Goal: Task Accomplishment & Management: Manage account settings

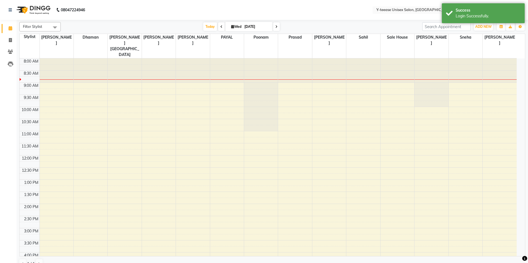
select select "en"
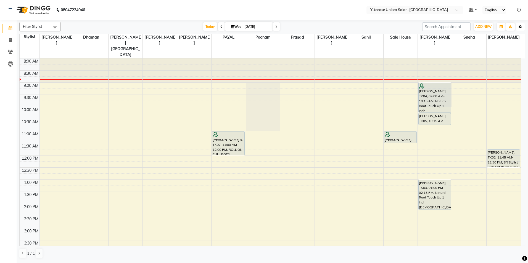
click at [519, 28] on icon "button" at bounding box center [520, 26] width 3 height 3
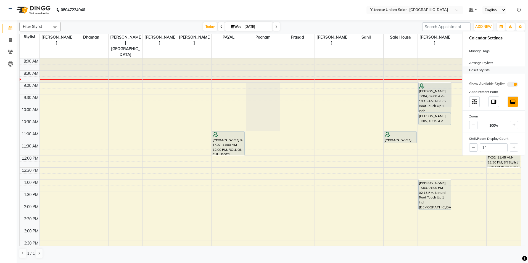
click at [487, 71] on div "Reset Stylists" at bounding box center [494, 70] width 62 height 7
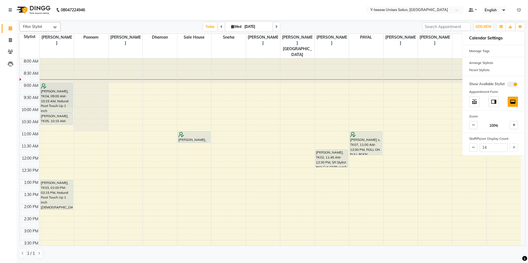
click at [341, 24] on div "Today Wed 03-09-2025" at bounding box center [242, 27] width 356 height 8
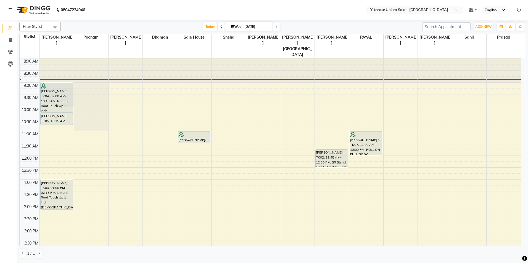
click at [278, 27] on span at bounding box center [276, 26] width 7 height 9
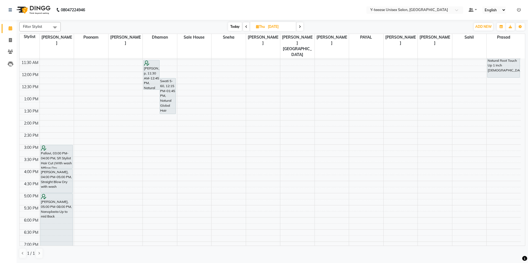
scroll to position [110, 0]
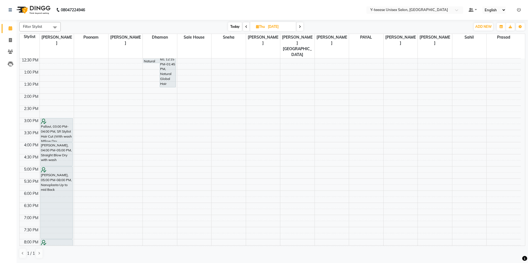
click at [231, 25] on span "Today" at bounding box center [235, 26] width 14 height 9
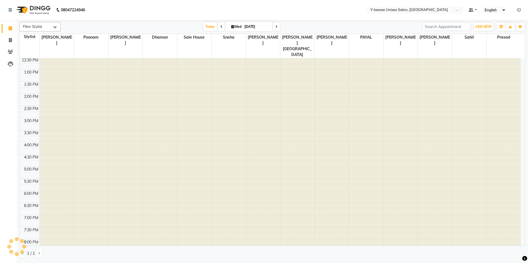
scroll to position [0, 0]
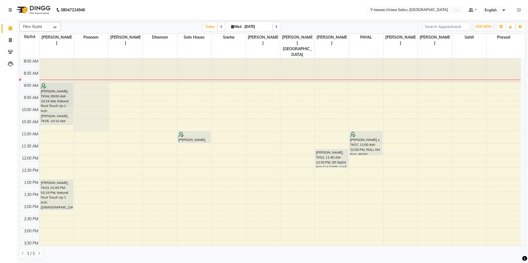
click at [218, 25] on span at bounding box center [221, 26] width 7 height 9
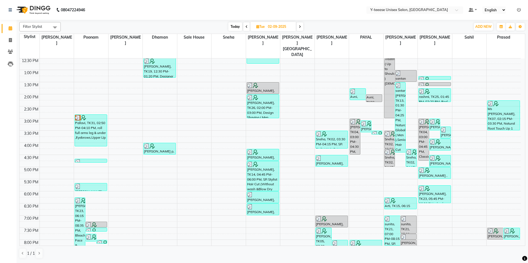
scroll to position [165, 0]
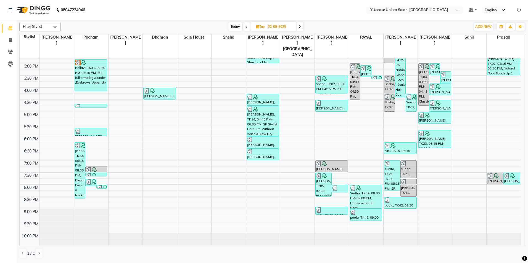
click at [237, 29] on span "Today" at bounding box center [235, 26] width 14 height 9
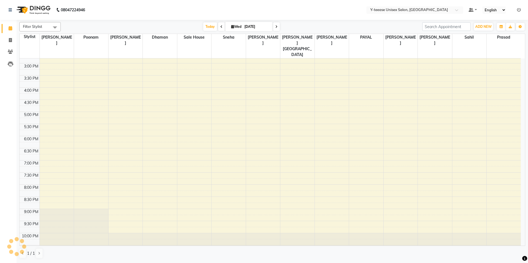
scroll to position [0, 0]
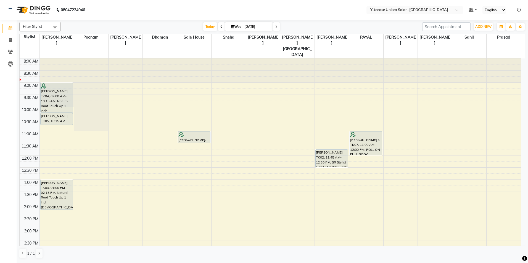
click at [277, 27] on icon at bounding box center [276, 26] width 2 height 3
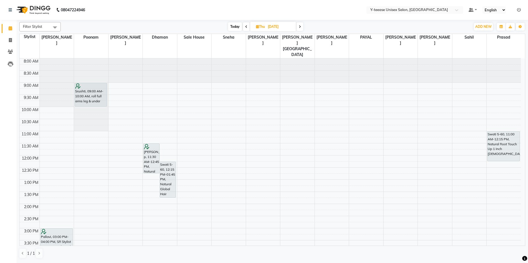
click at [297, 27] on span at bounding box center [300, 26] width 7 height 9
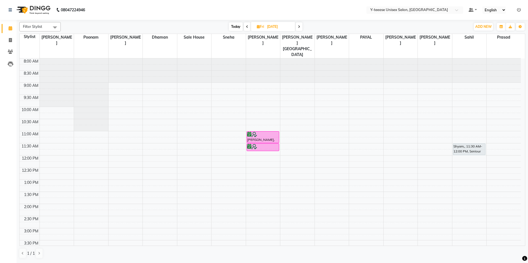
click at [237, 28] on span "Today" at bounding box center [236, 26] width 14 height 9
type input "[DATE]"
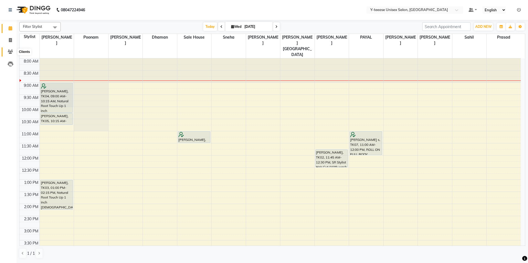
drag, startPoint x: 13, startPoint y: 49, endPoint x: 27, endPoint y: 50, distance: 14.1
click at [13, 49] on span at bounding box center [11, 52] width 10 height 6
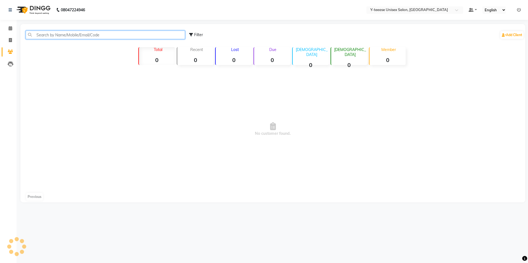
click at [112, 36] on input "text" at bounding box center [105, 35] width 159 height 9
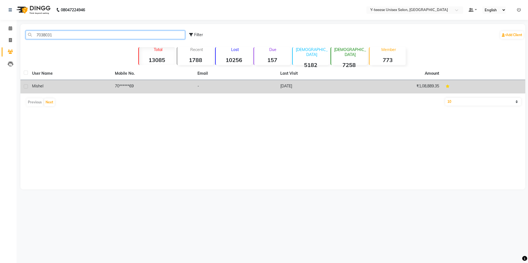
type input "7038031"
click at [162, 84] on td "70******69" at bounding box center [153, 87] width 83 height 14
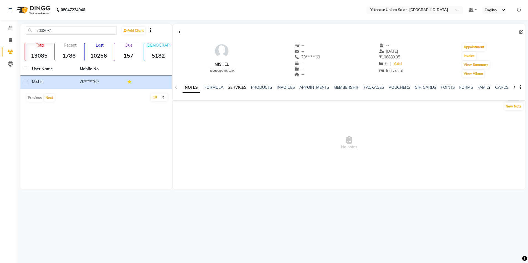
click at [232, 87] on link "SERVICES" at bounding box center [237, 87] width 19 height 5
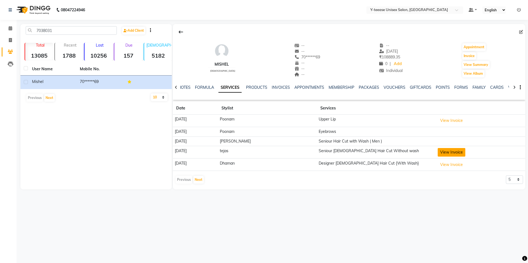
click at [450, 153] on button "View Invoice" at bounding box center [452, 152] width 28 height 9
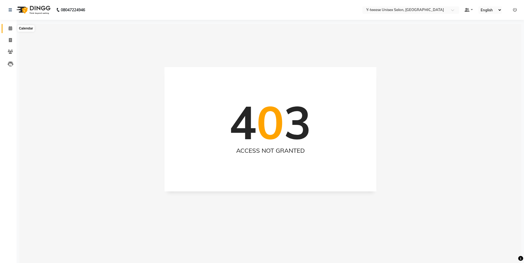
click at [10, 27] on icon at bounding box center [11, 28] width 4 height 4
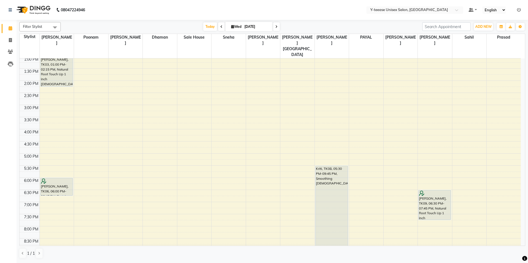
scroll to position [138, 0]
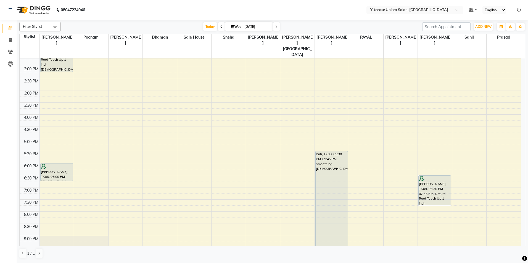
click at [199, 27] on div "Today Wed 03-09-2025" at bounding box center [242, 27] width 356 height 8
click at [279, 25] on span at bounding box center [276, 26] width 7 height 9
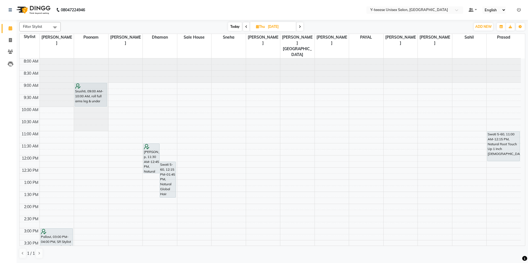
click at [234, 30] on span "Today" at bounding box center [235, 26] width 14 height 9
type input "[DATE]"
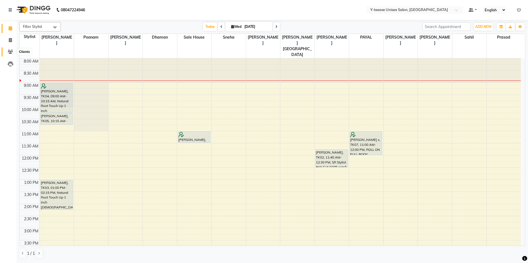
click at [12, 52] on icon at bounding box center [10, 52] width 5 height 4
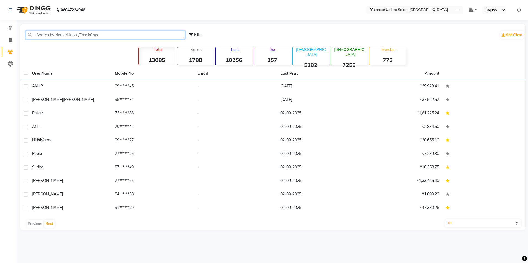
click at [78, 34] on input "text" at bounding box center [105, 35] width 159 height 9
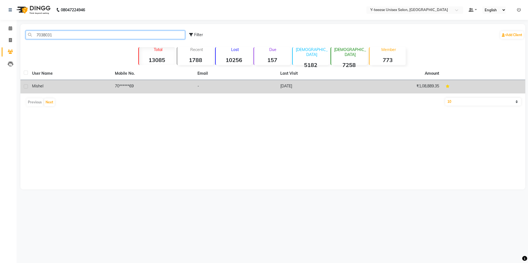
type input "7038031"
click at [110, 86] on td "Mishel" at bounding box center [70, 87] width 83 height 14
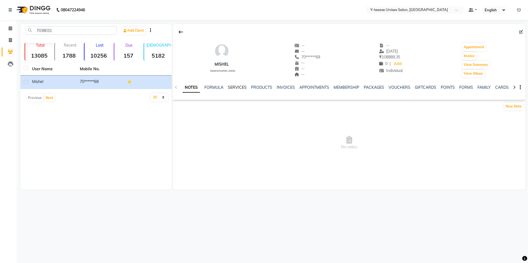
click at [242, 87] on link "SERVICES" at bounding box center [237, 87] width 19 height 5
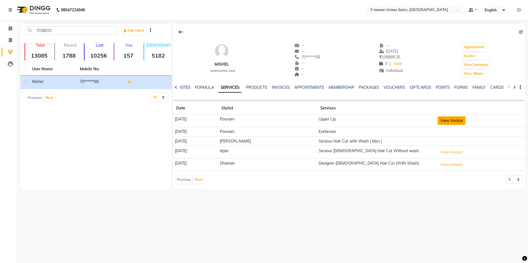
click at [451, 124] on button "View Invoice" at bounding box center [452, 121] width 28 height 9
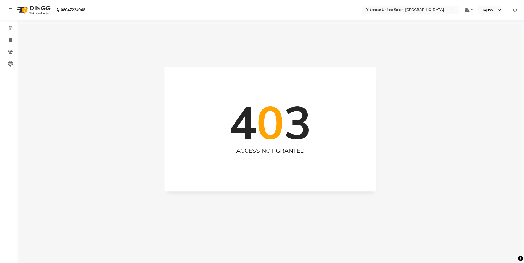
click at [8, 28] on span at bounding box center [11, 28] width 10 height 6
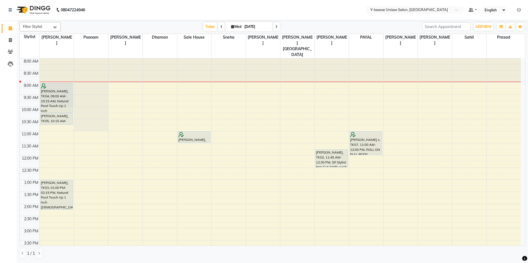
click at [325, 17] on nav "08047224946 Select Location × Y-teease Unisex Salon, Amanora Default Panel My P…" at bounding box center [264, 10] width 528 height 20
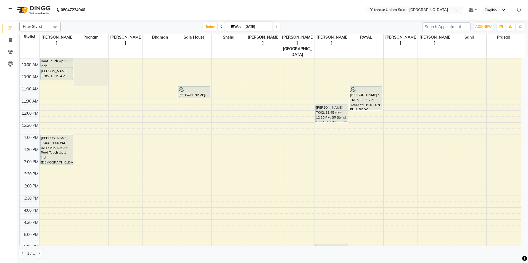
scroll to position [55, 0]
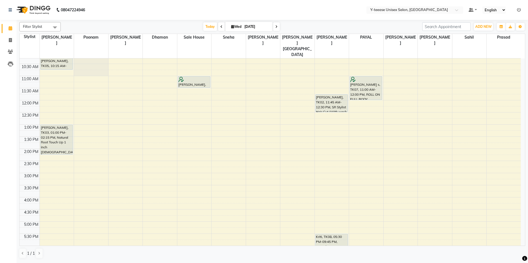
click at [278, 28] on span at bounding box center [276, 26] width 7 height 9
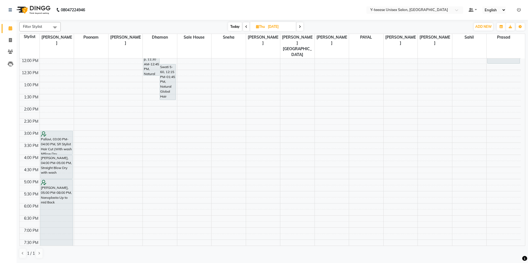
scroll to position [110, 0]
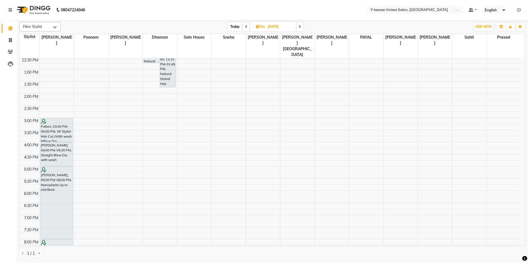
click at [300, 27] on icon at bounding box center [300, 26] width 2 height 3
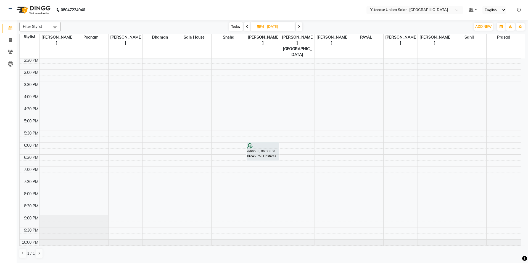
scroll to position [165, 0]
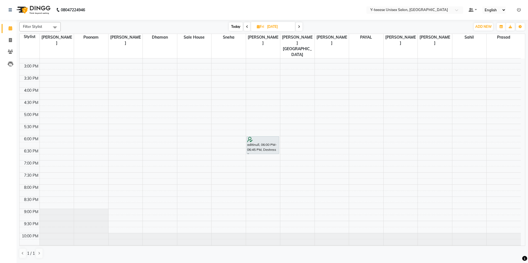
click at [299, 27] on icon at bounding box center [299, 26] width 2 height 3
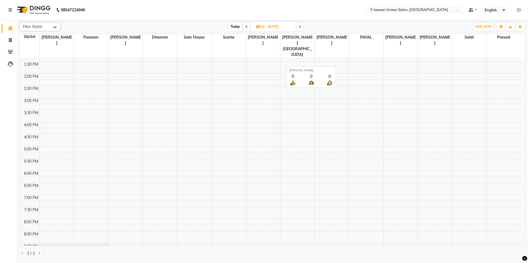
scroll to position [110, 0]
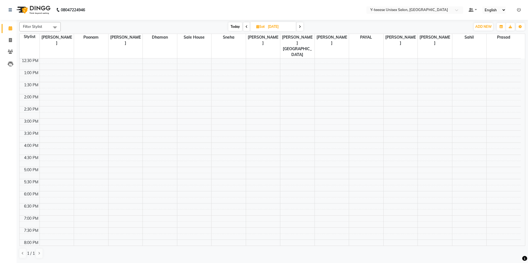
click at [233, 25] on span "Today" at bounding box center [235, 26] width 14 height 9
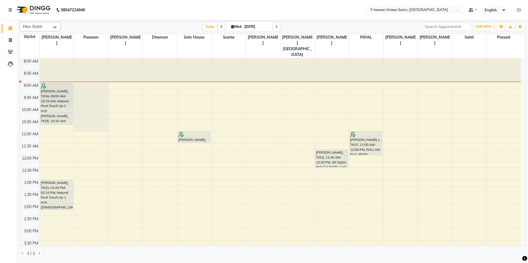
click at [218, 25] on span at bounding box center [221, 26] width 7 height 9
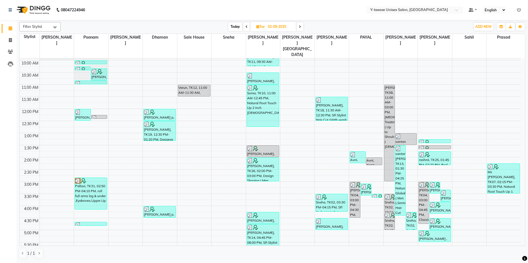
scroll to position [55, 0]
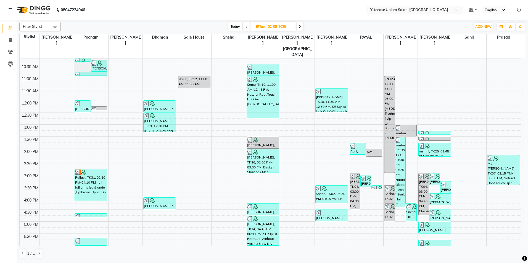
click at [235, 26] on span "Today" at bounding box center [235, 26] width 14 height 9
type input "[DATE]"
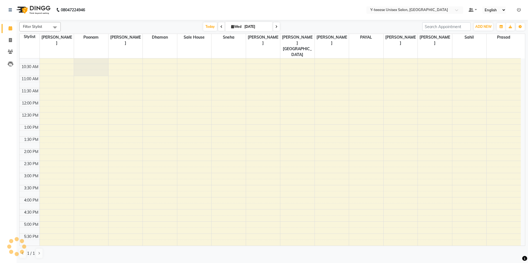
scroll to position [0, 0]
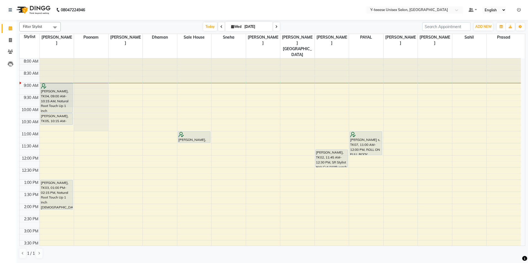
click at [329, 159] on div "8:00 AM 8:30 AM 9:00 AM 9:30 AM 10:00 AM 10:30 AM 11:00 AM 11:30 AM 12:00 PM 12…" at bounding box center [270, 241] width 501 height 364
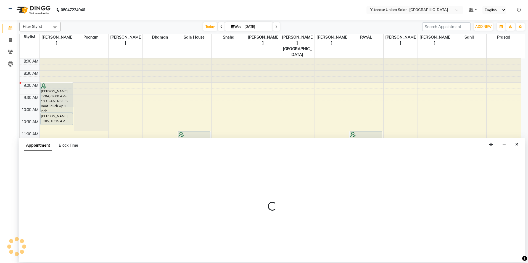
select select "71319"
select select "tentative"
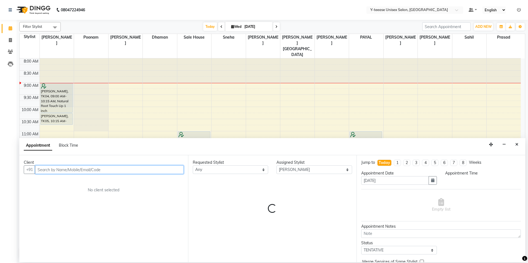
select select "750"
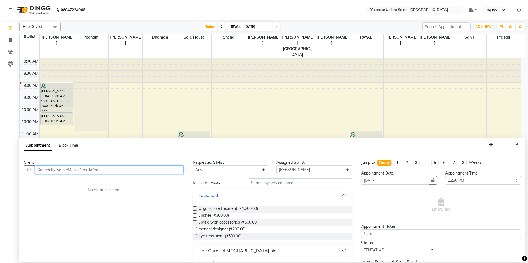
click at [178, 170] on input "text" at bounding box center [109, 170] width 149 height 9
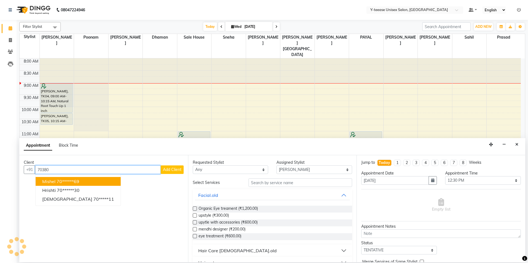
click at [84, 181] on button "Mishel 70******69" at bounding box center [78, 181] width 85 height 9
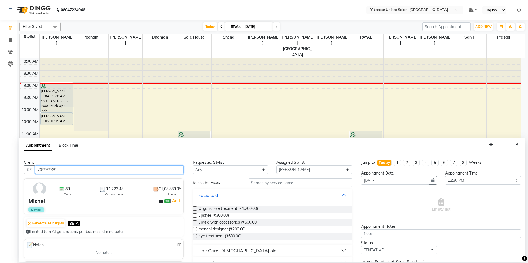
type input "70******69"
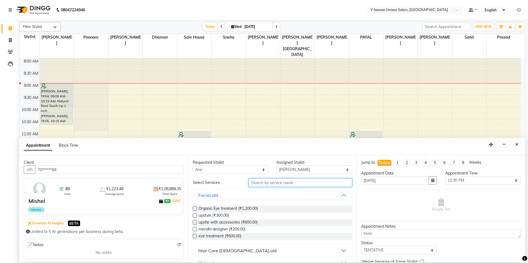
click at [258, 186] on input "text" at bounding box center [301, 183] width 104 height 9
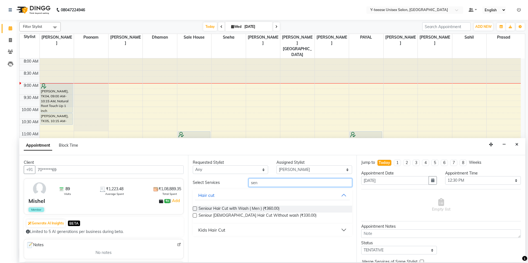
type input "sen"
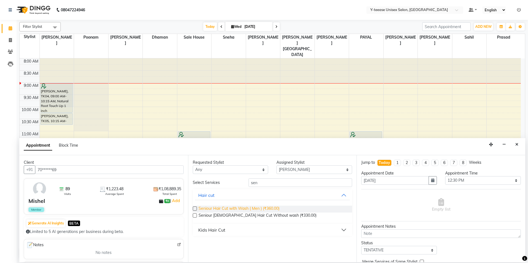
drag, startPoint x: 247, startPoint y: 203, endPoint x: 252, endPoint y: 211, distance: 9.1
click at [245, 209] on span "Seniour Hair Cut with Wash ( Men ) (₹360.00)" at bounding box center [239, 209] width 81 height 7
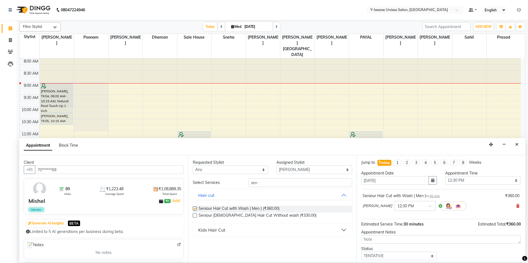
checkbox input "false"
click at [378, 254] on select "Select TENTATIVE CONFIRM CHECK-IN UPCOMING" at bounding box center [399, 256] width 76 height 9
select select "confirm booking"
click at [361, 252] on select "Select TENTATIVE CONFIRM CHECK-IN UPCOMING" at bounding box center [399, 256] width 76 height 9
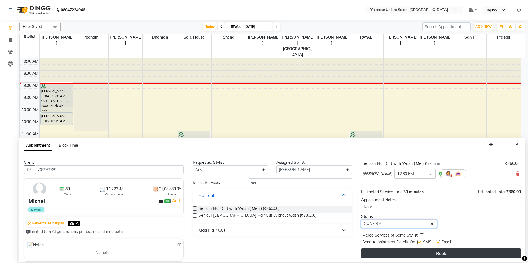
scroll to position [33, 0]
click at [377, 250] on button "Book" at bounding box center [441, 253] width 160 height 10
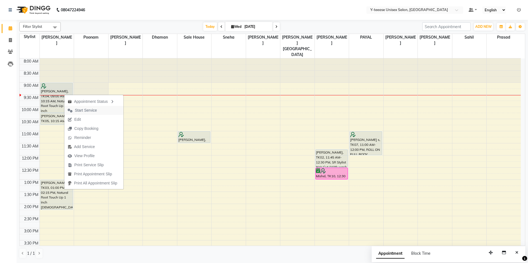
click at [87, 111] on span "Start Service" at bounding box center [86, 111] width 22 height 6
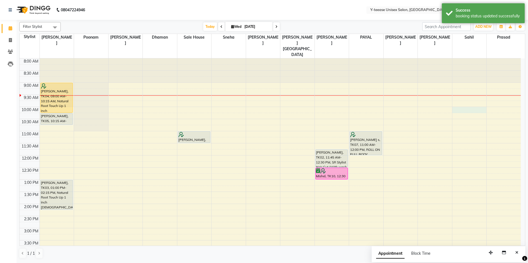
click at [459, 97] on div "8:00 AM 8:30 AM 9:00 AM 9:30 AM 10:00 AM 10:30 AM 11:00 AM 11:30 AM 12:00 PM 12…" at bounding box center [270, 241] width 501 height 364
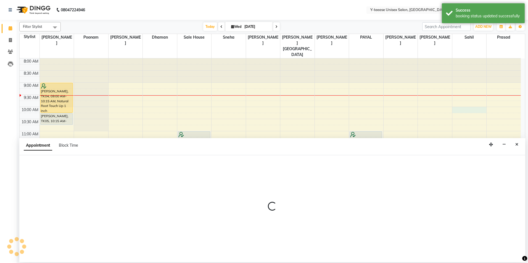
select select "88015"
select select "tentative"
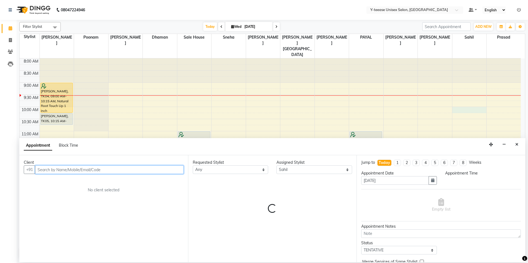
select select "600"
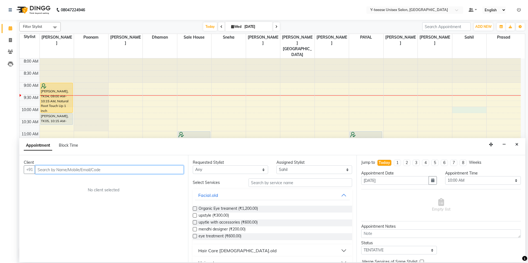
click at [146, 172] on input "text" at bounding box center [109, 170] width 149 height 9
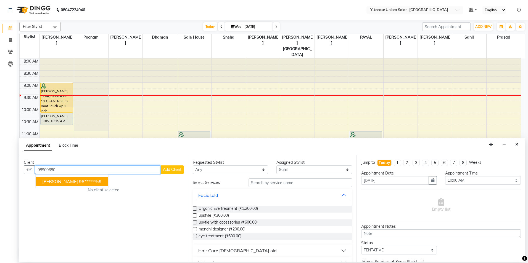
click at [93, 179] on ngb-highlight "98******59" at bounding box center [90, 182] width 23 height 6
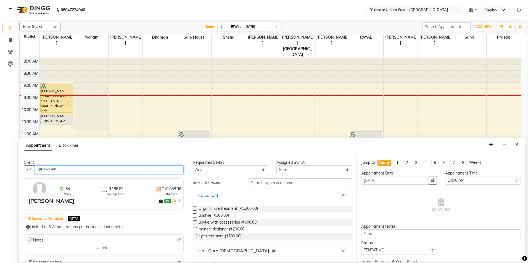
type input "98******59"
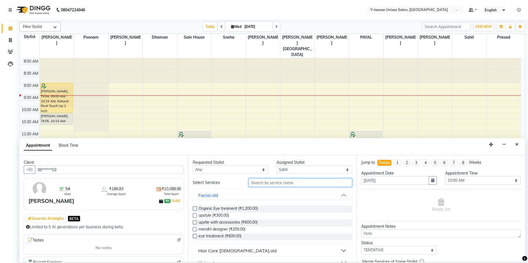
click at [259, 185] on input "text" at bounding box center [301, 183] width 104 height 9
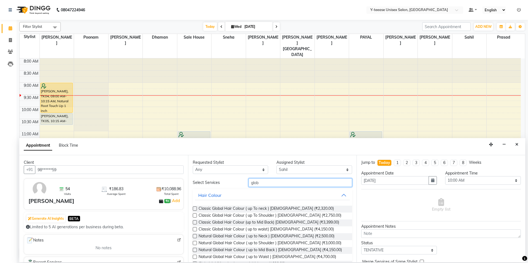
click at [263, 184] on input "glob" at bounding box center [301, 183] width 104 height 9
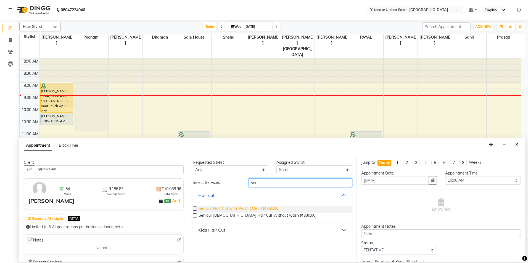
type input "sen"
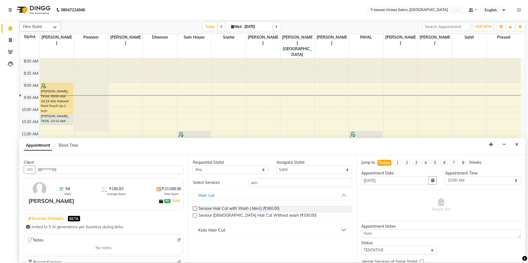
drag, startPoint x: 260, startPoint y: 209, endPoint x: 285, endPoint y: 204, distance: 25.7
click at [260, 208] on span "Seniour Hair Cut with Wash ( Men ) (₹360.00)" at bounding box center [239, 209] width 81 height 7
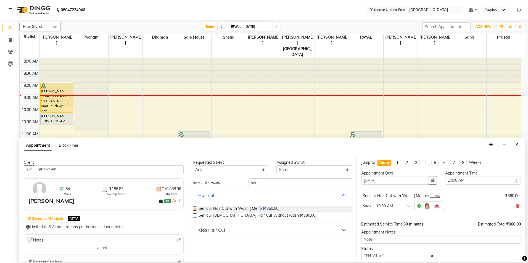
checkbox input "false"
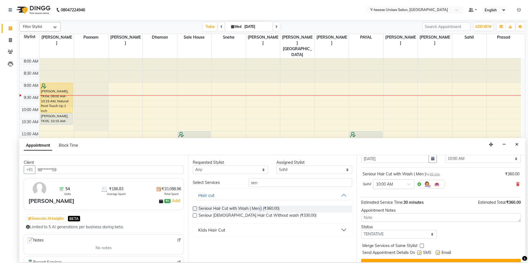
scroll to position [28, 0]
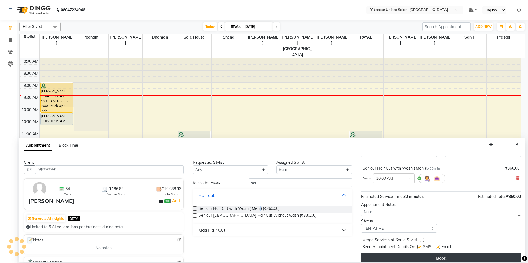
drag, startPoint x: 378, startPoint y: 256, endPoint x: 274, endPoint y: 228, distance: 108.3
click at [378, 257] on button "Book" at bounding box center [441, 259] width 160 height 10
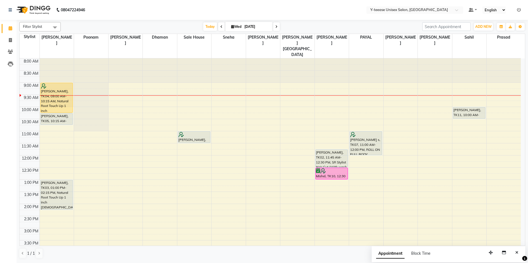
click at [274, 28] on span at bounding box center [276, 26] width 7 height 9
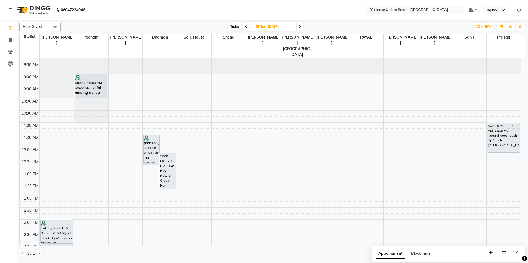
scroll to position [0, 0]
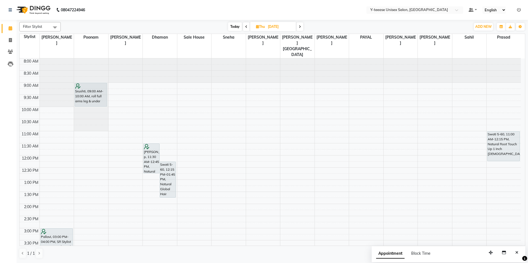
click at [236, 29] on span "Today" at bounding box center [235, 26] width 14 height 9
type input "[DATE]"
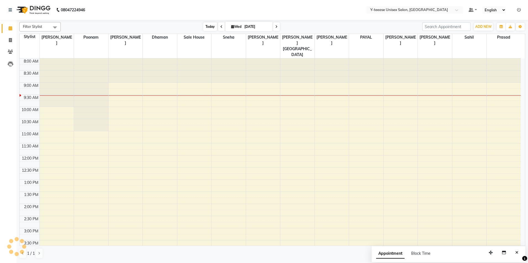
scroll to position [25, 0]
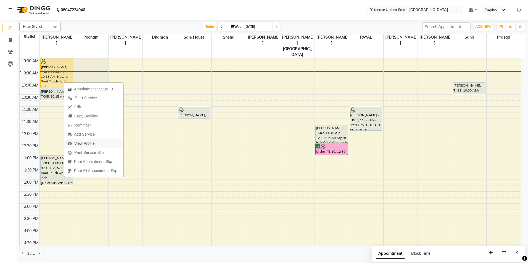
click at [88, 143] on span "View Profile" at bounding box center [84, 144] width 20 height 6
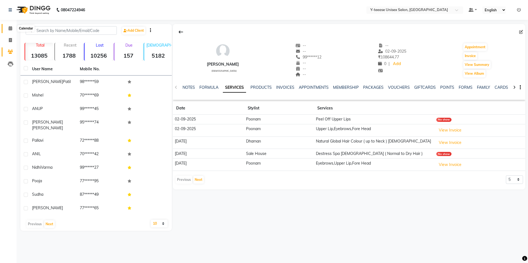
click at [9, 30] on icon at bounding box center [11, 28] width 4 height 4
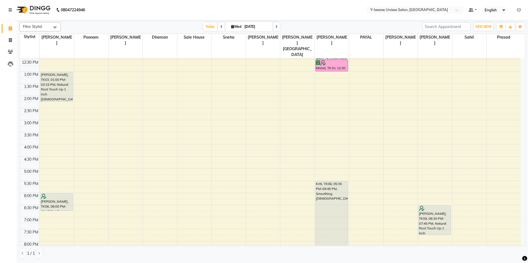
scroll to position [110, 0]
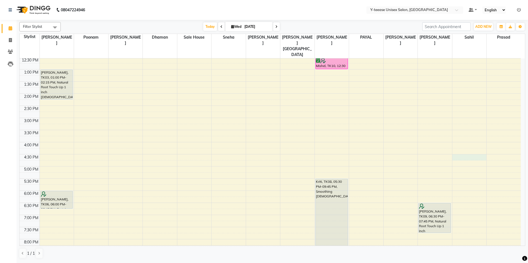
click at [460, 146] on div "8:00 AM 8:30 AM 9:00 AM 9:30 AM 10:00 AM 10:30 AM 11:00 AM 11:30 AM 12:00 PM 12…" at bounding box center [270, 130] width 501 height 364
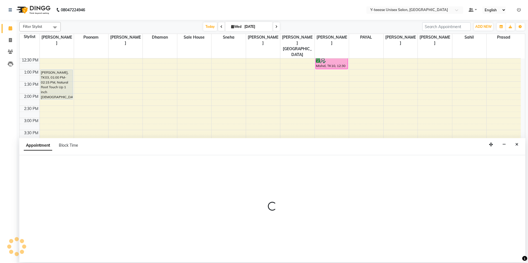
select select "88015"
select select "tentative"
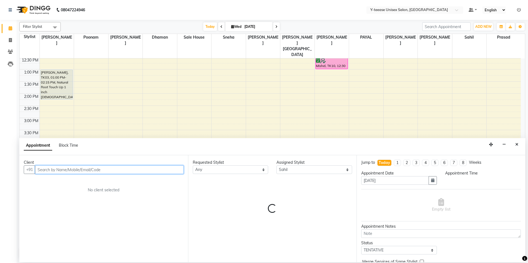
select select "990"
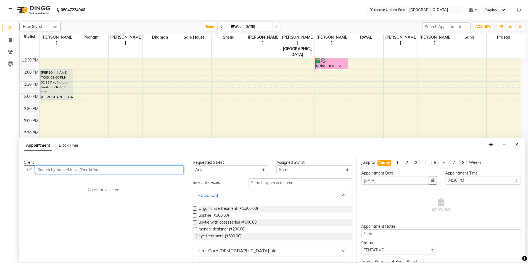
click at [158, 171] on input "text" at bounding box center [109, 170] width 149 height 9
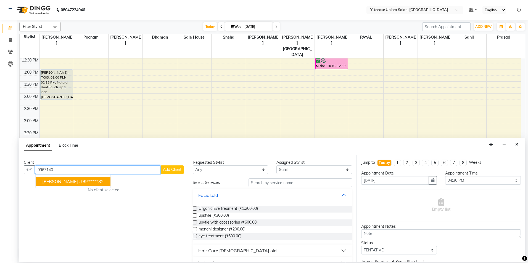
click at [81, 179] on ngb-highlight "99******82" at bounding box center [92, 182] width 23 height 6
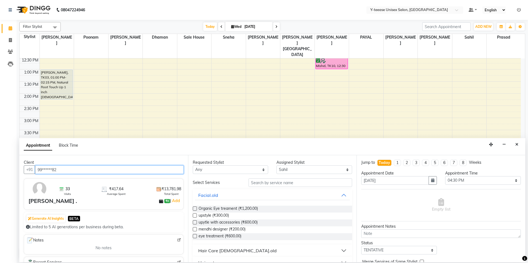
type input "99******82"
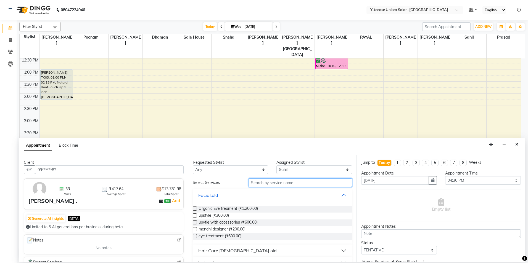
click at [258, 183] on input "text" at bounding box center [301, 183] width 104 height 9
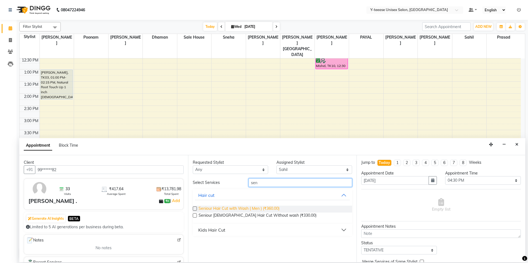
type input "sen"
click at [255, 209] on span "Seniour Hair Cut with Wash ( Men ) (₹360.00)" at bounding box center [239, 209] width 81 height 7
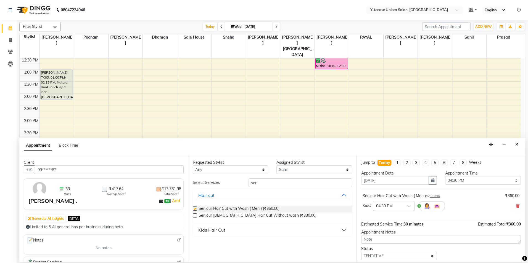
checkbox input "false"
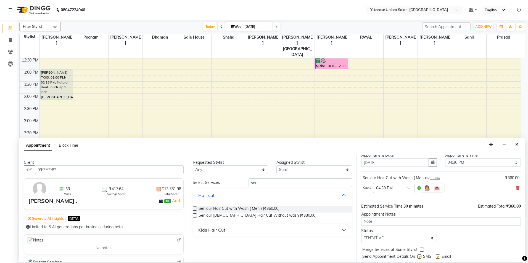
scroll to position [28, 0]
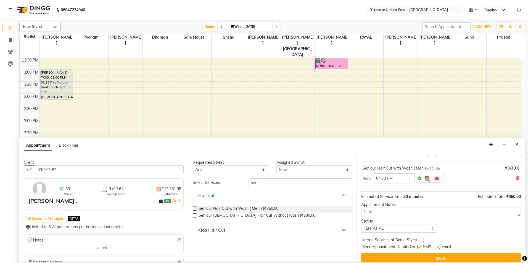
click at [387, 182] on div "× 04:30 PM" at bounding box center [393, 179] width 41 height 10
click at [383, 197] on div "04:00 PM" at bounding box center [393, 196] width 41 height 10
click at [309, 184] on input "sen" at bounding box center [301, 183] width 104 height 9
click at [308, 184] on input "sen" at bounding box center [301, 183] width 104 height 9
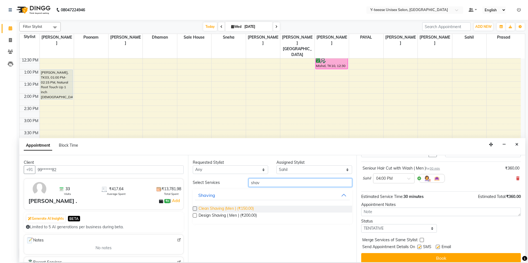
type input "shav"
click at [251, 208] on span "Clean Shaving (Men ) (₹150.00)" at bounding box center [226, 209] width 55 height 7
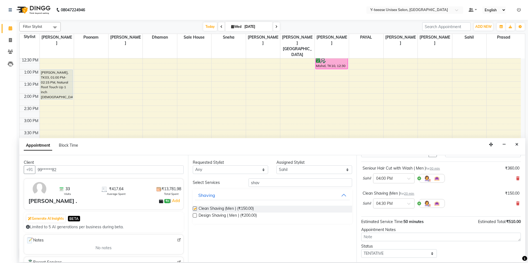
checkbox input "false"
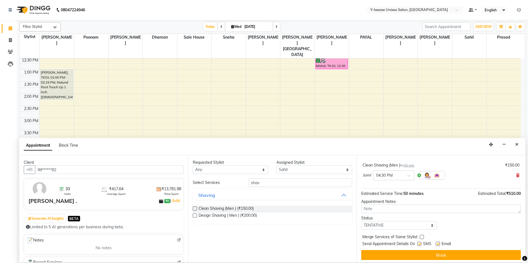
scroll to position [58, 0]
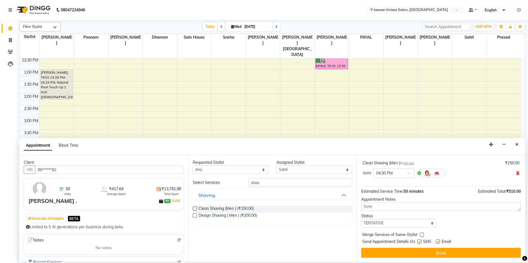
click at [386, 250] on button "Book" at bounding box center [441, 253] width 160 height 10
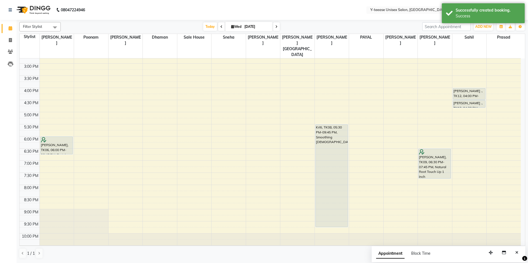
scroll to position [165, 0]
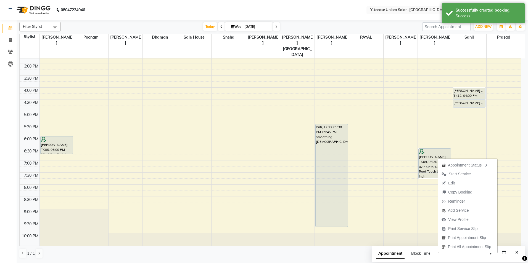
click at [458, 221] on span "View Profile" at bounding box center [458, 220] width 20 height 6
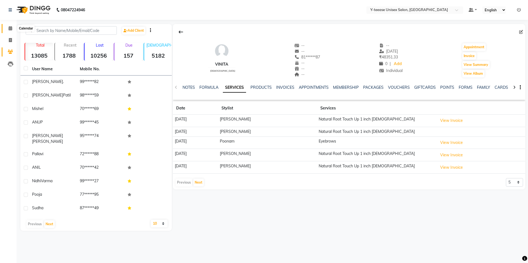
click at [12, 26] on span at bounding box center [11, 28] width 10 height 6
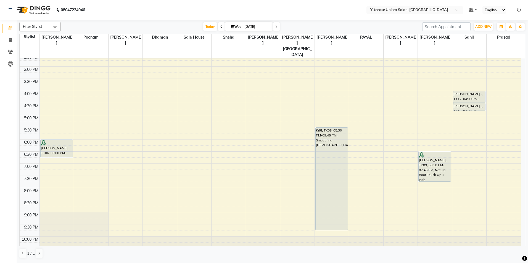
scroll to position [165, 0]
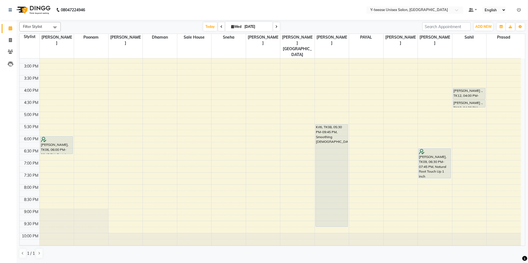
click at [277, 27] on icon at bounding box center [276, 26] width 2 height 3
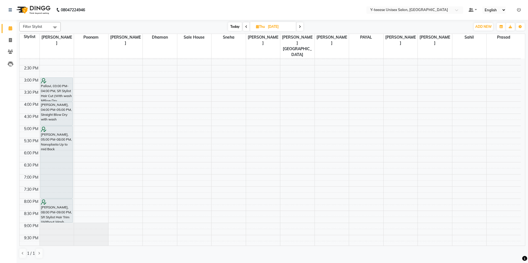
scroll to position [163, 0]
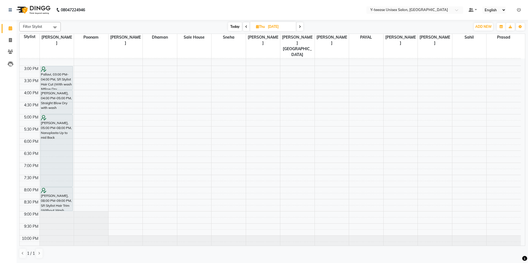
click at [246, 22] on div "Filter Stylist Select All chaitrali Dhaman FAIZAN SALMANI keshav nagar Mosin kh…" at bounding box center [272, 140] width 506 height 241
click at [233, 27] on span "Today" at bounding box center [235, 26] width 14 height 9
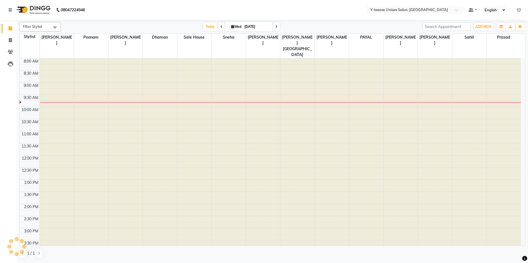
scroll to position [25, 0]
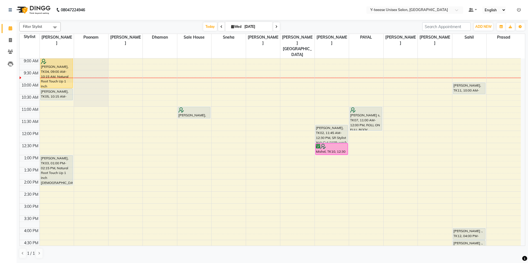
click at [220, 26] on icon at bounding box center [221, 26] width 2 height 3
type input "02-09-2025"
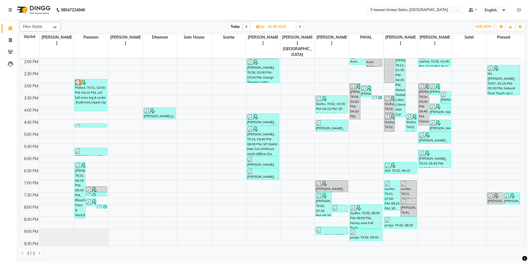
scroll to position [165, 0]
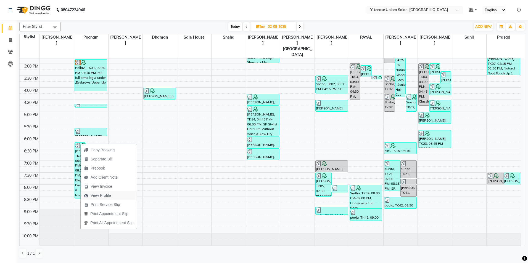
click at [102, 195] on span "View Profile" at bounding box center [101, 196] width 20 height 6
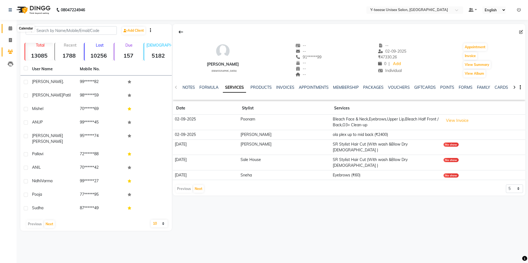
drag, startPoint x: 12, startPoint y: 26, endPoint x: 18, endPoint y: 30, distance: 7.6
click at [12, 26] on span at bounding box center [11, 28] width 10 height 6
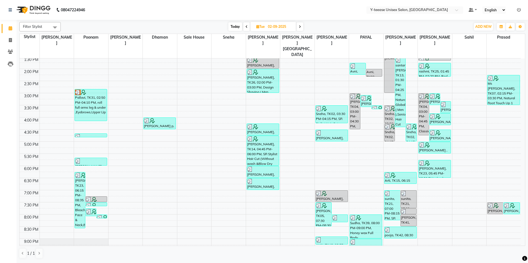
scroll to position [165, 0]
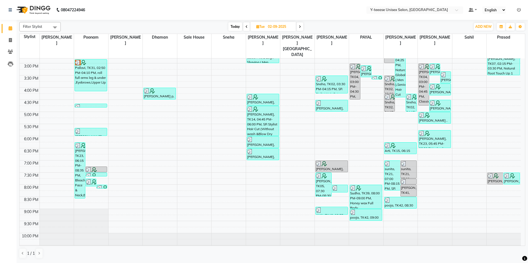
click at [247, 25] on span at bounding box center [246, 26] width 7 height 9
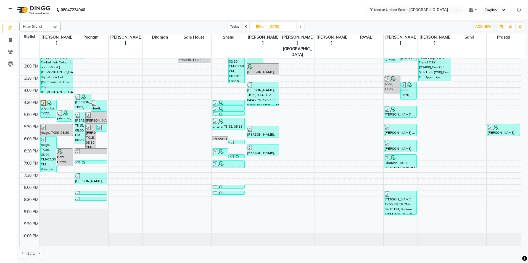
click at [242, 27] on div "Today Mon 01-09-2025" at bounding box center [265, 27] width 77 height 8
click at [247, 27] on span at bounding box center [246, 26] width 7 height 9
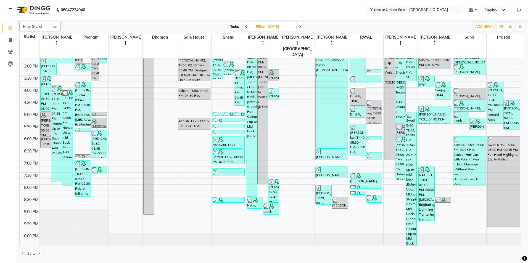
click at [235, 27] on span "Today" at bounding box center [235, 26] width 14 height 9
type input "[DATE]"
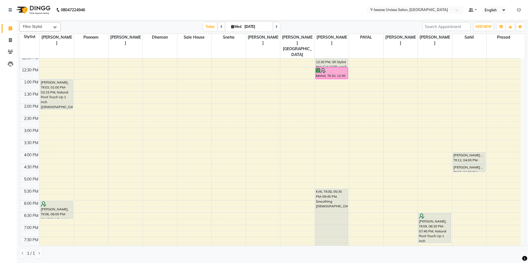
scroll to position [52, 0]
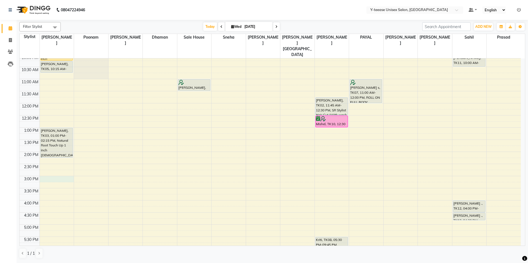
click at [66, 167] on div "8:00 AM 8:30 AM 9:00 AM 9:30 AM 10:00 AM 10:30 AM 11:00 AM 11:30 AM 12:00 PM 12…" at bounding box center [270, 188] width 501 height 364
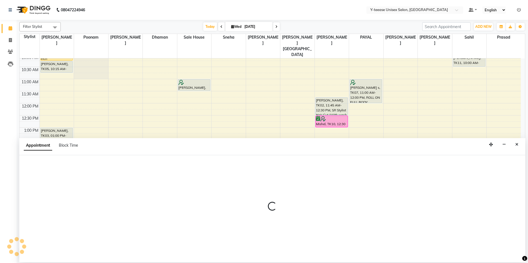
select select "56"
select select "tentative"
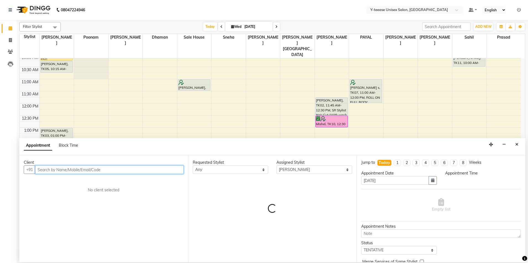
select select "900"
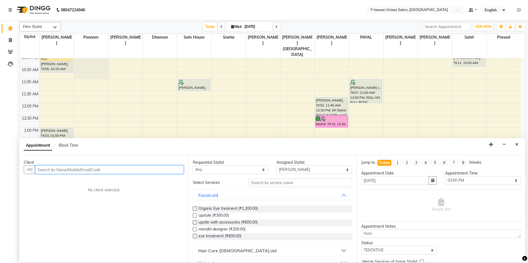
click at [138, 171] on input "text" at bounding box center [109, 170] width 149 height 9
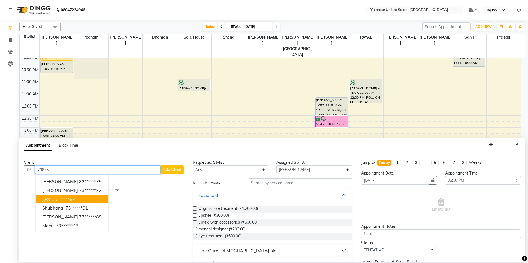
click at [87, 199] on button "jyoti 73******97" at bounding box center [72, 199] width 73 height 9
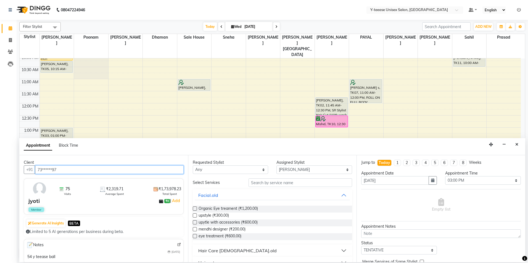
type input "73******97"
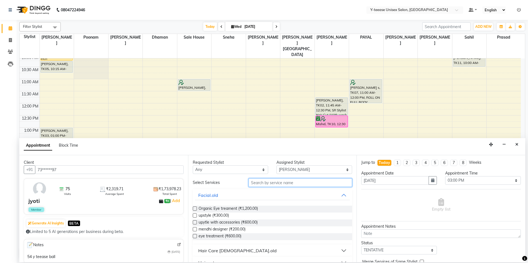
click at [278, 186] on input "text" at bounding box center [301, 183] width 104 height 9
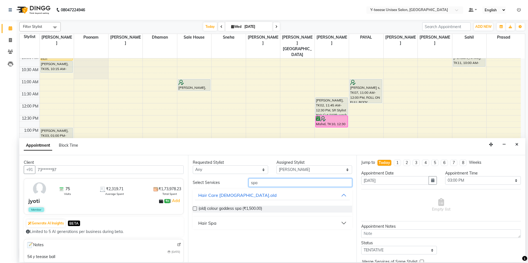
type input "spa"
click at [223, 221] on button "Hair Spa" at bounding box center [272, 223] width 155 height 10
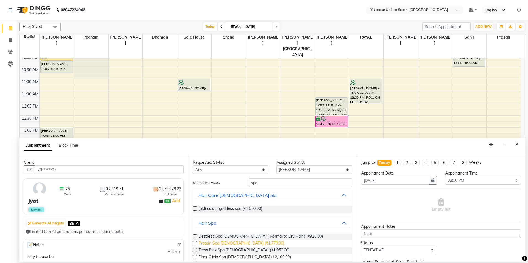
click at [228, 241] on span "Protein Spa Female (₹1,770.00)" at bounding box center [242, 244] width 86 height 7
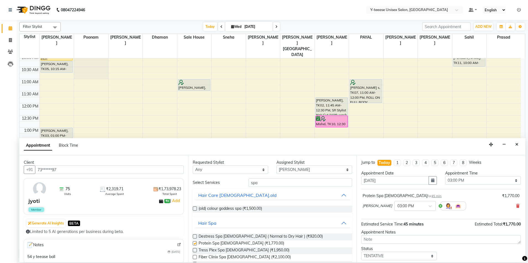
checkbox input "false"
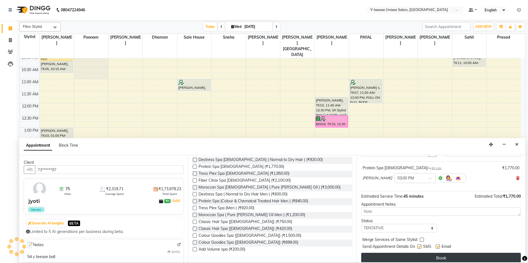
scroll to position [33, 0]
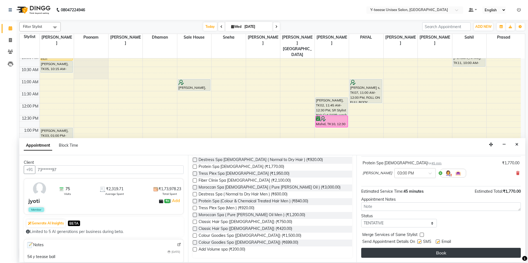
click at [399, 255] on button "Book" at bounding box center [441, 253] width 160 height 10
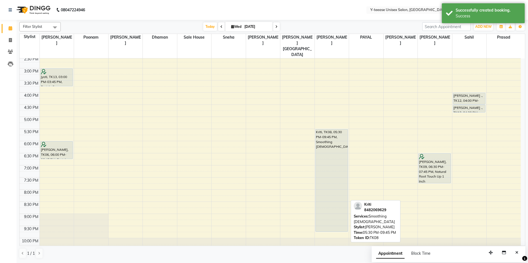
scroll to position [165, 0]
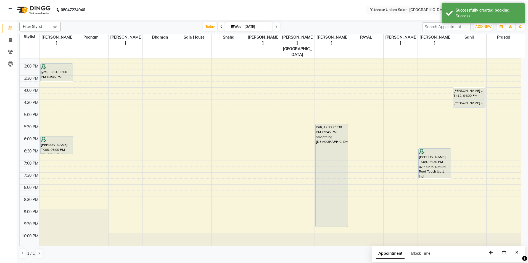
click at [333, 27] on div "Today Wed 03-09-2025" at bounding box center [242, 27] width 356 height 8
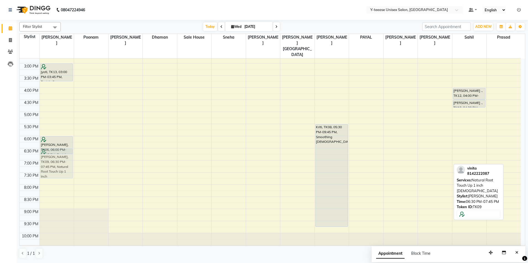
drag, startPoint x: 446, startPoint y: 155, endPoint x: 80, endPoint y: 155, distance: 365.7
click at [80, 155] on div "8:00 AM 8:30 AM 9:00 AM 9:30 AM 10:00 AM 10:30 AM 11:00 AM 11:30 AM 12:00 PM 12…" at bounding box center [270, 75] width 501 height 364
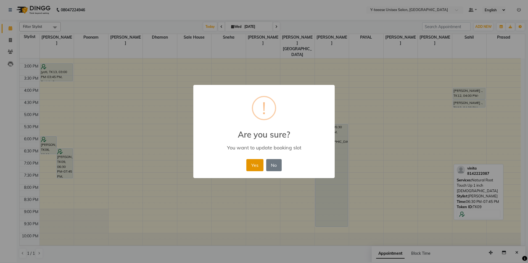
click at [248, 166] on button "Yes" at bounding box center [254, 165] width 17 height 12
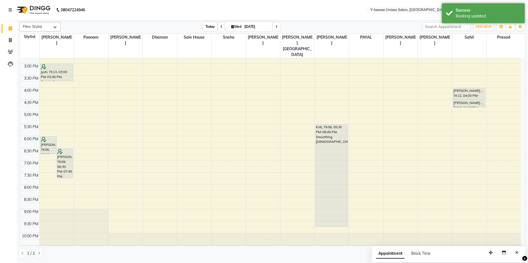
click at [212, 29] on span "Today" at bounding box center [210, 26] width 14 height 9
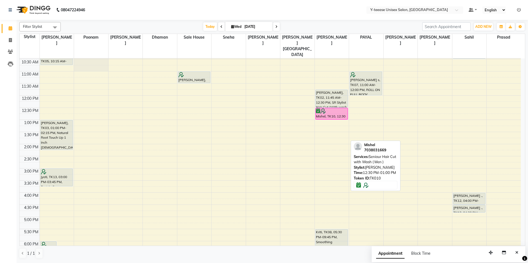
scroll to position [107, 0]
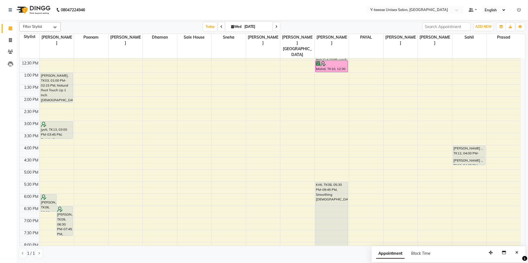
click at [276, 23] on span at bounding box center [276, 26] width 7 height 9
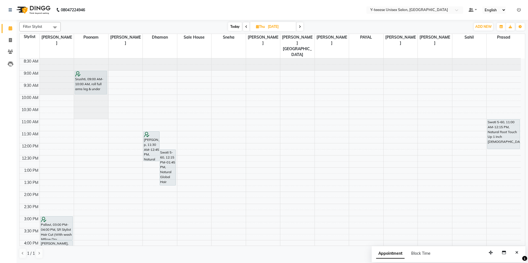
scroll to position [0, 0]
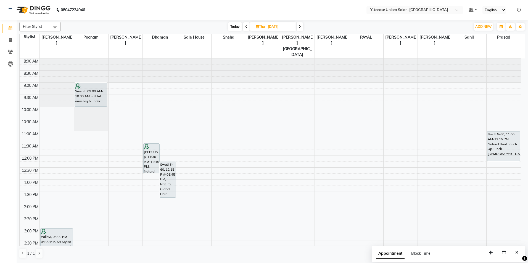
click at [234, 26] on span "Today" at bounding box center [235, 26] width 14 height 9
type input "[DATE]"
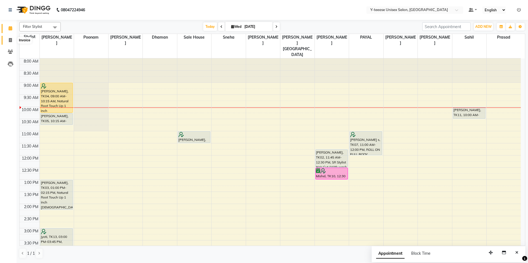
click at [7, 43] on span at bounding box center [11, 40] width 10 height 6
select select "service"
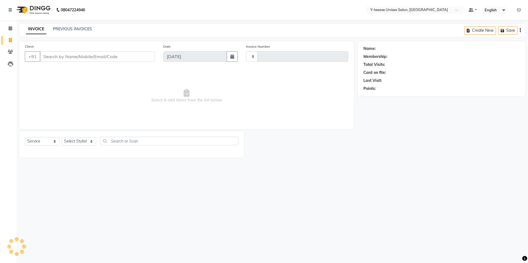
type input "6976"
select select "4"
click at [58, 57] on input "Client" at bounding box center [97, 56] width 115 height 10
type input "99******44"
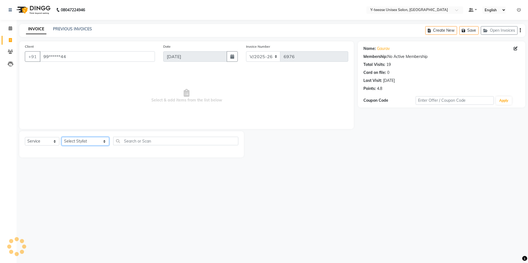
click at [88, 141] on select "Select Stylist [PERSON_NAME] Dhaman [PERSON_NAME] [PERSON_NAME] nagar Manager M…" at bounding box center [86, 141] width 48 height 9
click at [80, 142] on select "Select Stylist [PERSON_NAME] Dhaman [PERSON_NAME] [PERSON_NAME] nagar Manager M…" at bounding box center [86, 141] width 48 height 9
select select "88015"
click at [62, 137] on select "Select Stylist [PERSON_NAME] Dhaman [PERSON_NAME] [PERSON_NAME] nagar Manager M…" at bounding box center [86, 141] width 48 height 9
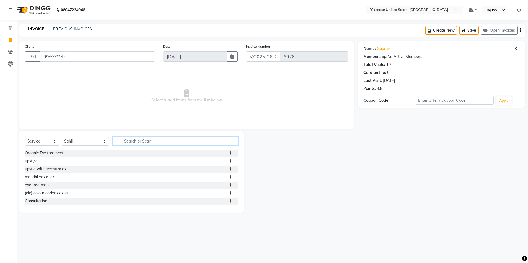
click at [131, 143] on input "text" at bounding box center [175, 141] width 125 height 9
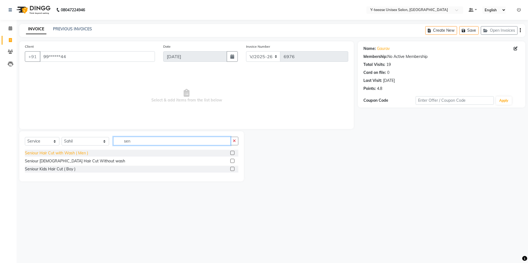
type input "sen"
click at [71, 154] on div "Seniour Hair Cut with Wash ( Men )" at bounding box center [56, 154] width 63 height 6
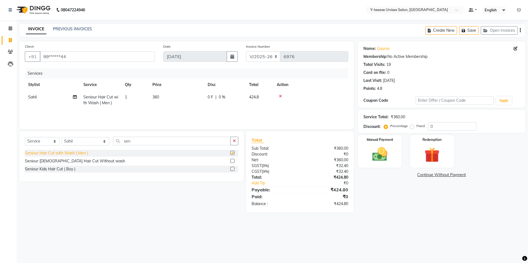
checkbox input "false"
click at [74, 162] on div "Seniour [DEMOGRAPHIC_DATA] Hair Cut Without wash" at bounding box center [75, 162] width 100 height 6
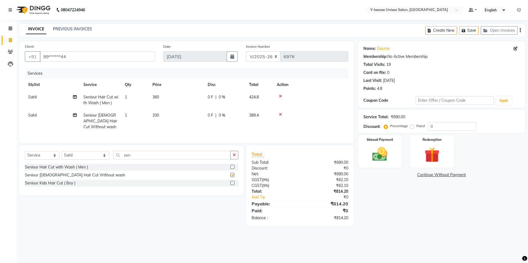
checkbox input "false"
click at [280, 96] on icon at bounding box center [280, 96] width 3 height 4
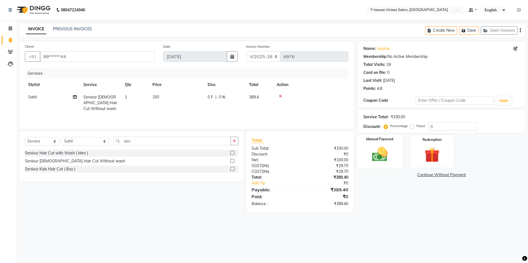
click at [398, 152] on div "Manual Payment" at bounding box center [380, 152] width 46 height 34
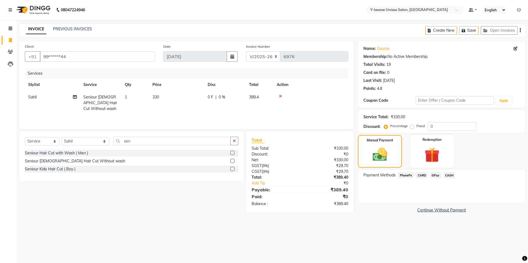
click at [439, 175] on span "GPay" at bounding box center [435, 175] width 11 height 6
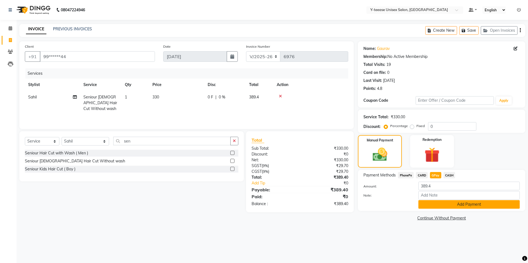
click at [447, 205] on button "Add Payment" at bounding box center [468, 205] width 101 height 9
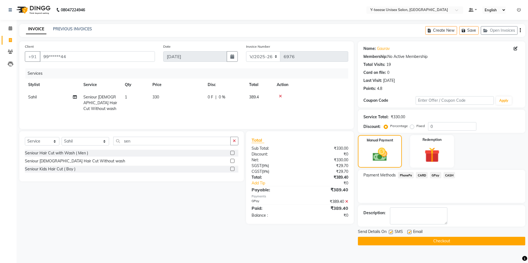
click at [432, 238] on button "Checkout" at bounding box center [441, 241] width 167 height 9
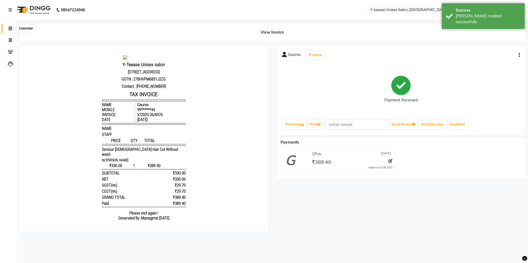
click at [10, 31] on span at bounding box center [11, 28] width 10 height 6
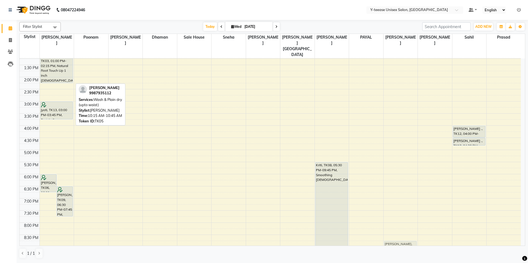
scroll to position [127, 0]
drag, startPoint x: 60, startPoint y: 80, endPoint x: 388, endPoint y: 227, distance: 359.6
click at [389, 228] on tr "spandan, TK06, 06:00 PM-06:45 PM, Protein Spa Female vinita, TK09, 06:30 PM-07:…" at bounding box center [270, 113] width 501 height 364
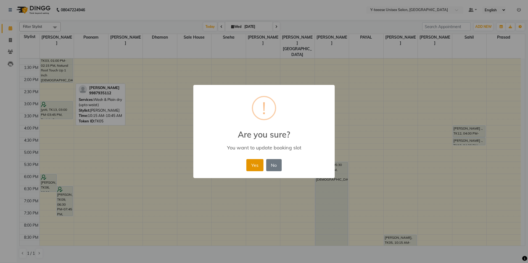
click at [260, 167] on button "Yes" at bounding box center [254, 165] width 17 height 12
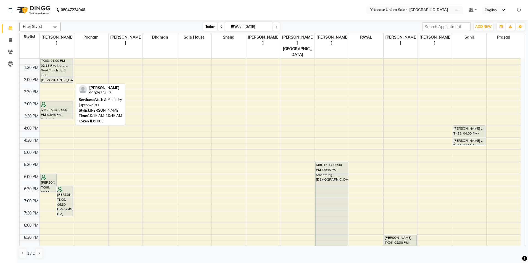
click at [212, 27] on span "Today" at bounding box center [210, 26] width 14 height 9
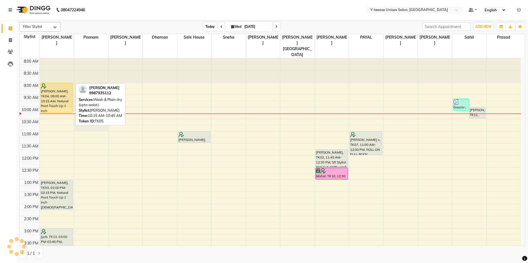
scroll to position [49, 0]
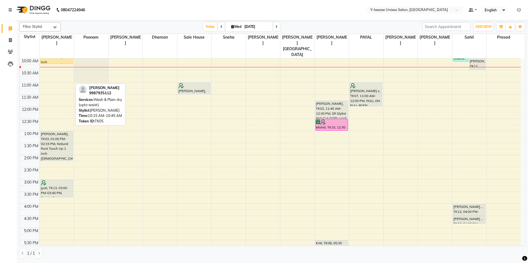
click at [244, 25] on input "[DATE]" at bounding box center [257, 27] width 28 height 8
select select "9"
select select "2025"
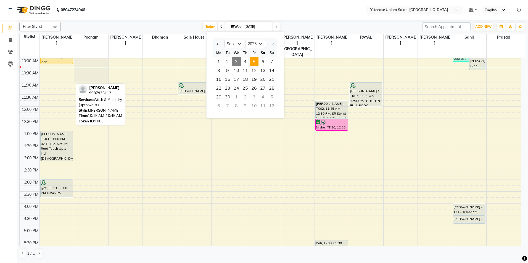
click at [253, 64] on span "5" at bounding box center [254, 61] width 9 height 9
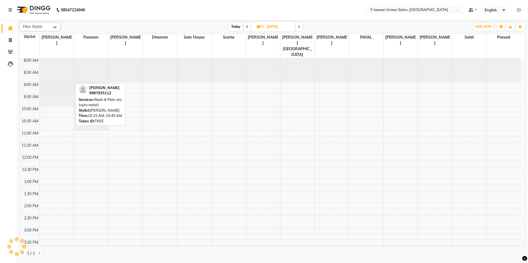
scroll to position [0, 0]
click at [324, 20] on nav "08047224946 Select Location × Y-teease Unisex Salon, Amanora Default Panel My P…" at bounding box center [264, 10] width 528 height 20
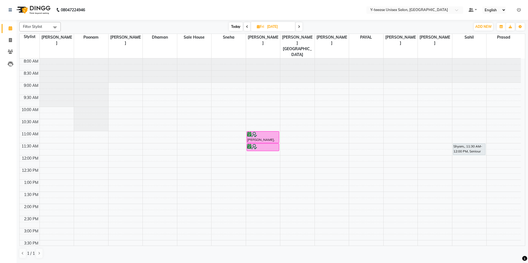
click at [231, 26] on span "Today" at bounding box center [236, 26] width 14 height 9
type input "[DATE]"
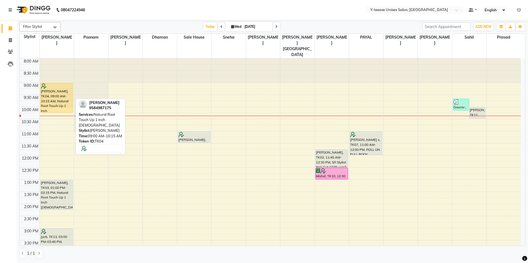
click at [60, 90] on div "[PERSON_NAME], TK04, 09:00 AM-10:15 AM, Natural Root Touch Up 1 inch [DEMOGRAPH…" at bounding box center [57, 98] width 32 height 30
click at [64, 91] on div "[PERSON_NAME], TK04, 09:00 AM-10:15 AM, Natural Root Touch Up 1 inch [DEMOGRAPH…" at bounding box center [57, 98] width 32 height 30
select select "1"
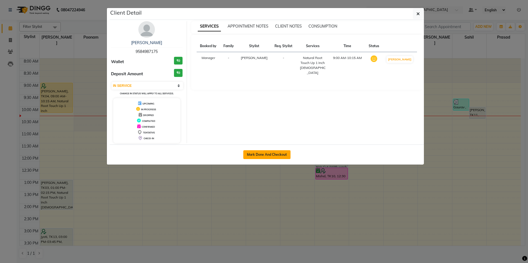
click at [267, 159] on button "Mark Done And Checkout" at bounding box center [266, 155] width 47 height 9
select select "4"
select select "service"
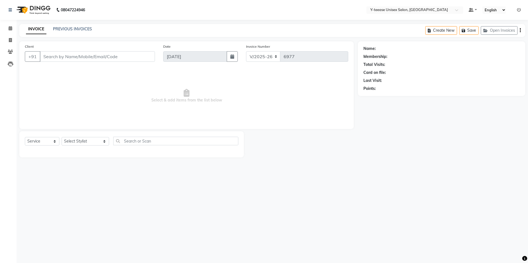
type input "95******75"
select select "56"
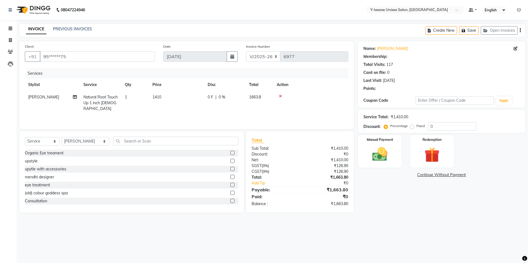
select select "1: Object"
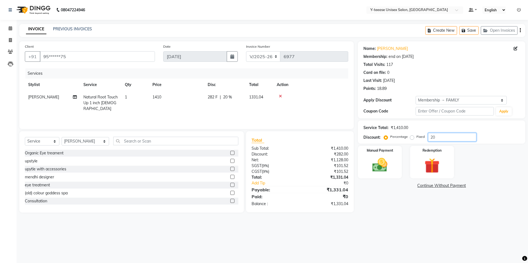
click at [431, 139] on input "20" at bounding box center [452, 137] width 48 height 9
type input "25"
click at [377, 166] on img at bounding box center [380, 165] width 26 height 18
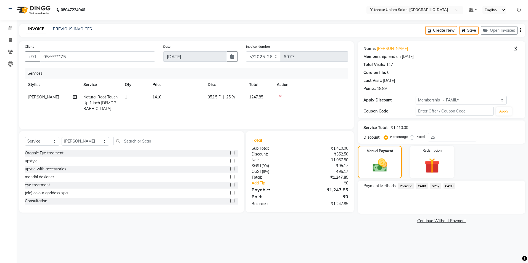
click at [399, 232] on main "INVOICE PREVIOUS INVOICES Create New Save Open Invoices Client +91 95******75 D…" at bounding box center [272, 129] width 511 height 210
click at [408, 187] on span "PhonePe" at bounding box center [406, 186] width 16 height 6
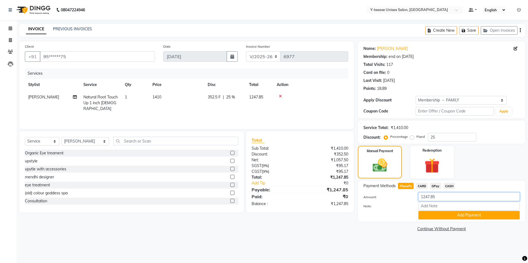
click at [427, 200] on input "1247.85" at bounding box center [468, 197] width 101 height 9
type input "70"
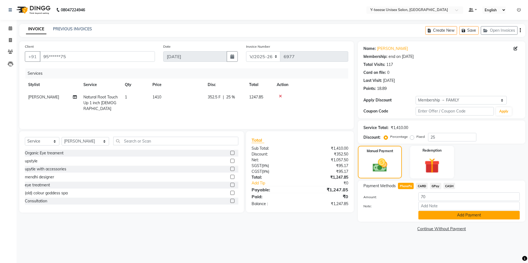
click at [452, 218] on button "Add Payment" at bounding box center [468, 215] width 101 height 9
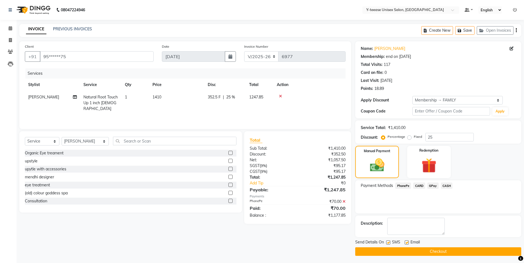
click at [344, 202] on icon at bounding box center [343, 202] width 3 height 4
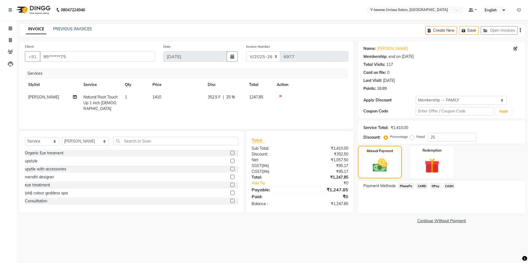
click at [435, 188] on span "GPay" at bounding box center [435, 186] width 11 height 6
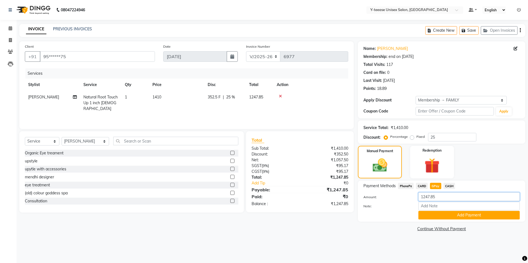
click at [431, 200] on input "1247.85" at bounding box center [468, 197] width 101 height 9
click at [431, 199] on input "1247.85" at bounding box center [468, 197] width 101 height 9
type input "70"
click at [441, 217] on button "Add Payment" at bounding box center [468, 215] width 101 height 9
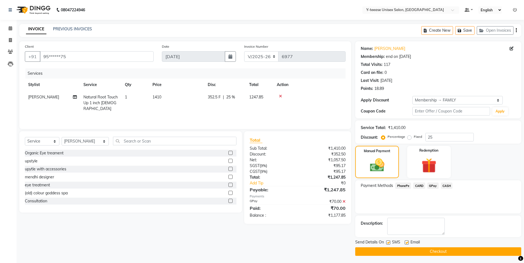
click at [344, 202] on icon at bounding box center [343, 202] width 3 height 4
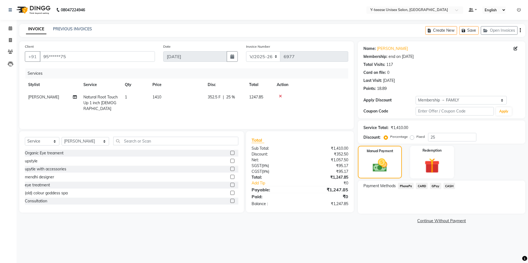
click at [446, 188] on span "CASH" at bounding box center [450, 186] width 12 height 6
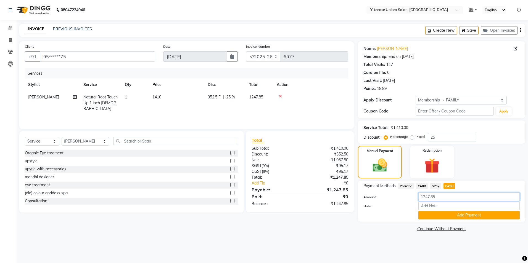
click at [429, 199] on input "1247.85" at bounding box center [468, 197] width 101 height 9
type input "180"
click at [456, 217] on button "Add Payment" at bounding box center [468, 215] width 101 height 9
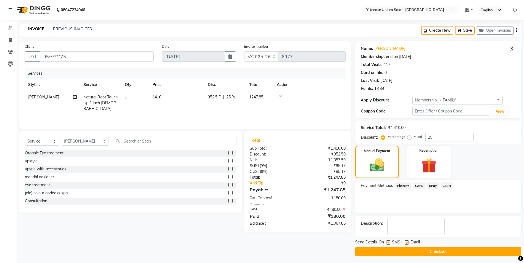
click at [344, 210] on icon at bounding box center [343, 210] width 3 height 4
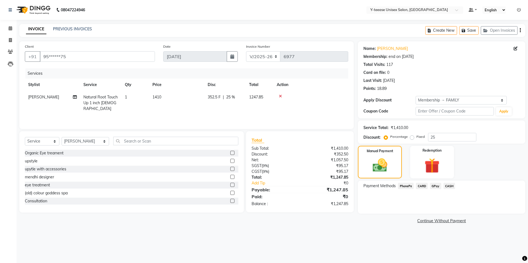
click at [423, 188] on span "CARD" at bounding box center [422, 186] width 12 height 6
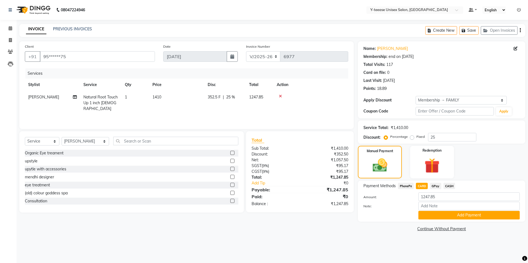
click at [446, 186] on span "CASH" at bounding box center [450, 186] width 12 height 6
click at [436, 197] on input "1247.85" at bounding box center [468, 197] width 101 height 9
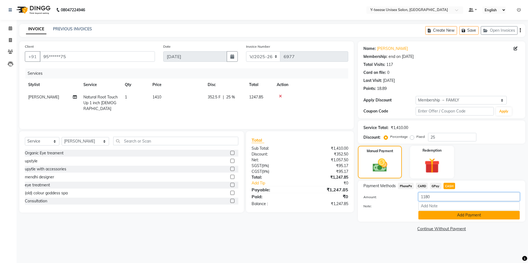
type input "1180"
click at [439, 215] on button "Add Payment" at bounding box center [468, 215] width 101 height 9
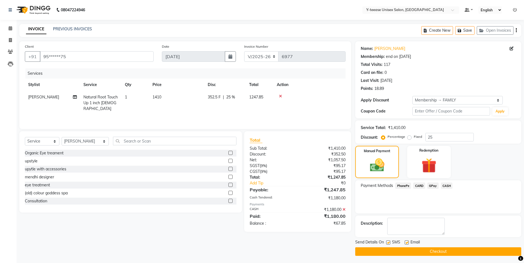
click at [429, 248] on button "Checkout" at bounding box center [438, 252] width 166 height 9
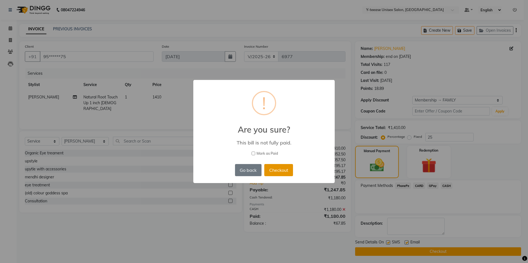
click at [280, 166] on button "Checkout" at bounding box center [278, 170] width 29 height 12
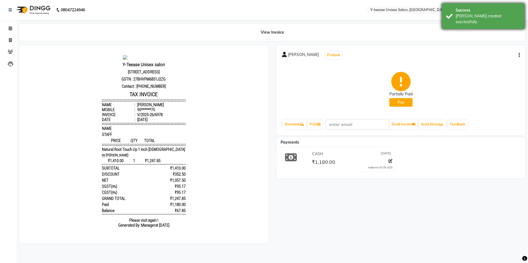
click at [496, 17] on div "[PERSON_NAME] created successfully." at bounding box center [488, 19] width 65 height 12
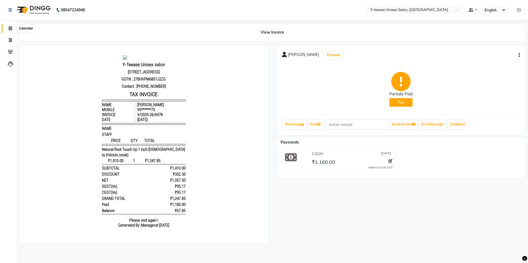
click at [10, 29] on icon at bounding box center [11, 28] width 4 height 4
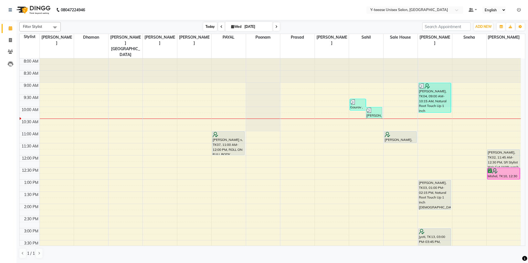
click at [212, 28] on span "Today" at bounding box center [210, 26] width 14 height 9
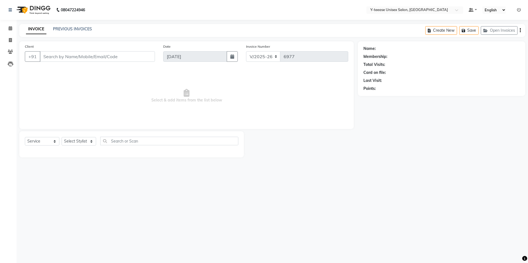
select select "4"
select select "service"
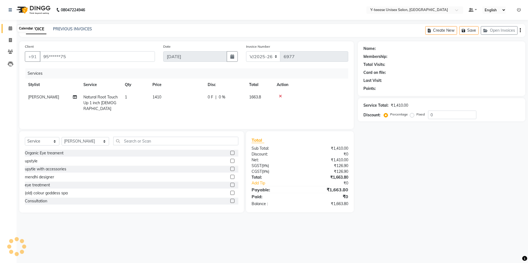
click at [7, 27] on span at bounding box center [11, 28] width 10 height 6
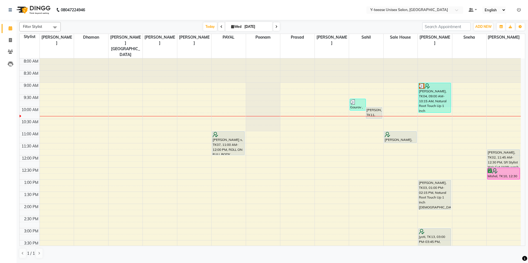
click at [249, 27] on input "[DATE]" at bounding box center [257, 27] width 28 height 8
select select "9"
select select "2025"
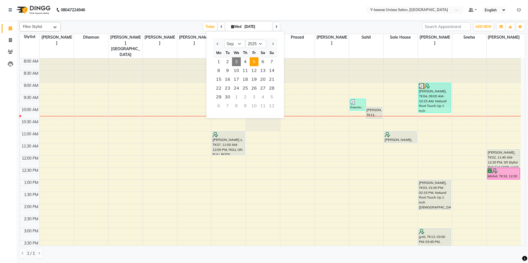
click at [253, 63] on span "5" at bounding box center [254, 61] width 9 height 9
type input "[DATE]"
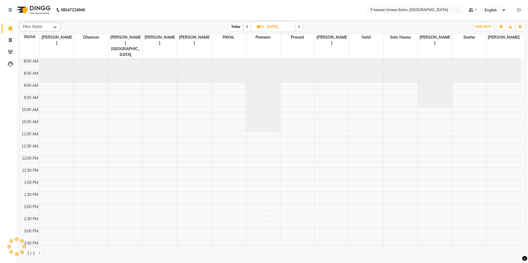
scroll to position [49, 0]
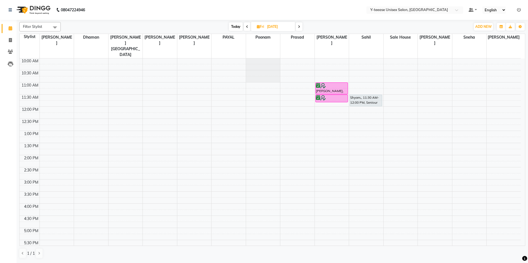
click at [300, 110] on div "8:00 AM 8:30 AM 9:00 AM 9:30 AM 10:00 AM 10:30 AM 11:00 AM 11:30 AM 12:00 PM 12…" at bounding box center [270, 192] width 501 height 364
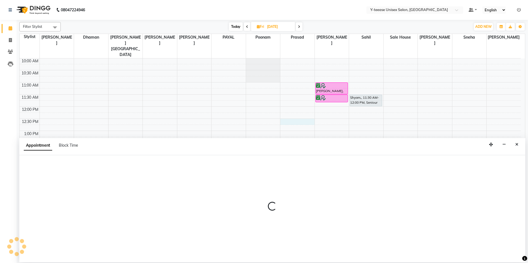
select select "88412"
select select "tentative"
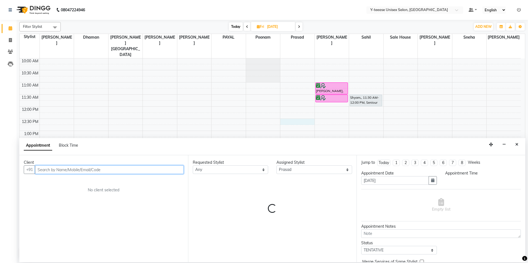
select select "750"
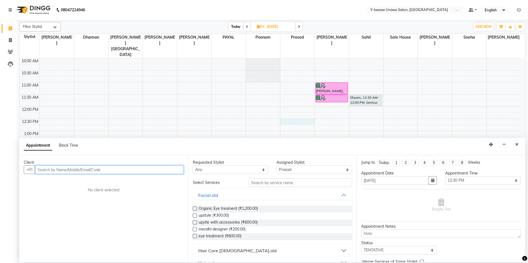
click at [124, 173] on input "text" at bounding box center [109, 170] width 149 height 9
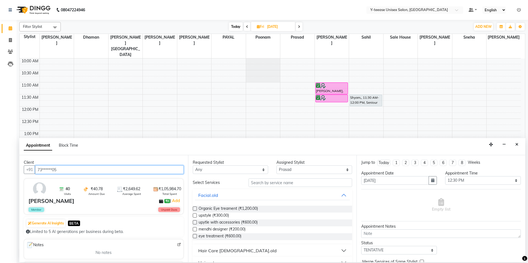
type input "73******05"
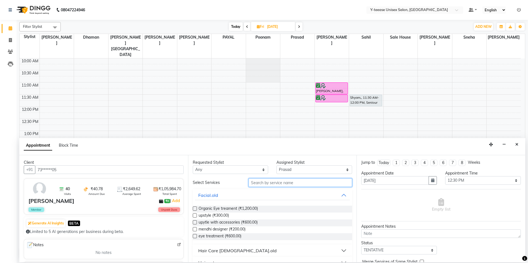
click at [254, 185] on input "text" at bounding box center [301, 183] width 104 height 9
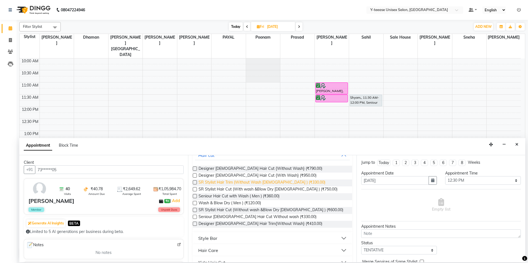
scroll to position [51, 0]
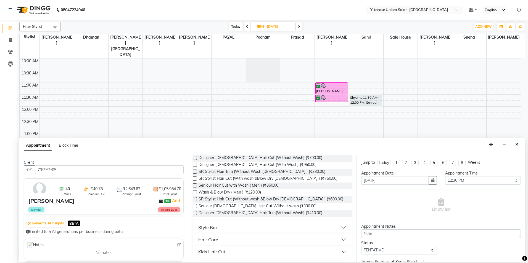
type input "wash"
click at [219, 230] on button "Style Bar" at bounding box center [272, 228] width 155 height 10
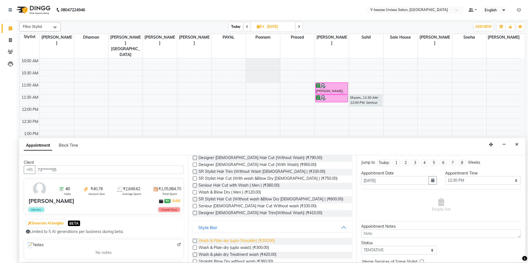
click at [226, 245] on span "Wash & Plain dry (upto Shoulder) (₹200.00)" at bounding box center [237, 241] width 76 height 7
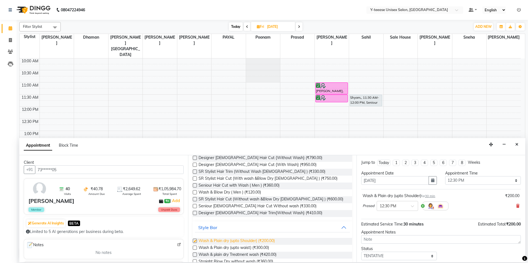
checkbox input "false"
click at [516, 207] on icon at bounding box center [517, 206] width 3 height 4
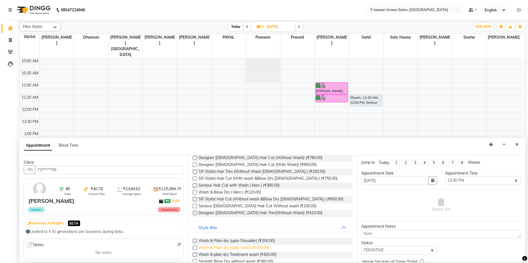
click at [264, 248] on span "Wash & Plain dry (upto waist) (₹300.00)" at bounding box center [234, 248] width 70 height 7
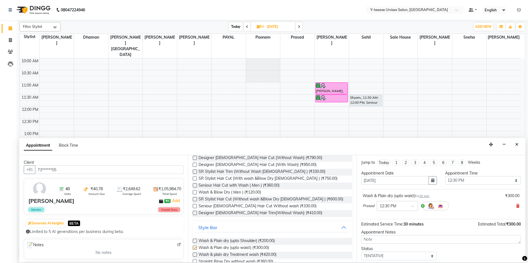
checkbox input "false"
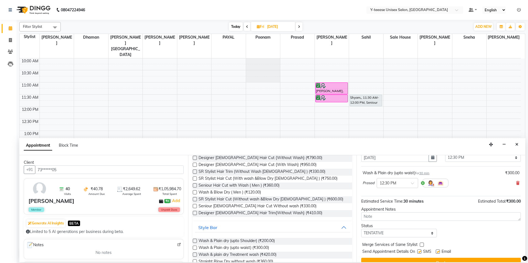
scroll to position [33, 0]
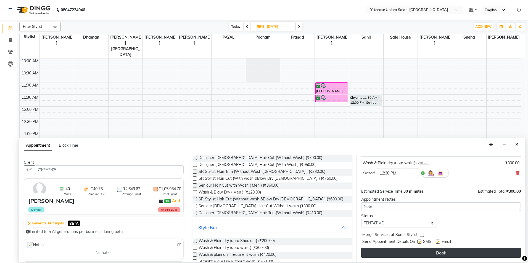
click at [435, 256] on button "Book" at bounding box center [441, 253] width 160 height 10
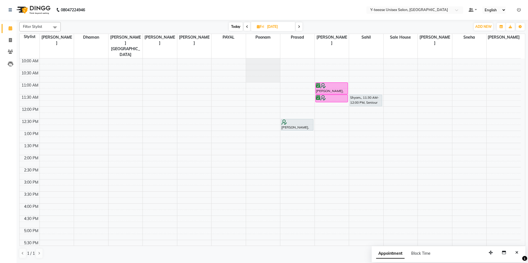
click at [239, 27] on span "Today" at bounding box center [236, 26] width 14 height 9
type input "[DATE]"
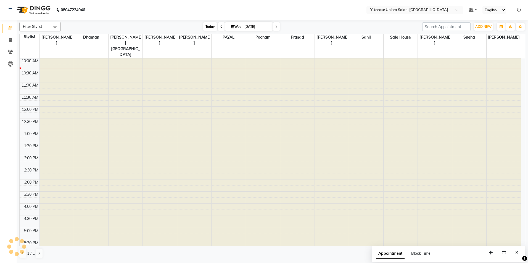
scroll to position [49, 0]
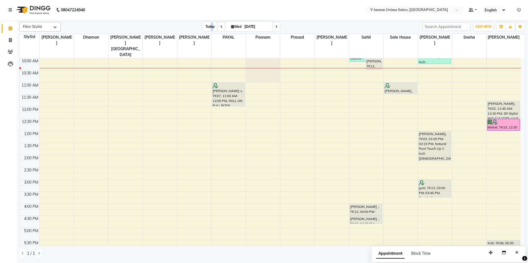
click at [211, 26] on span "Today" at bounding box center [210, 26] width 14 height 9
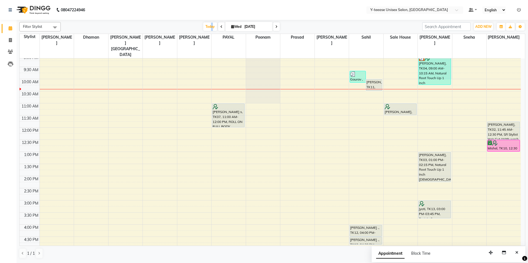
scroll to position [0, 0]
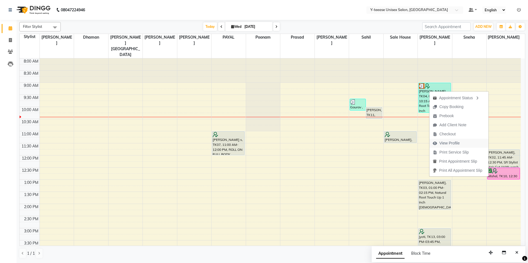
click at [450, 143] on span "View Profile" at bounding box center [449, 144] width 20 height 6
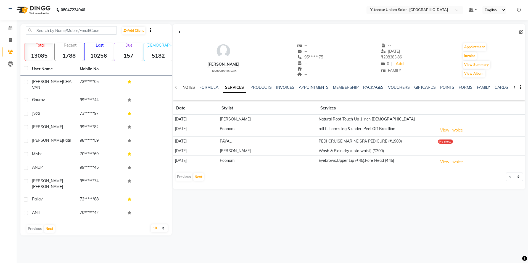
click at [192, 86] on link "NOTES" at bounding box center [189, 87] width 12 height 5
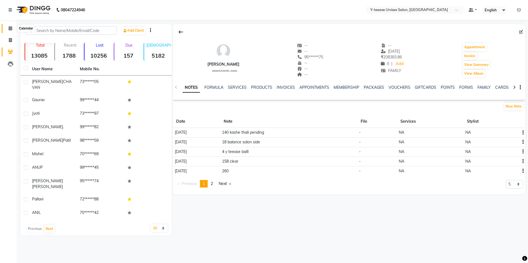
click at [8, 30] on span at bounding box center [11, 28] width 10 height 6
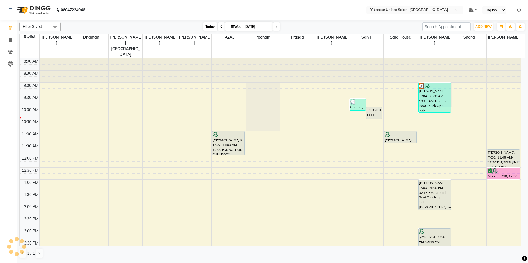
click at [207, 27] on span "Today" at bounding box center [210, 26] width 14 height 9
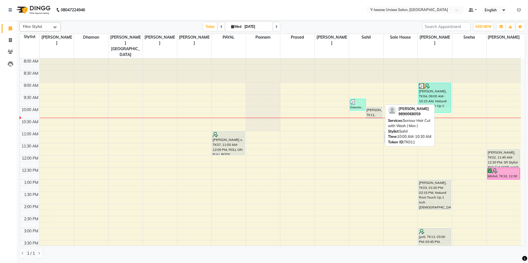
click at [375, 107] on div "[PERSON_NAME], TK11, 10:00 AM-10:30 AM, Seniour Hair Cut with Wash ( Men )" at bounding box center [374, 112] width 16 height 11
select select "7"
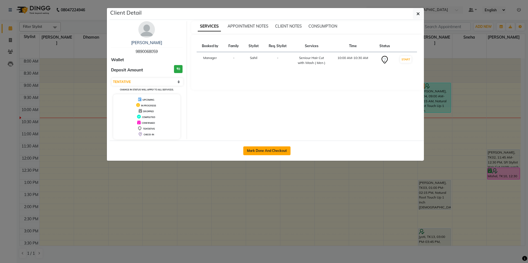
click at [283, 153] on button "Mark Done And Checkout" at bounding box center [266, 151] width 47 height 9
select select "service"
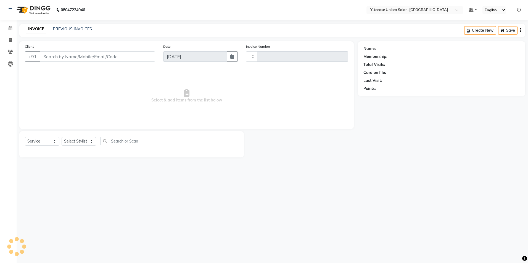
type input "6977"
select select "4"
type input "98******59"
select select "88015"
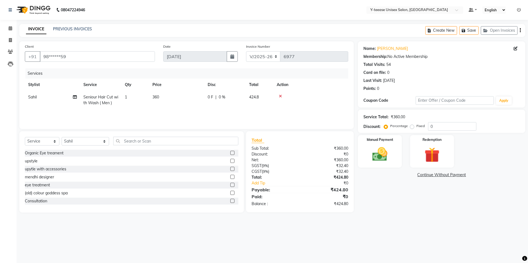
click at [108, 104] on span "Seniour Hair Cut with Wash ( Men )" at bounding box center [100, 100] width 35 height 11
select select "88015"
click at [109, 104] on span "Seniour Hair Cut with Wash ( Men )" at bounding box center [107, 102] width 38 height 11
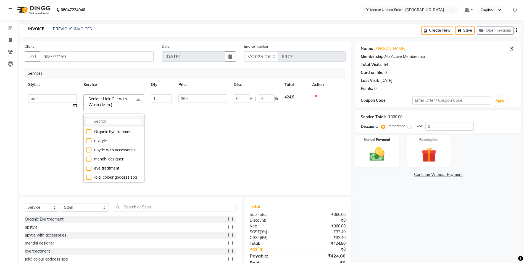
click at [107, 119] on input "multiselect-search" at bounding box center [113, 122] width 55 height 6
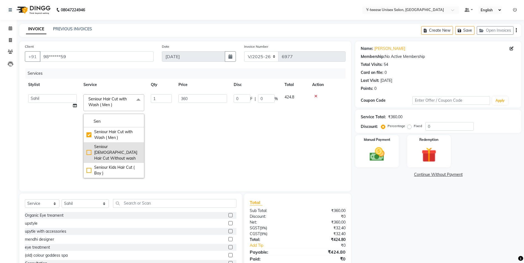
type input "Sen"
click at [114, 148] on div "Seniour [DEMOGRAPHIC_DATA] Hair Cut Without wash" at bounding box center [113, 152] width 55 height 17
checkbox input "false"
checkbox input "true"
type input "330"
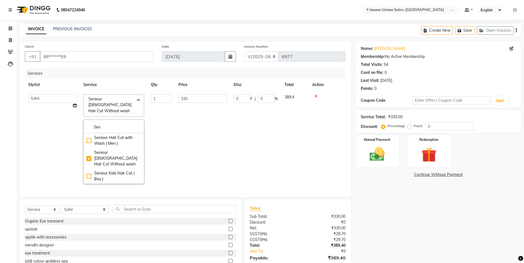
click at [198, 148] on td "330" at bounding box center [202, 139] width 55 height 96
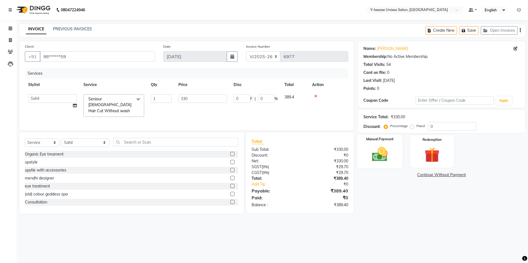
click at [394, 160] on div "Manual Payment" at bounding box center [380, 152] width 46 height 34
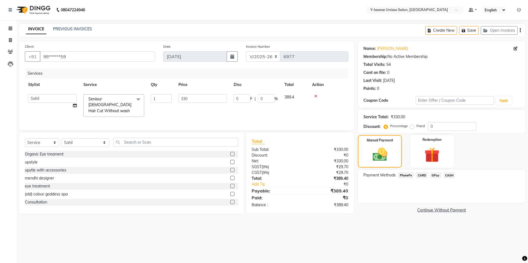
click at [434, 175] on span "GPay" at bounding box center [435, 175] width 11 height 6
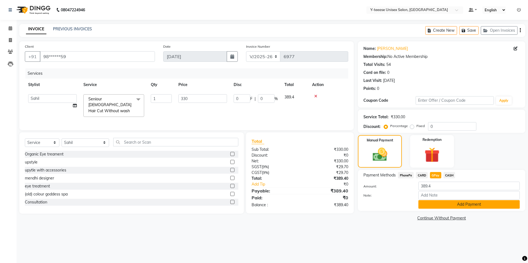
click at [434, 203] on button "Add Payment" at bounding box center [468, 205] width 101 height 9
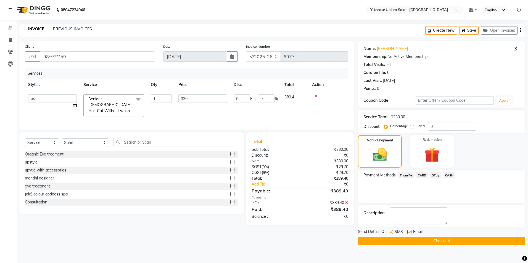
click at [387, 242] on button "Checkout" at bounding box center [441, 241] width 167 height 9
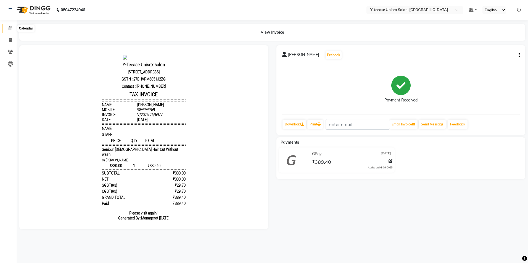
click at [12, 27] on icon at bounding box center [11, 28] width 4 height 4
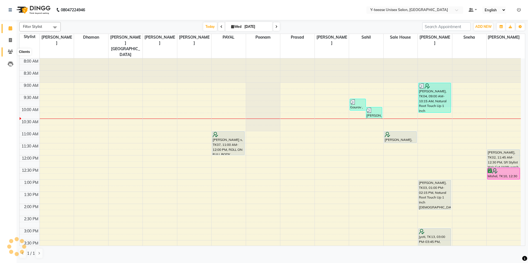
click at [10, 50] on icon at bounding box center [10, 52] width 5 height 4
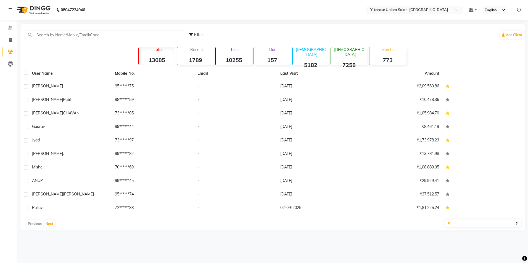
click at [65, 79] on th "User Name" at bounding box center [70, 73] width 83 height 13
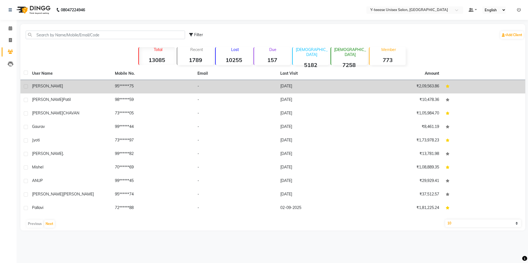
click at [63, 83] on div "[PERSON_NAME]" at bounding box center [70, 86] width 76 height 6
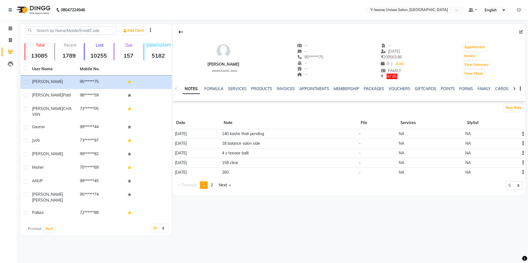
click at [398, 78] on div "₹ 67.85 Payment Due" at bounding box center [392, 77] width 23 height 6
click at [395, 77] on span "67.85" at bounding box center [392, 77] width 11 height 6
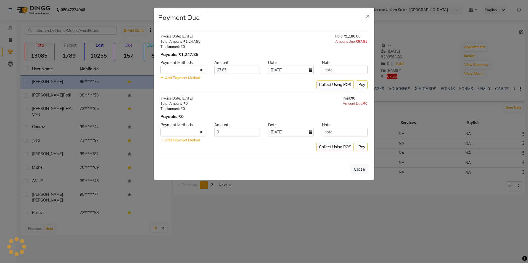
select select "1"
click at [296, 69] on input "[DATE]" at bounding box center [291, 70] width 46 height 9
select select "9"
select select "2025"
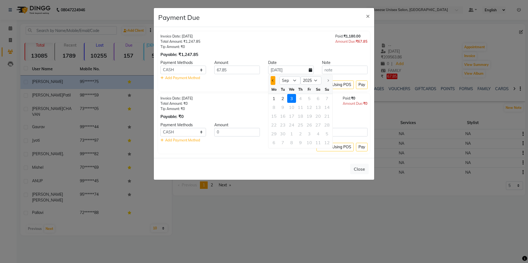
click at [273, 84] on button "Previous month" at bounding box center [273, 80] width 5 height 9
select select "8"
click at [320, 102] on div "2" at bounding box center [318, 98] width 9 height 9
type input "[DATE]"
click at [360, 86] on button "Pay" at bounding box center [362, 85] width 12 height 9
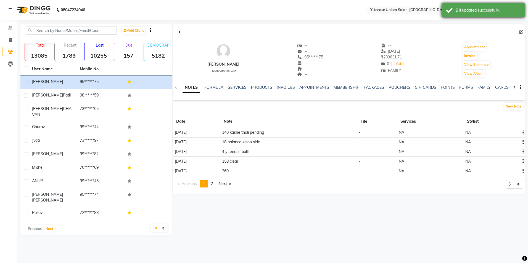
click at [470, 14] on div "Bill updated successfully." at bounding box center [483, 10] width 83 height 14
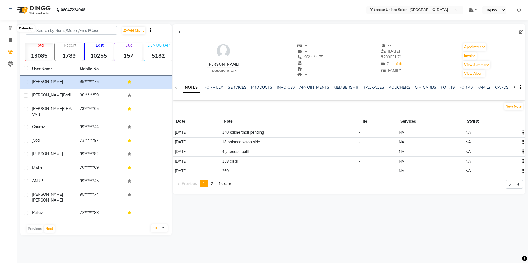
click at [11, 31] on span at bounding box center [11, 28] width 10 height 6
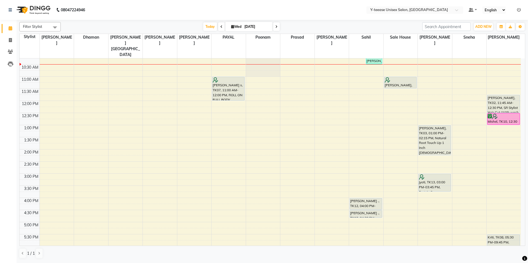
scroll to position [55, 0]
click at [373, 67] on div "8:00 AM 8:30 AM 9:00 AM 9:30 AM 10:00 AM 10:30 AM 11:00 AM 11:30 AM 12:00 PM 12…" at bounding box center [270, 185] width 501 height 364
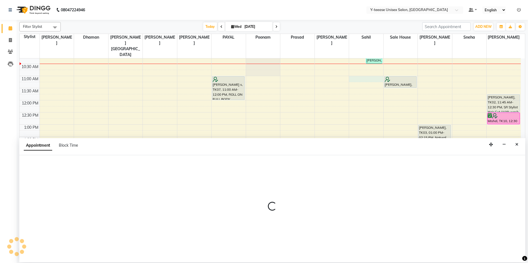
select select "88015"
select select "660"
select select "tentative"
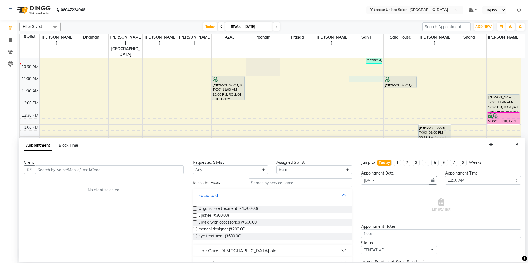
click at [159, 170] on input "text" at bounding box center [109, 170] width 149 height 9
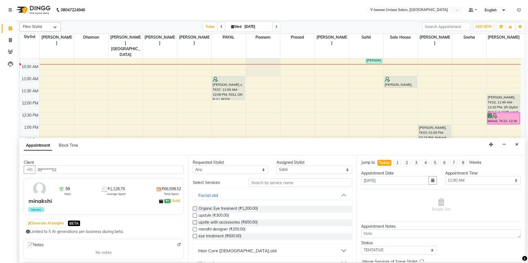
type input "99******52"
click at [274, 181] on input "text" at bounding box center [301, 183] width 104 height 9
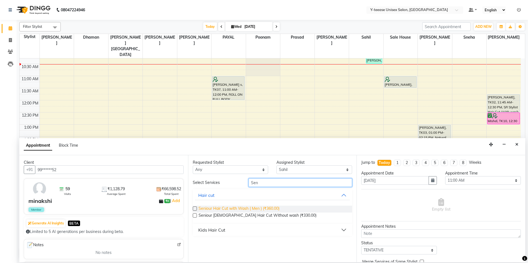
type input "Sen"
click at [269, 210] on span "Seniour Hair Cut with Wash ( Men ) (₹360.00)" at bounding box center [239, 209] width 81 height 7
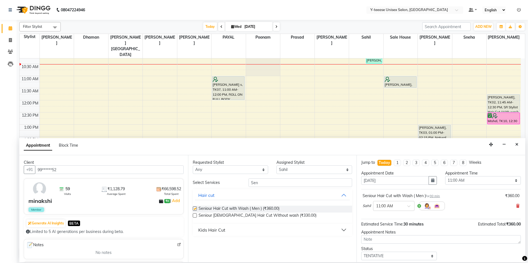
checkbox input "false"
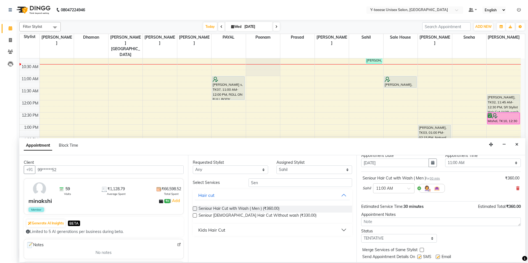
scroll to position [28, 0]
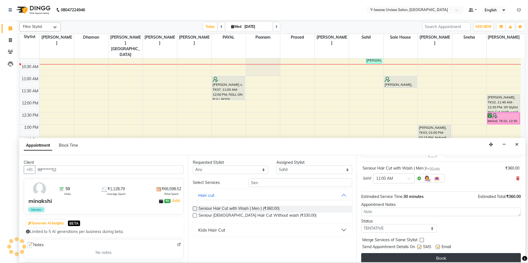
click at [408, 255] on button "Book" at bounding box center [441, 259] width 160 height 10
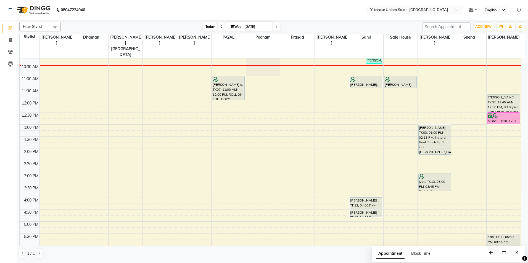
click at [211, 28] on span "Today" at bounding box center [210, 26] width 14 height 9
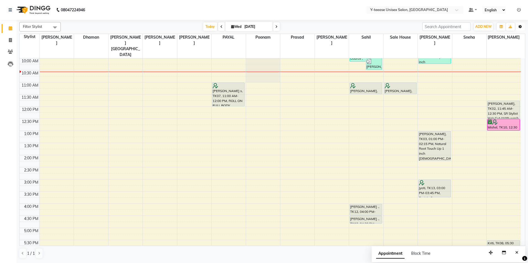
click at [523, 27] on button "Toggle Dropdown" at bounding box center [520, 27] width 9 height 8
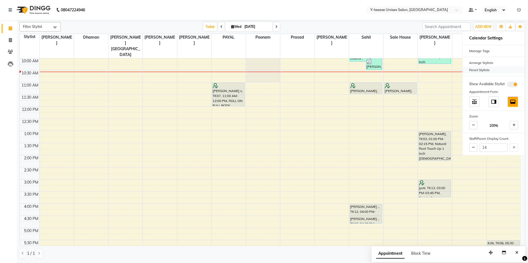
click at [490, 70] on div "Reset Stylists" at bounding box center [494, 70] width 62 height 7
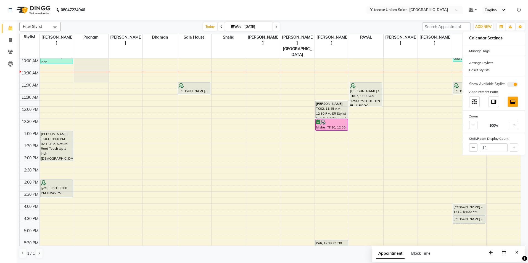
click at [334, 15] on nav "08047224946 Select Location × Y-teease Unisex Salon, Amanora Default Panel My P…" at bounding box center [264, 10] width 528 height 20
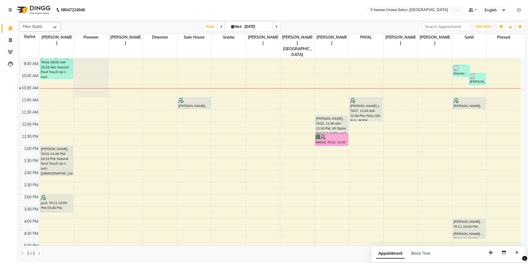
scroll to position [0, 0]
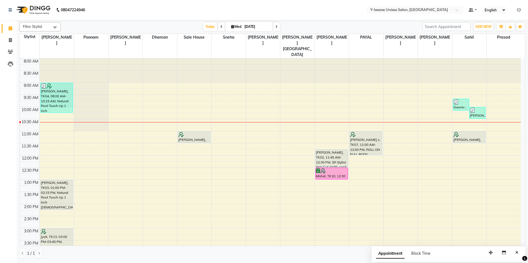
click at [274, 28] on span at bounding box center [276, 26] width 7 height 9
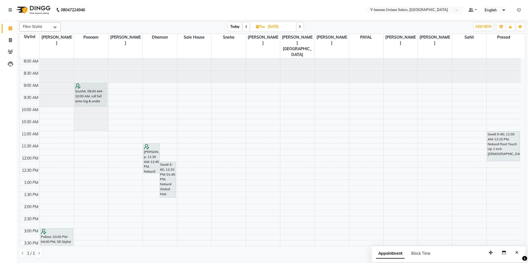
click at [302, 30] on span at bounding box center [300, 26] width 7 height 9
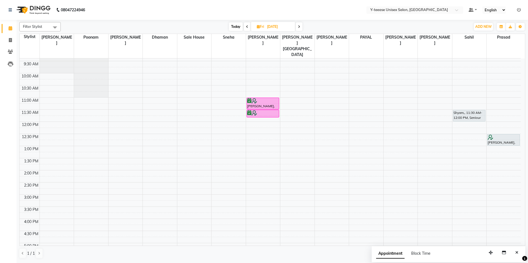
scroll to position [21, 0]
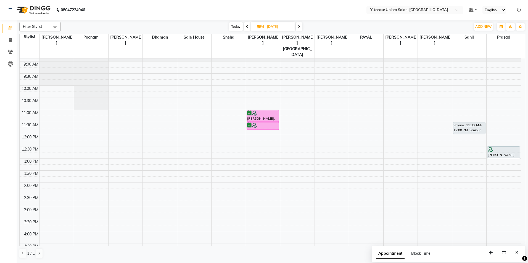
click at [238, 27] on span "Today" at bounding box center [236, 26] width 14 height 9
type input "[DATE]"
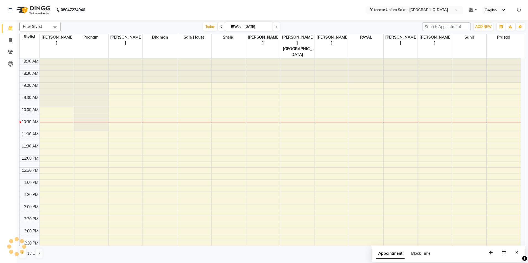
scroll to position [49, 0]
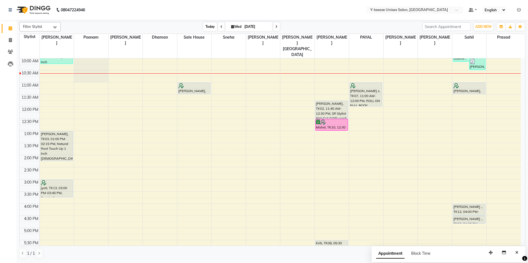
click at [211, 26] on span "Today" at bounding box center [210, 26] width 14 height 9
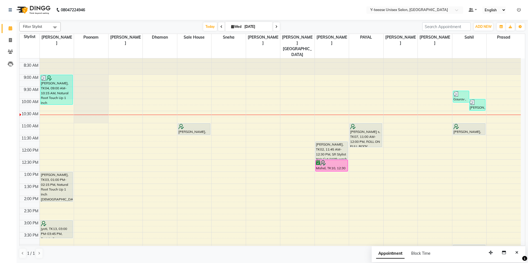
scroll to position [0, 0]
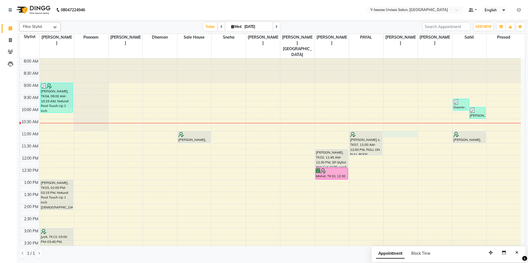
click at [393, 121] on div "8:00 AM 8:30 AM 9:00 AM 9:30 AM 10:00 AM 10:30 AM 11:00 AM 11:30 AM 12:00 PM 12…" at bounding box center [270, 241] width 501 height 364
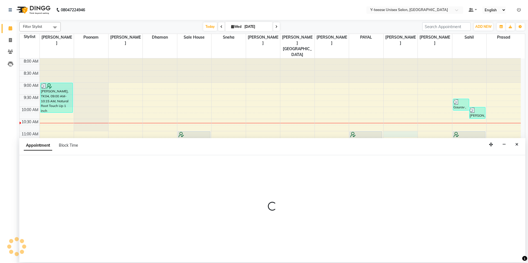
select select "81457"
select select "tentative"
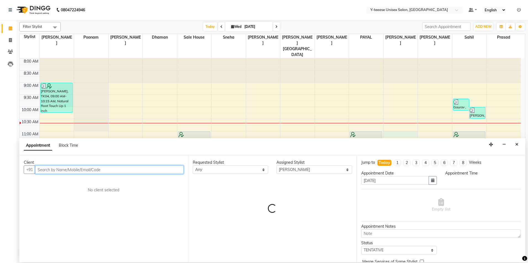
select select "660"
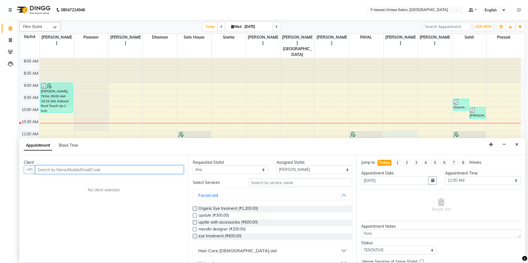
click at [175, 172] on input "text" at bounding box center [109, 170] width 149 height 9
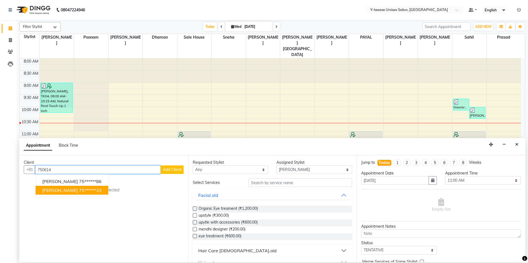
click at [86, 192] on button "[PERSON_NAME] 75******33" at bounding box center [72, 190] width 73 height 9
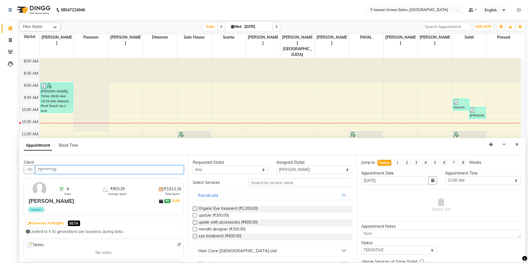
type input "75******33"
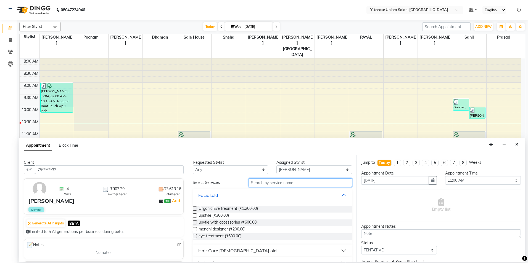
click at [258, 184] on input "text" at bounding box center [301, 183] width 104 height 9
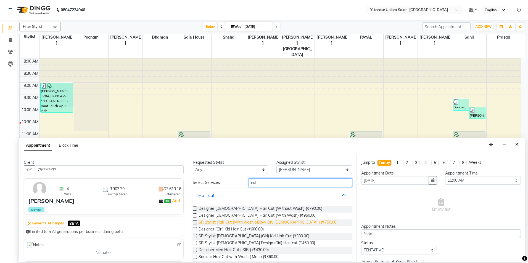
type input "cut"
drag, startPoint x: 281, startPoint y: 220, endPoint x: 285, endPoint y: 222, distance: 4.3
click at [283, 221] on span "SR Stylist Hair Cut (With wash &Blow Dry [DEMOGRAPHIC_DATA] ) (₹750.00)" at bounding box center [268, 223] width 139 height 7
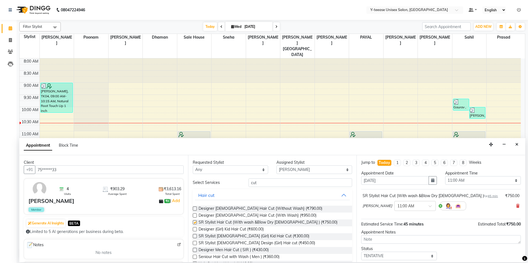
checkbox input "false"
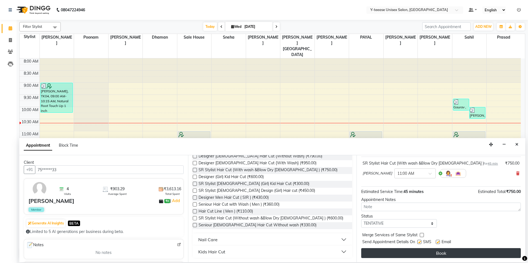
scroll to position [33, 0]
click at [381, 253] on button "Book" at bounding box center [441, 253] width 160 height 10
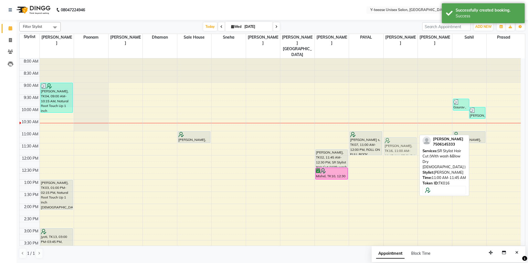
click at [391, 131] on div "[PERSON_NAME], TK16, 11:00 AM-11:45 AM, SR Stylist Hair Cut (With wash &Blow Dr…" at bounding box center [401, 241] width 34 height 364
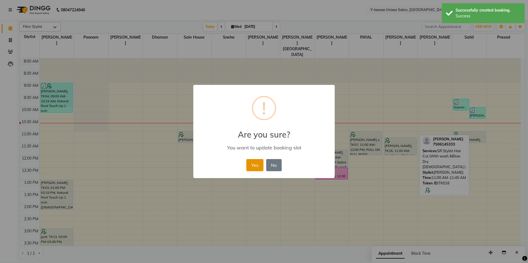
click at [260, 165] on button "Yes" at bounding box center [254, 165] width 17 height 12
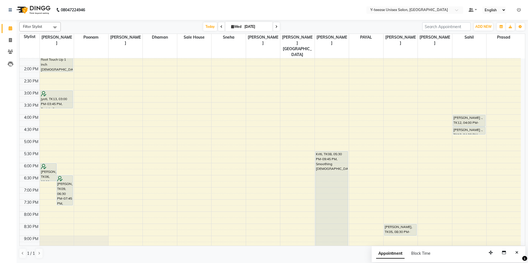
scroll to position [55, 0]
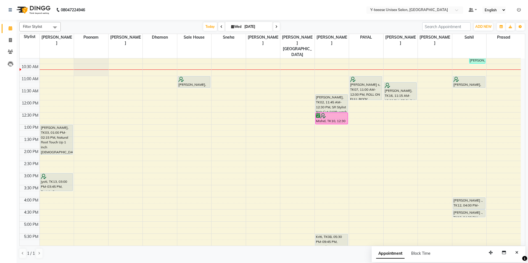
click at [218, 24] on span at bounding box center [221, 26] width 7 height 9
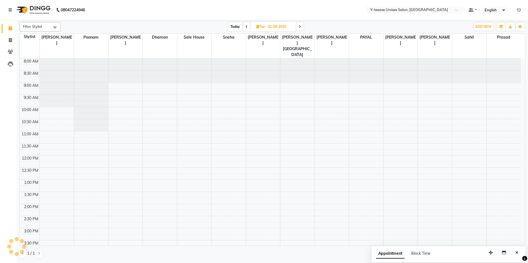
scroll to position [49, 0]
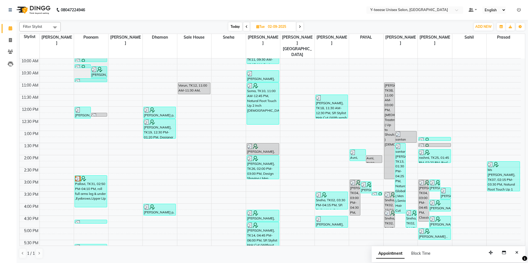
click at [232, 25] on span "Today" at bounding box center [235, 26] width 14 height 9
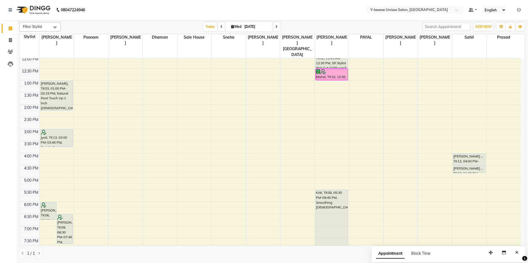
scroll to position [104, 0]
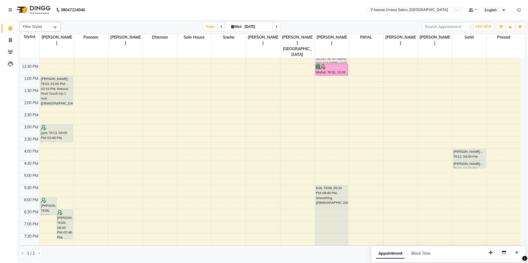
click at [277, 25] on span at bounding box center [276, 26] width 7 height 9
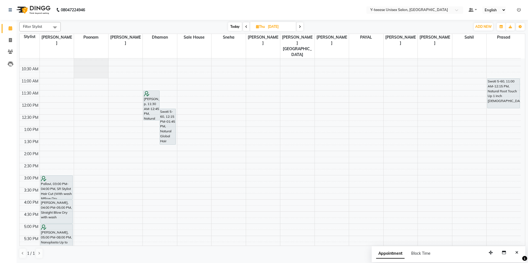
scroll to position [0, 0]
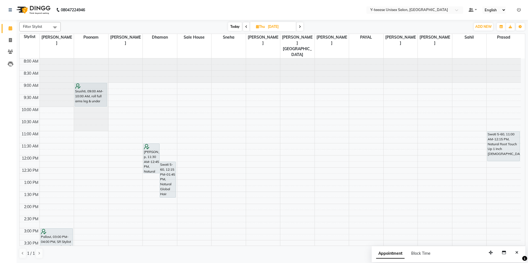
click at [302, 25] on span at bounding box center [300, 26] width 7 height 9
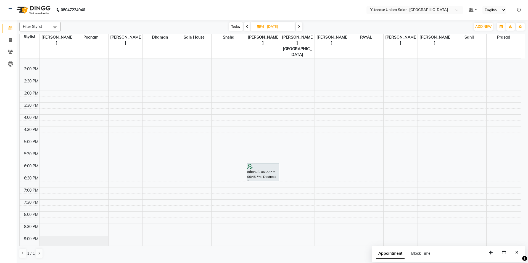
click at [233, 28] on span "Today" at bounding box center [236, 26] width 14 height 9
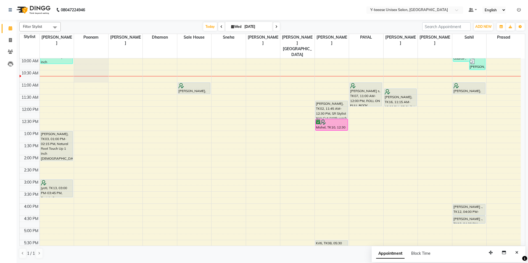
click at [218, 25] on span at bounding box center [221, 26] width 7 height 9
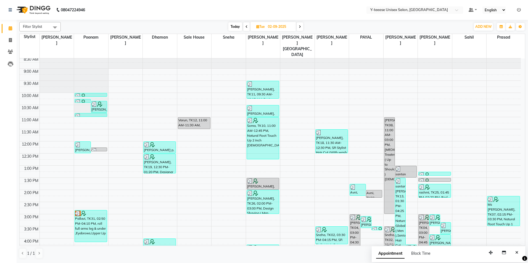
scroll to position [28, 0]
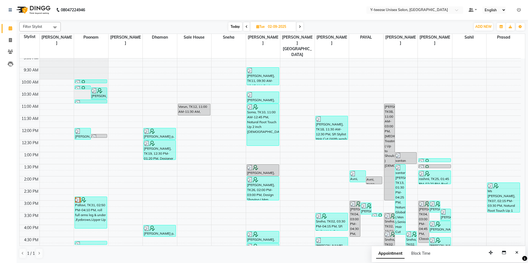
click at [238, 23] on span "Today" at bounding box center [235, 26] width 14 height 9
type input "[DATE]"
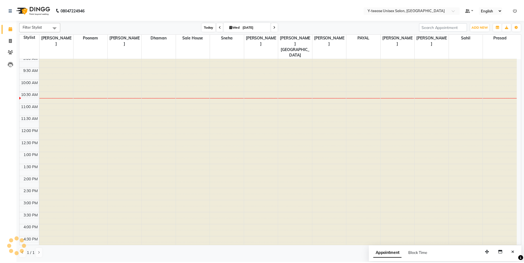
scroll to position [49, 0]
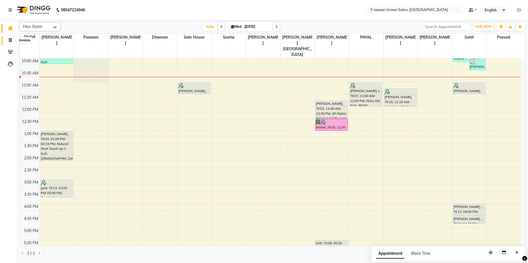
click at [12, 41] on span at bounding box center [11, 40] width 10 height 6
select select "service"
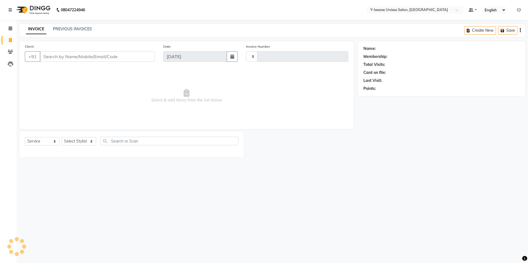
type input "6979"
select select "4"
click at [85, 56] on input "Client" at bounding box center [97, 56] width 115 height 10
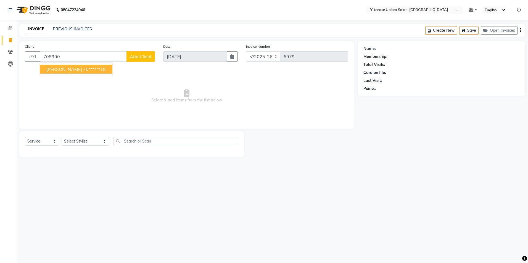
click at [83, 67] on ngb-highlight "70******18" at bounding box center [94, 70] width 23 height 6
type input "70******18"
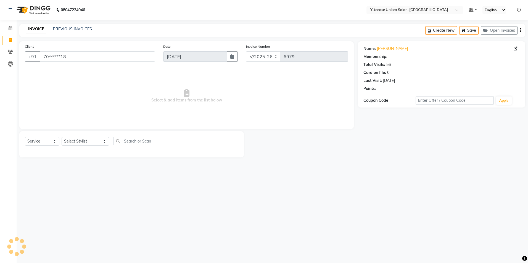
select select "1: Object"
click at [89, 140] on select "Select Stylist [PERSON_NAME] Dhaman [PERSON_NAME] [PERSON_NAME] nagar Manager M…" at bounding box center [86, 141] width 48 height 9
select select "81457"
click at [62, 137] on select "Select Stylist [PERSON_NAME] Dhaman [PERSON_NAME] [PERSON_NAME] nagar Manager M…" at bounding box center [86, 141] width 48 height 9
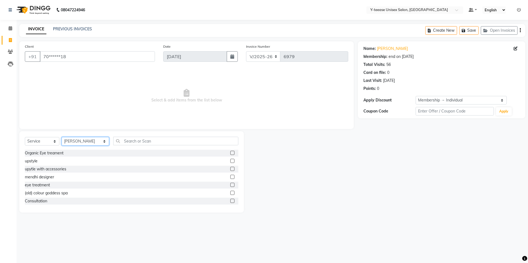
click at [83, 143] on select "Select Stylist [PERSON_NAME] Dhaman [PERSON_NAME] [PERSON_NAME] nagar Manager M…" at bounding box center [86, 141] width 48 height 9
click at [62, 137] on select "Select Stylist [PERSON_NAME] Dhaman [PERSON_NAME] [PERSON_NAME] nagar Manager M…" at bounding box center [86, 141] width 48 height 9
click at [121, 140] on input "text" at bounding box center [175, 141] width 125 height 9
click at [44, 144] on select "Select Service Product Membership Package Voucher Prepaid Gift Card" at bounding box center [42, 141] width 35 height 9
select select "product"
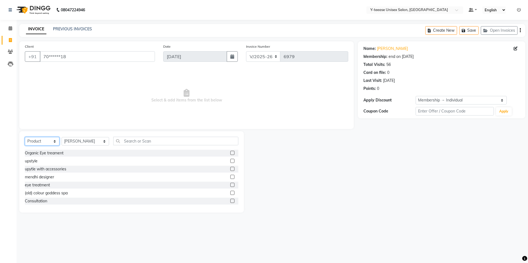
click at [25, 137] on select "Select Service Product Membership Package Voucher Prepaid Gift Card" at bounding box center [42, 141] width 35 height 9
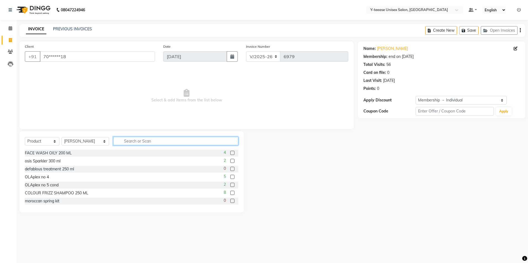
click at [113, 141] on input "text" at bounding box center [175, 141] width 125 height 9
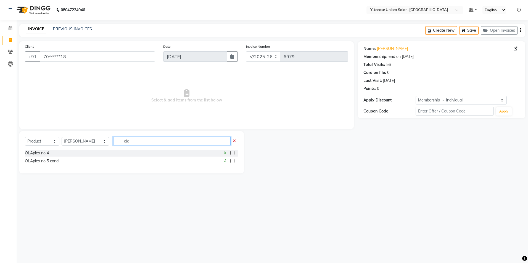
type input "ola"
click at [231, 153] on label at bounding box center [232, 153] width 4 height 4
click at [231, 153] on input "checkbox" at bounding box center [232, 154] width 4 height 4
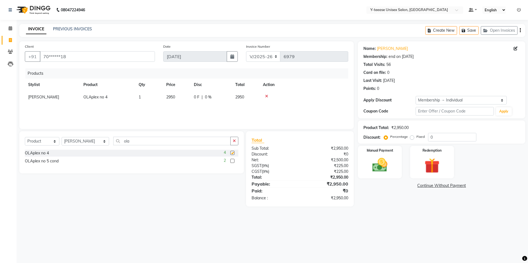
checkbox input "false"
click at [233, 160] on label at bounding box center [232, 161] width 4 height 4
click at [233, 160] on input "checkbox" at bounding box center [232, 162] width 4 height 4
checkbox input "false"
click at [436, 136] on input "0" at bounding box center [452, 137] width 48 height 9
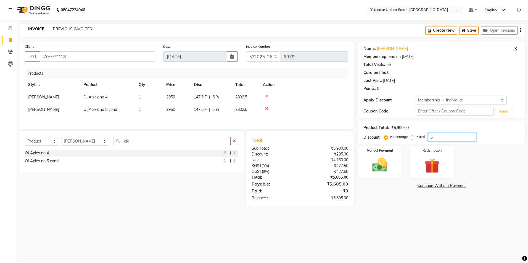
type input "5"
click at [405, 177] on div "Manual Payment Redemption" at bounding box center [442, 162] width 176 height 33
click at [388, 164] on img at bounding box center [380, 165] width 26 height 18
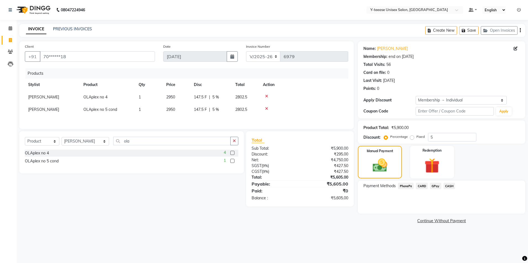
click at [424, 188] on span "CARD" at bounding box center [422, 186] width 12 height 6
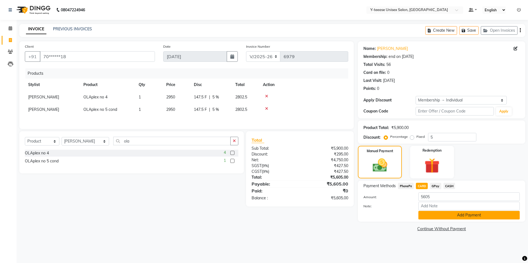
click at [448, 218] on button "Add Payment" at bounding box center [468, 215] width 101 height 9
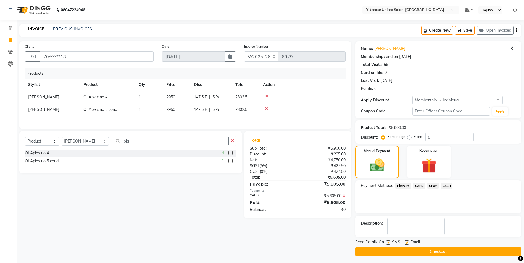
click at [447, 249] on button "Checkout" at bounding box center [438, 252] width 166 height 9
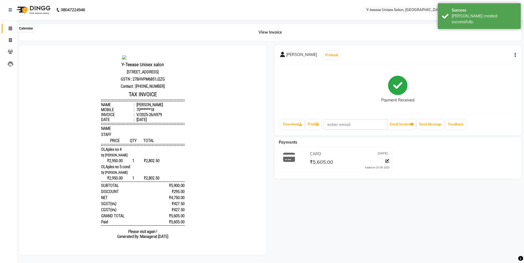
click at [12, 29] on icon at bounding box center [11, 28] width 4 height 4
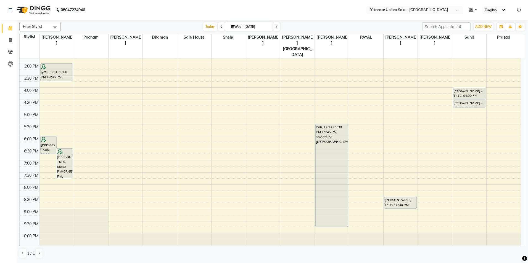
scroll to position [110, 0]
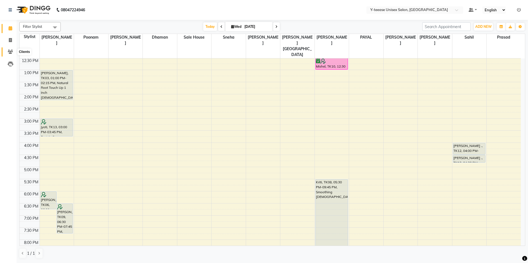
click at [13, 53] on span at bounding box center [11, 52] width 10 height 6
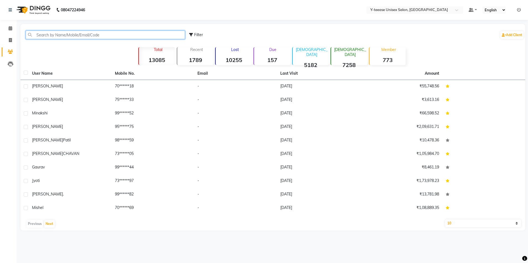
click at [59, 36] on input "text" at bounding box center [105, 35] width 159 height 9
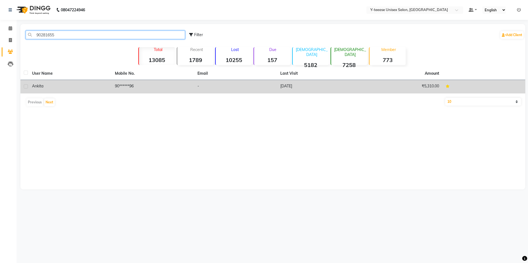
type input "90281655"
click at [109, 92] on td "ankita" at bounding box center [70, 87] width 83 height 14
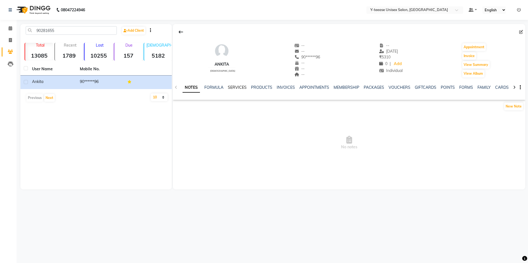
click at [236, 89] on link "SERVICES" at bounding box center [237, 87] width 19 height 5
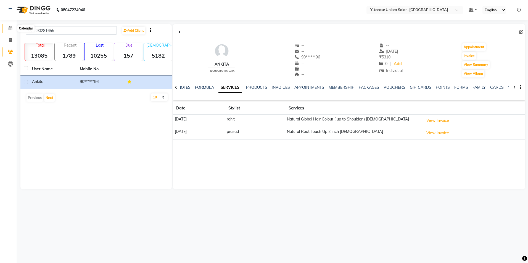
click at [9, 26] on span at bounding box center [11, 28] width 10 height 6
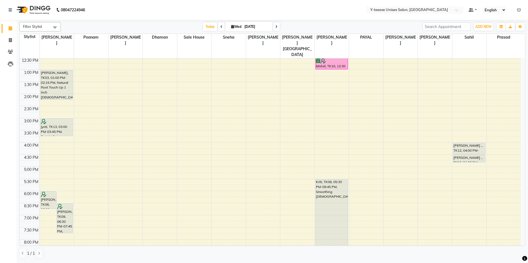
scroll to position [110, 0]
click at [499, 172] on div "8:00 AM 8:30 AM 9:00 AM 9:30 AM 10:00 AM 10:30 AM 11:00 AM 11:30 AM 12:00 PM 12…" at bounding box center [270, 130] width 501 height 364
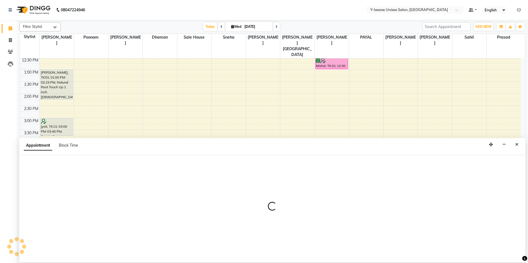
select select "88412"
select select "1050"
select select "tentative"
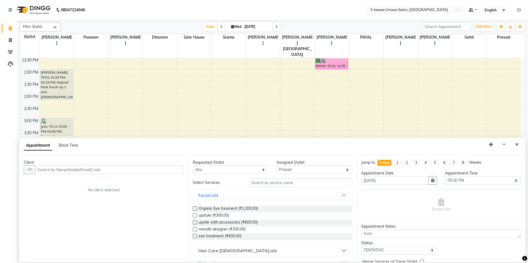
click at [124, 171] on input "text" at bounding box center [109, 170] width 149 height 9
drag, startPoint x: 45, startPoint y: 182, endPoint x: 172, endPoint y: 184, distance: 127.3
click at [46, 182] on span "ankita" at bounding box center [49, 182] width 14 height 6
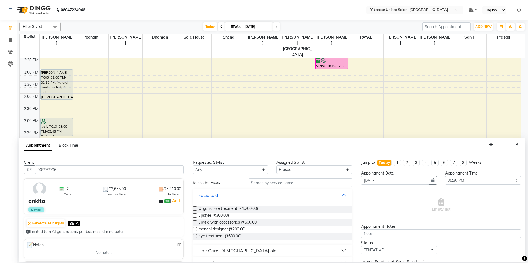
type input "90******96"
click at [260, 184] on input "text" at bounding box center [301, 183] width 104 height 9
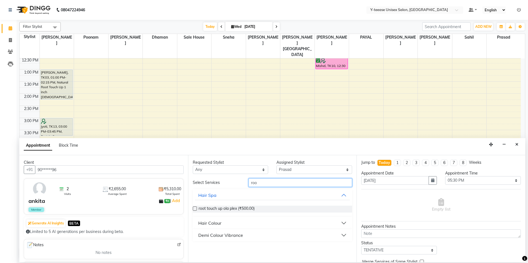
type input "roo"
click at [240, 220] on button "Hair Colour" at bounding box center [272, 223] width 155 height 10
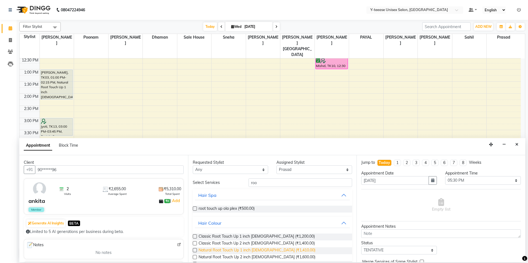
click at [218, 252] on span "Natural Root Touch Up 1 inch [DEMOGRAPHIC_DATA] (₹1,410.00)" at bounding box center [257, 251] width 117 height 7
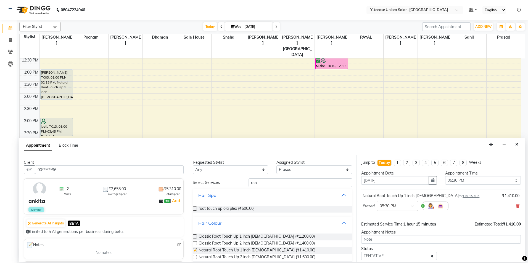
checkbox input "false"
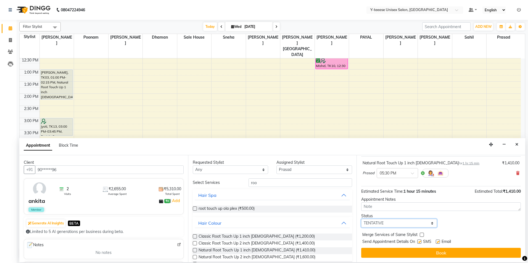
click at [370, 224] on select "Select TENTATIVE CONFIRM CHECK-IN UPCOMING" at bounding box center [399, 223] width 76 height 9
select select "confirm booking"
click at [361, 219] on select "Select TENTATIVE CONFIRM CHECK-IN UPCOMING" at bounding box center [399, 223] width 76 height 9
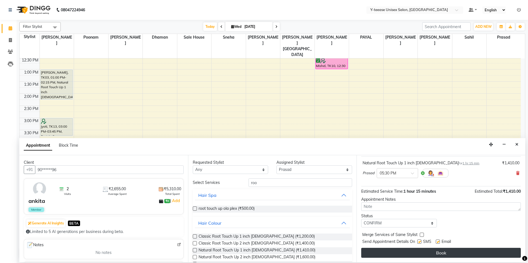
click at [376, 254] on button "Book" at bounding box center [441, 253] width 160 height 10
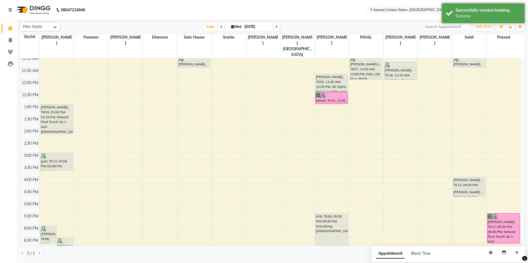
scroll to position [0, 0]
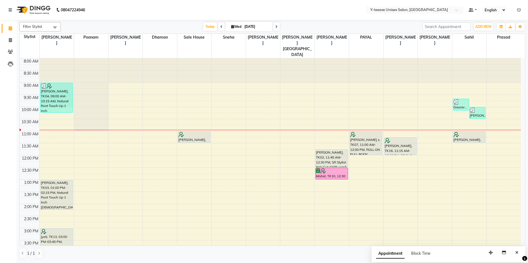
click at [222, 127] on div "8:00 AM 8:30 AM 9:00 AM 9:30 AM 10:00 AM 10:30 AM 11:00 AM 11:30 AM 12:00 PM 12…" at bounding box center [270, 241] width 501 height 364
select select "49846"
select select "tentative"
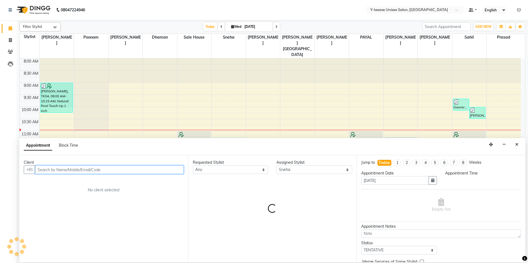
select select "675"
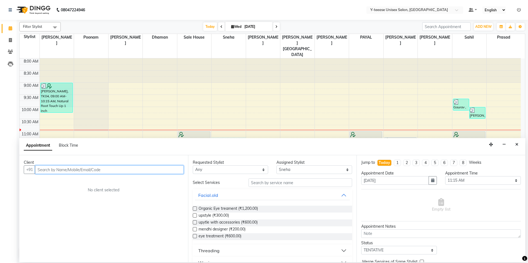
click at [146, 170] on input "text" at bounding box center [109, 170] width 149 height 9
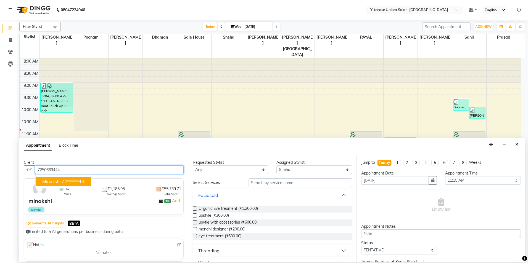
click at [81, 182] on ngb-highlight "72******44" at bounding box center [73, 182] width 23 height 6
type input "72******44"
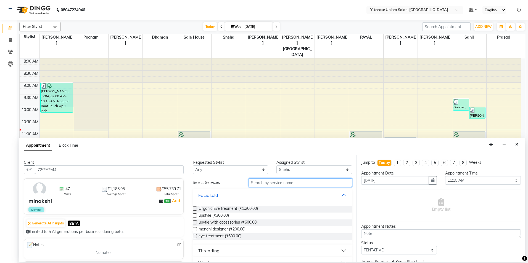
click at [259, 183] on input "text" at bounding box center [301, 183] width 104 height 9
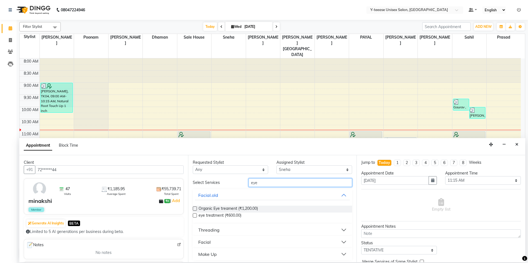
type input "eye"
click at [226, 230] on button "Threading" at bounding box center [272, 230] width 155 height 10
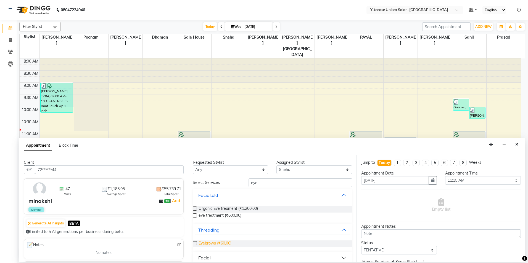
click at [215, 243] on span "Eyebrows (₹60.00)" at bounding box center [215, 244] width 33 height 7
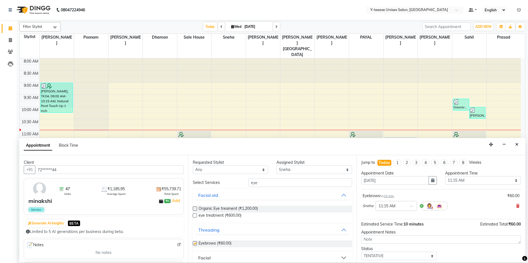
checkbox input "false"
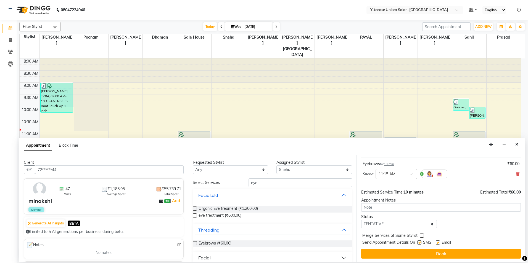
scroll to position [33, 0]
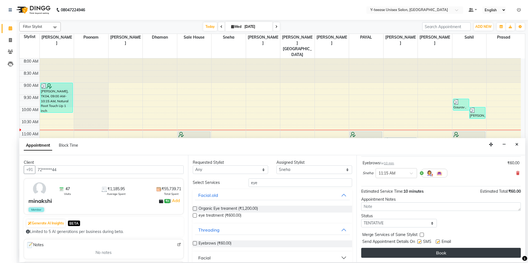
click at [379, 251] on button "Book" at bounding box center [441, 253] width 160 height 10
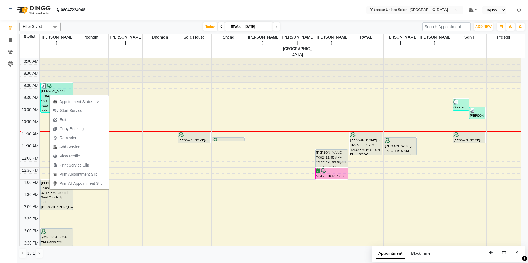
click at [3, 181] on div "Calendar Invoice Clients Leads Completed InProgress Upcoming Dropped Tentative …" at bounding box center [37, 135] width 75 height 239
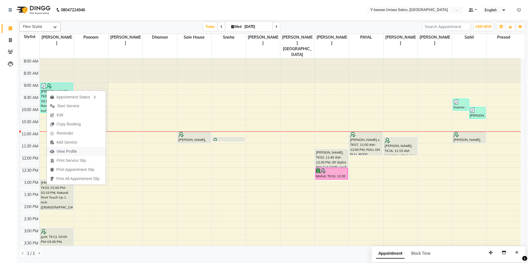
click at [72, 152] on span "View Profile" at bounding box center [67, 152] width 20 height 6
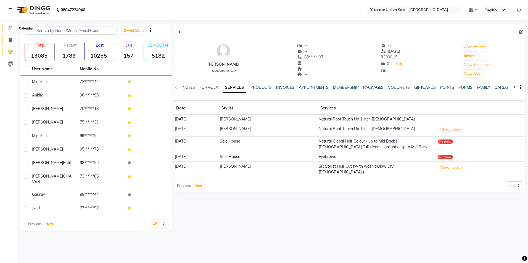
drag, startPoint x: 9, startPoint y: 28, endPoint x: 15, endPoint y: 39, distance: 12.3
click at [9, 28] on icon at bounding box center [11, 28] width 4 height 4
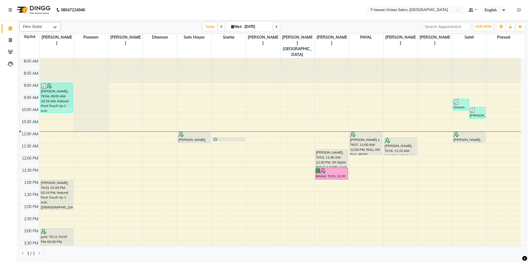
click at [276, 28] on span at bounding box center [276, 26] width 7 height 9
type input "[DATE]"
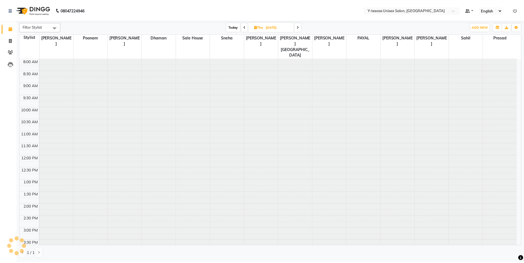
scroll to position [73, 0]
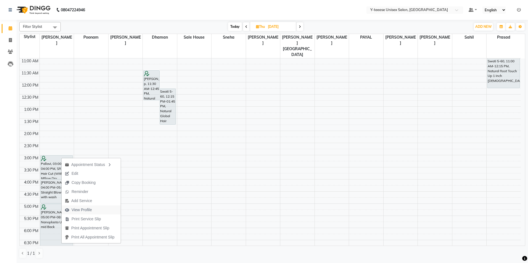
click at [78, 212] on span "View Profile" at bounding box center [82, 210] width 20 height 6
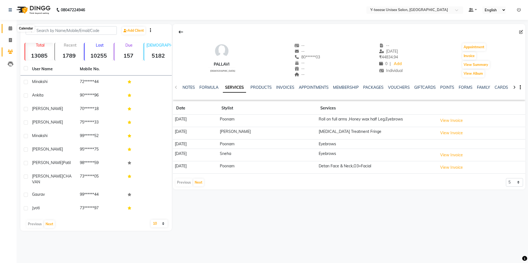
drag, startPoint x: 10, startPoint y: 28, endPoint x: 10, endPoint y: 31, distance: 3.3
click at [10, 28] on icon at bounding box center [11, 28] width 4 height 4
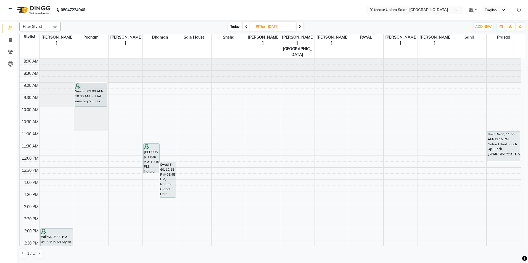
click at [233, 28] on span "Today" at bounding box center [235, 26] width 14 height 9
type input "[DATE]"
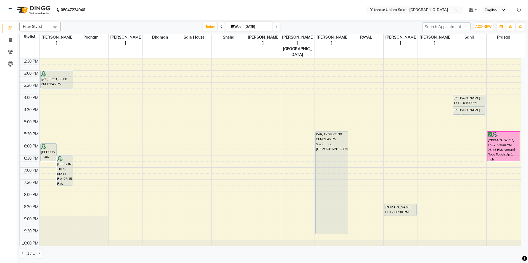
scroll to position [165, 0]
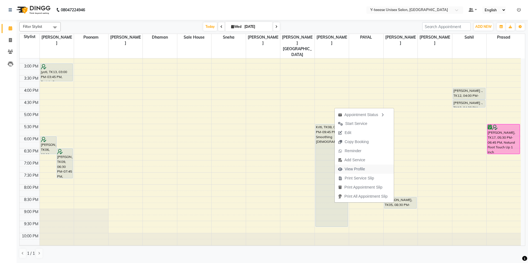
click at [349, 169] on span "View Profile" at bounding box center [355, 170] width 20 height 6
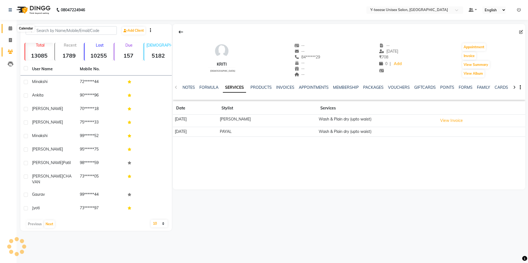
click at [10, 28] on icon at bounding box center [11, 28] width 4 height 4
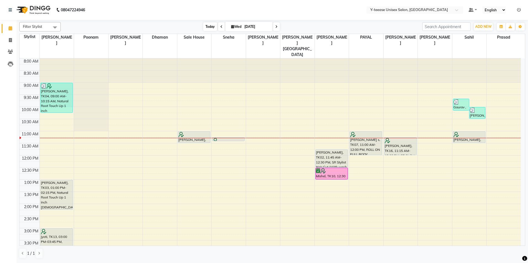
click at [210, 27] on span "Today" at bounding box center [210, 26] width 14 height 9
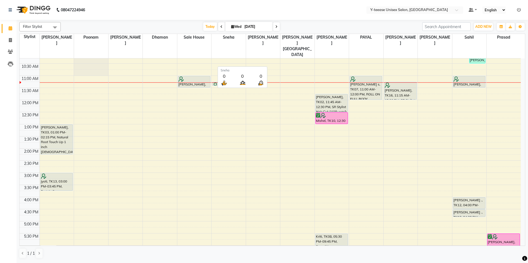
scroll to position [46, 0]
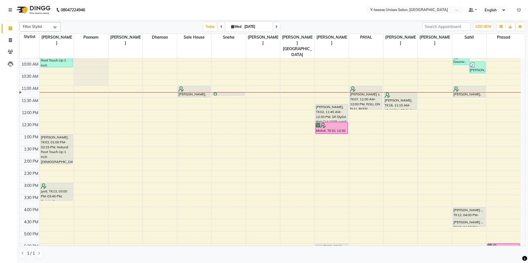
click at [274, 28] on span at bounding box center [276, 26] width 7 height 9
type input "[DATE]"
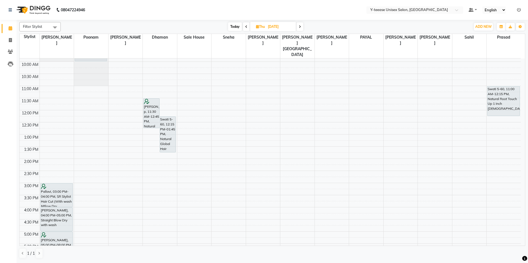
scroll to position [55, 0]
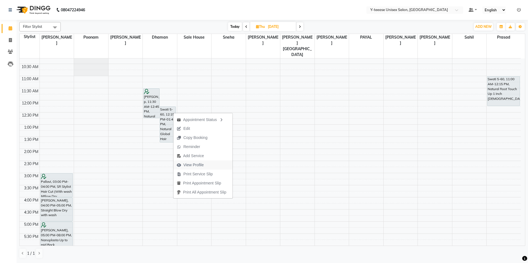
click at [194, 163] on span "View Profile" at bounding box center [193, 165] width 20 height 6
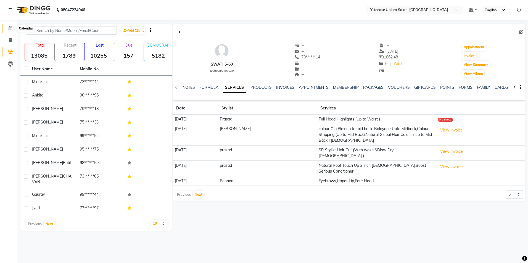
click at [6, 29] on span at bounding box center [11, 28] width 10 height 6
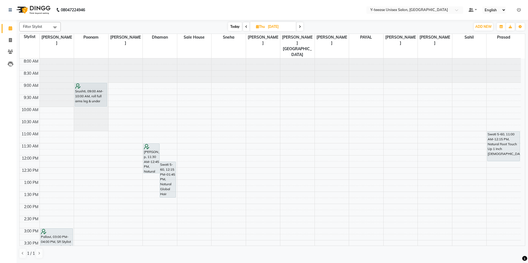
click at [235, 28] on span "Today" at bounding box center [235, 26] width 14 height 9
type input "[DATE]"
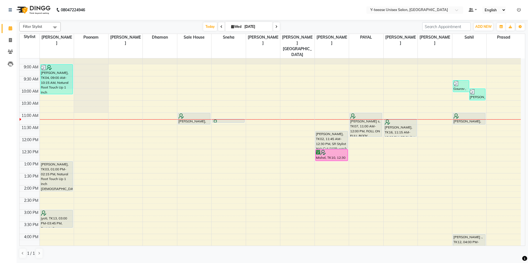
scroll to position [18, 0]
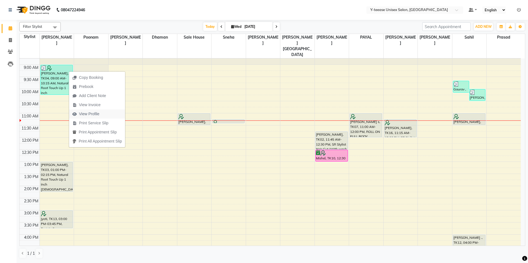
click at [97, 115] on span "View Profile" at bounding box center [89, 114] width 20 height 6
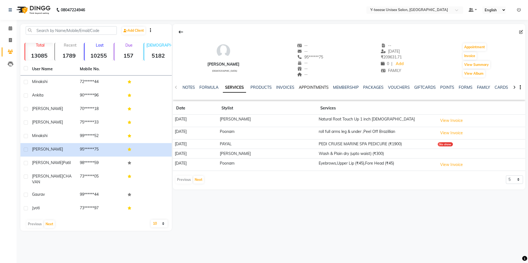
click at [311, 88] on link "APPOINTMENTS" at bounding box center [314, 87] width 30 height 5
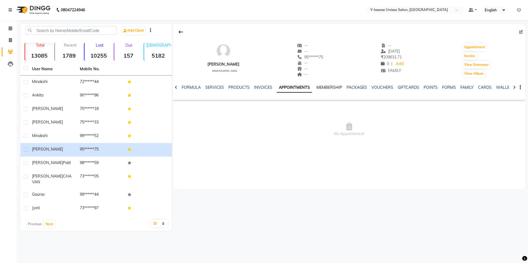
click at [328, 87] on link "MEMBERSHIP" at bounding box center [329, 87] width 26 height 5
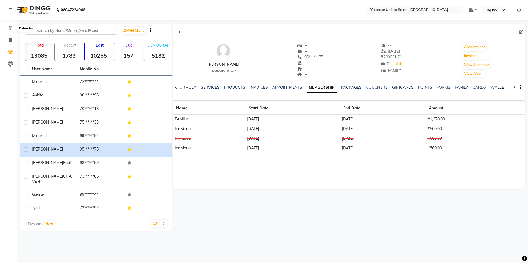
click at [10, 25] on link "Calendar" at bounding box center [8, 28] width 13 height 9
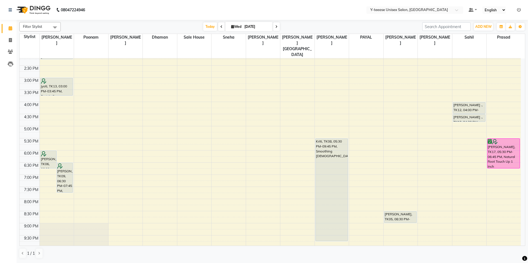
scroll to position [138, 0]
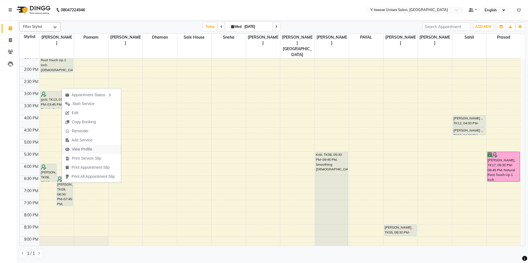
click at [85, 148] on span "View Profile" at bounding box center [82, 150] width 20 height 6
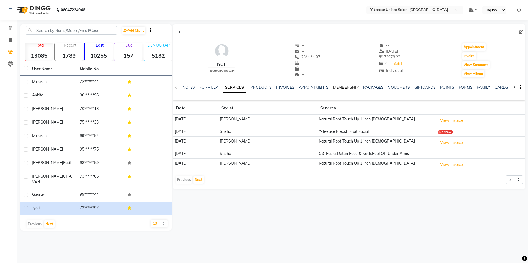
click at [335, 87] on link "MEMBERSHIP" at bounding box center [346, 87] width 26 height 5
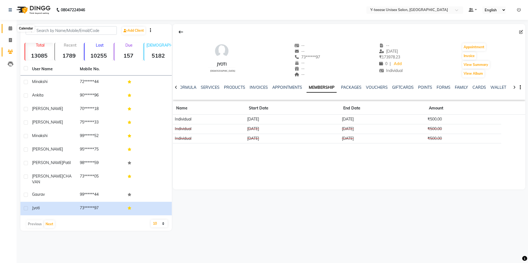
click at [12, 28] on span at bounding box center [11, 28] width 10 height 6
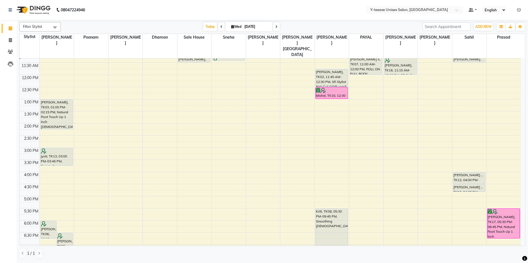
scroll to position [55, 0]
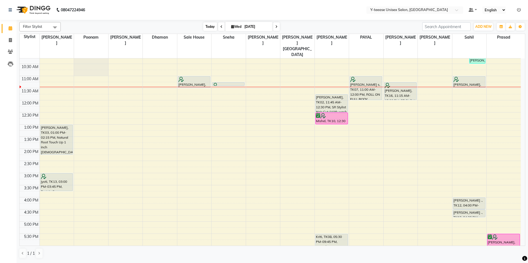
click at [212, 26] on span "Today" at bounding box center [210, 26] width 14 height 9
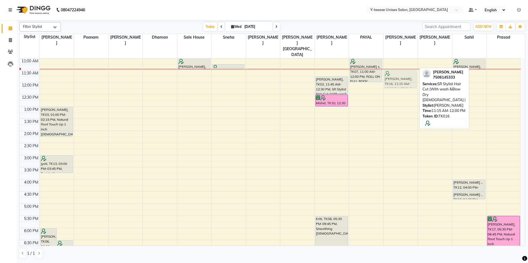
drag, startPoint x: 399, startPoint y: 62, endPoint x: 401, endPoint y: 67, distance: 5.0
click at [401, 67] on div "[PERSON_NAME], TK16, 11:15 AM-12:00 PM, SR Stylist Hair Cut (With wash &Blow Dr…" at bounding box center [401, 167] width 34 height 364
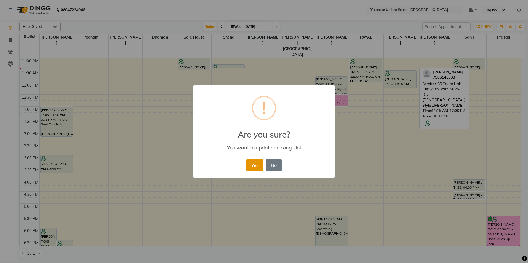
click at [258, 167] on button "Yes" at bounding box center [254, 165] width 17 height 12
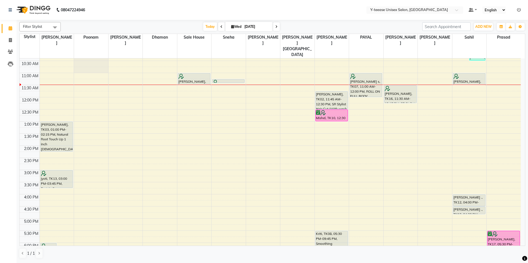
scroll to position [46, 0]
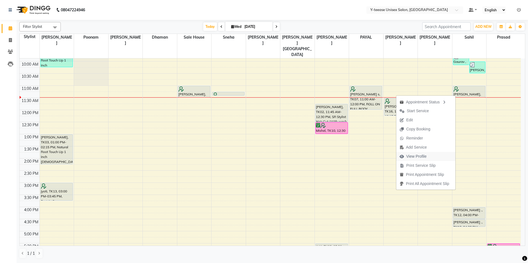
click at [419, 155] on span "View Profile" at bounding box center [416, 157] width 20 height 6
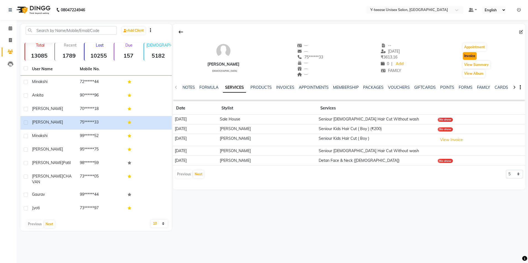
click at [474, 56] on button "Invoice" at bounding box center [470, 56] width 14 height 8
select select "service"
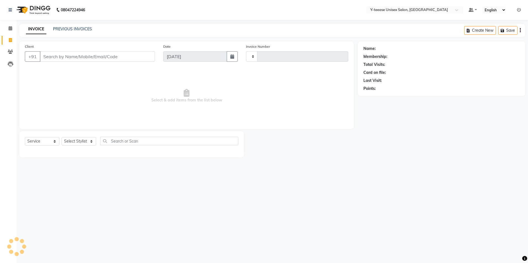
type input "6980"
select select "4"
click at [88, 149] on div "Select Service Product Membership Package Voucher Prepaid Gift Card Select Styl…" at bounding box center [131, 143] width 213 height 13
type input "75******33"
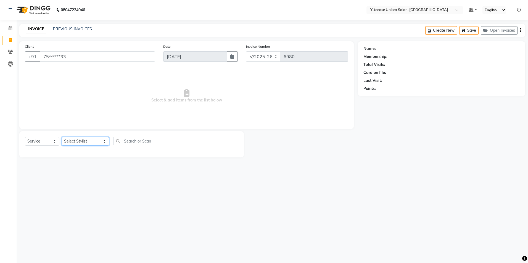
click at [91, 142] on select "Select Stylist [PERSON_NAME] Dhaman [PERSON_NAME] [PERSON_NAME] nagar Manager M…" at bounding box center [86, 141] width 48 height 9
select select "1: Object"
select select "81457"
click at [62, 137] on select "Select Stylist [PERSON_NAME] Dhaman [PERSON_NAME] [PERSON_NAME] nagar Manager M…" at bounding box center [86, 141] width 48 height 9
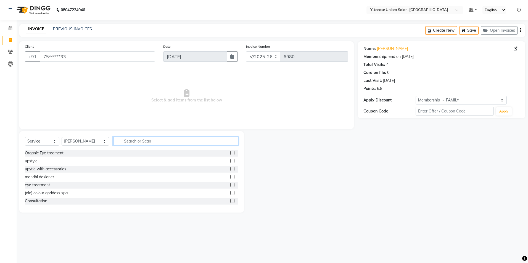
click at [113, 142] on input "text" at bounding box center [175, 141] width 125 height 9
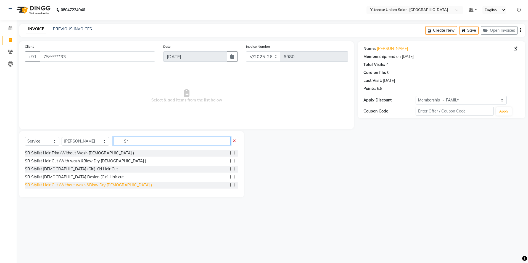
type input "Sr"
click at [91, 183] on div "SR Stylist Hair Cut (Without wash &Blow Dry [DEMOGRAPHIC_DATA] )" at bounding box center [88, 186] width 127 height 6
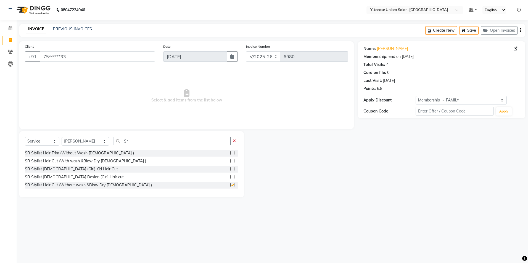
checkbox input "false"
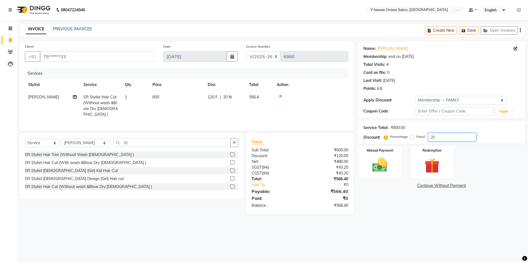
click at [436, 139] on input "20" at bounding box center [452, 137] width 48 height 9
type input "2"
type input "25"
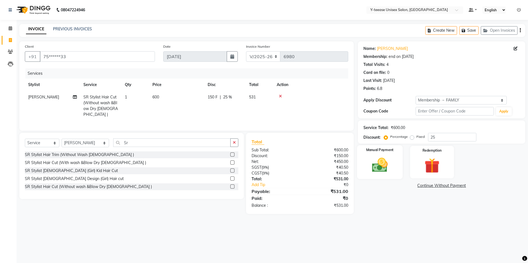
click at [394, 160] on div "Manual Payment" at bounding box center [380, 163] width 46 height 34
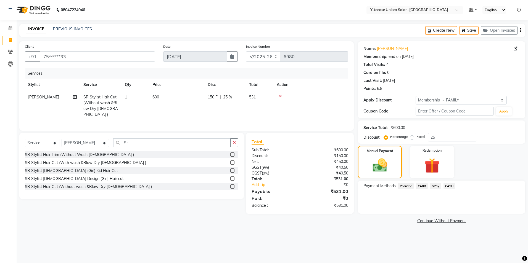
click at [440, 187] on span "GPay" at bounding box center [435, 186] width 11 height 6
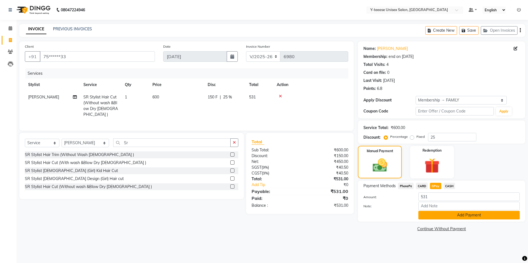
click at [444, 215] on button "Add Payment" at bounding box center [468, 215] width 101 height 9
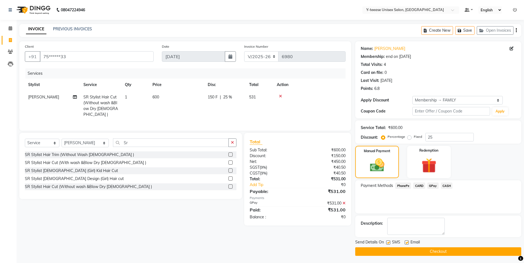
click at [426, 253] on button "Checkout" at bounding box center [438, 252] width 166 height 9
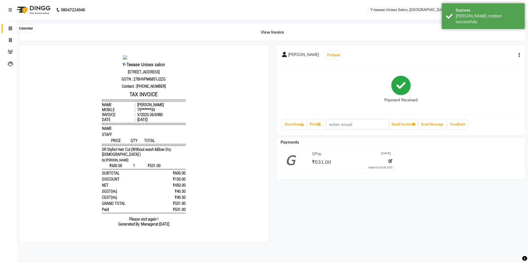
click at [8, 27] on span at bounding box center [11, 28] width 10 height 6
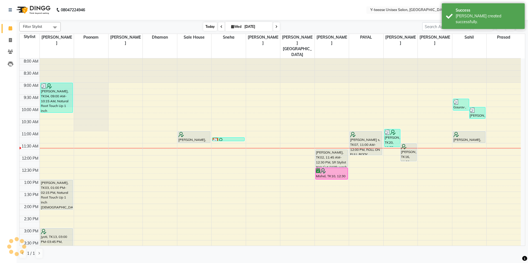
click at [210, 25] on span "Today" at bounding box center [210, 26] width 14 height 9
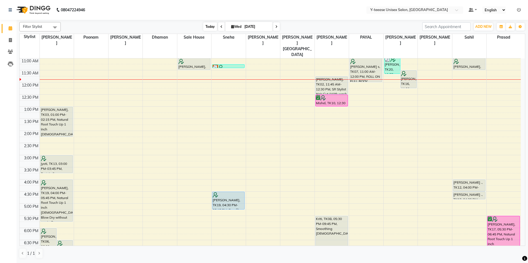
click at [207, 24] on span "Today" at bounding box center [210, 26] width 14 height 9
click at [5, 41] on link "Invoice" at bounding box center [8, 40] width 13 height 9
select select "4"
select select "service"
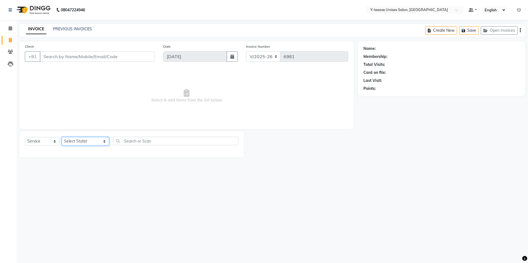
click at [72, 145] on select "Select Stylist [PERSON_NAME] Dhaman [PERSON_NAME] [PERSON_NAME] nagar Manager M…" at bounding box center [86, 141] width 48 height 9
select select "86041"
click at [62, 137] on select "Select Stylist [PERSON_NAME] Dhaman [PERSON_NAME] [PERSON_NAME] nagar Manager M…" at bounding box center [86, 141] width 48 height 9
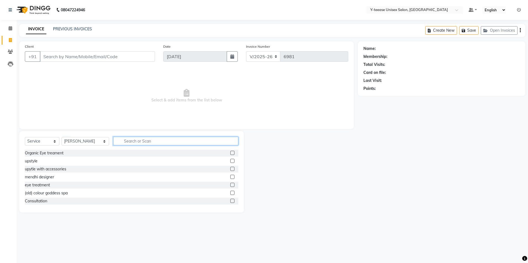
click at [130, 140] on input "text" at bounding box center [175, 141] width 125 height 9
type input "Eye"
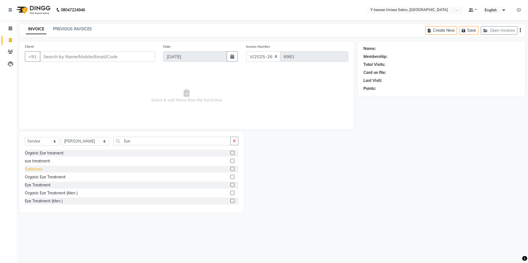
click at [39, 168] on div "Eyebrows" at bounding box center [33, 170] width 17 height 6
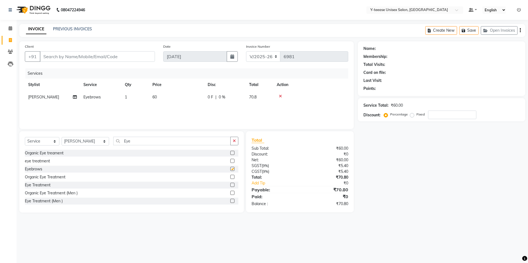
checkbox input "false"
click at [100, 61] on input "Client" at bounding box center [97, 56] width 115 height 10
type input "9"
type input "0"
click at [48, 58] on input "99822343212" at bounding box center [83, 56] width 87 height 10
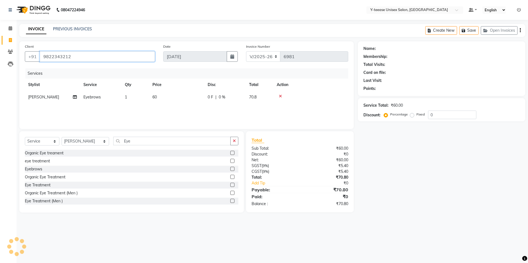
type input "9822343212"
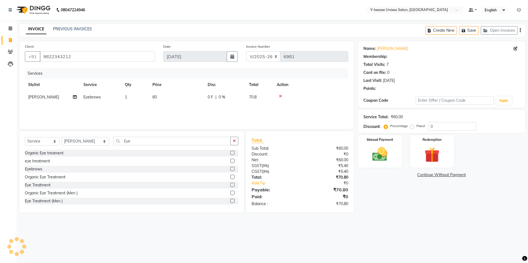
select select "1: Object"
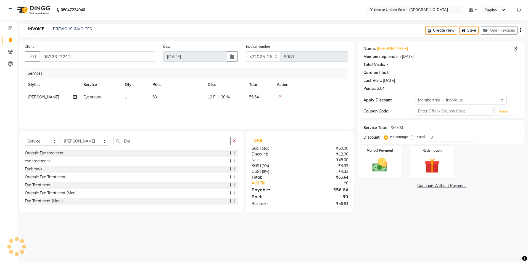
type input "20"
click at [384, 161] on img at bounding box center [380, 165] width 26 height 18
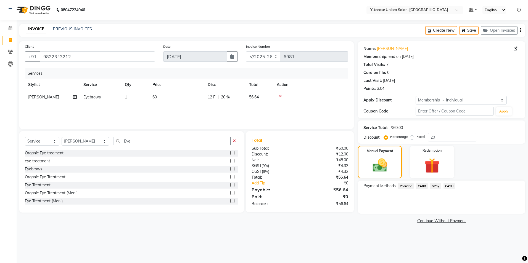
click at [448, 185] on span "CASH" at bounding box center [450, 186] width 12 height 6
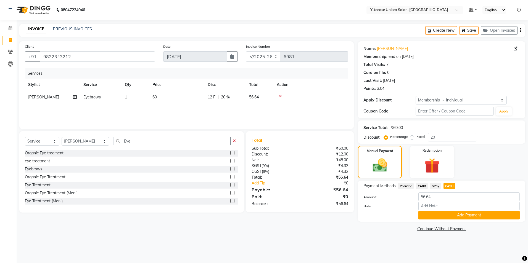
click at [436, 215] on button "Add Payment" at bounding box center [468, 215] width 101 height 9
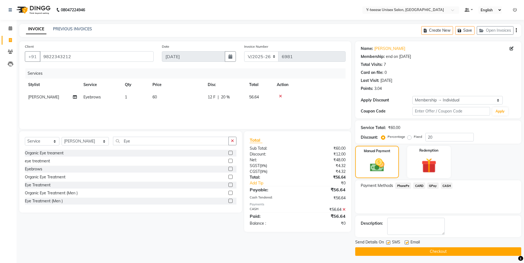
click at [423, 252] on button "Checkout" at bounding box center [438, 252] width 166 height 9
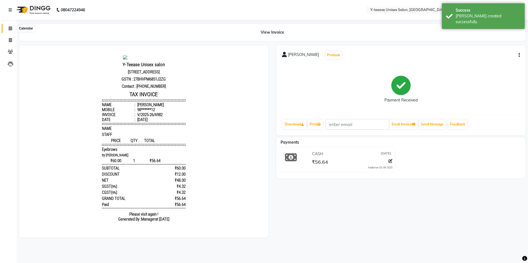
click at [9, 28] on icon at bounding box center [11, 28] width 4 height 4
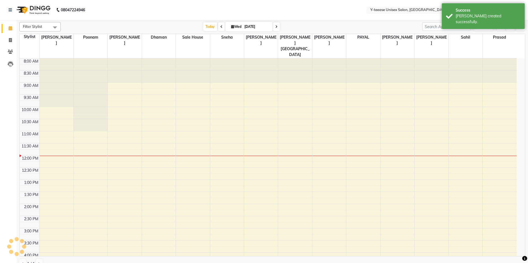
scroll to position [97, 0]
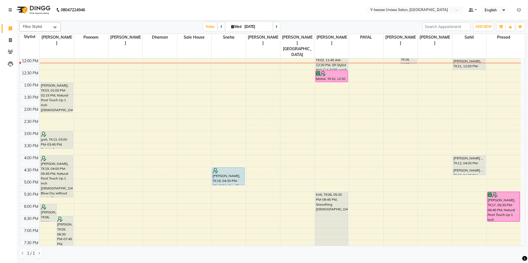
click at [12, 46] on ul "Calendar Invoice Clients Leads Completed InProgress Upcoming Dropped Tentative …" at bounding box center [8, 48] width 17 height 50
click at [11, 41] on icon at bounding box center [10, 40] width 3 height 4
select select "service"
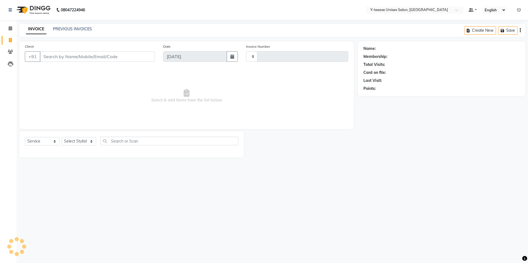
type input "6983"
select select "4"
click at [77, 139] on select "Select Stylist [PERSON_NAME] Dhaman [PERSON_NAME] [PERSON_NAME] nagar Manager M…" at bounding box center [86, 141] width 48 height 9
select select "49846"
click at [62, 137] on select "Select Stylist [PERSON_NAME] Dhaman [PERSON_NAME] [PERSON_NAME] nagar Manager M…" at bounding box center [86, 141] width 48 height 9
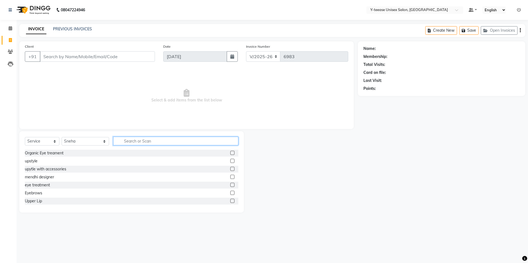
click at [113, 139] on input "text" at bounding box center [175, 141] width 125 height 9
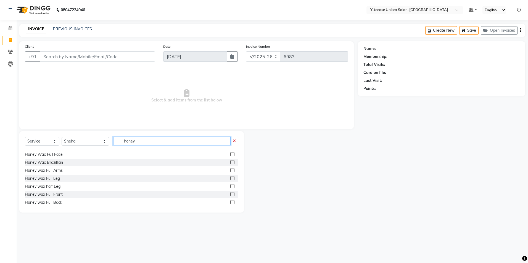
scroll to position [55, 0]
type input "honey"
click at [54, 172] on div "Honey wax Full Arms" at bounding box center [44, 170] width 38 height 6
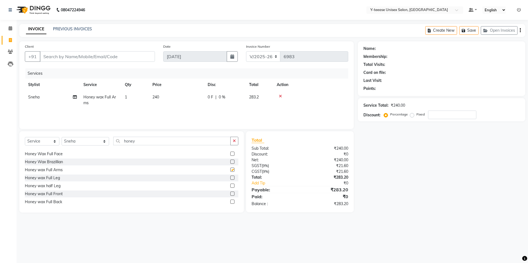
checkbox input "false"
click at [57, 186] on div "Honey wax half Leg" at bounding box center [43, 186] width 36 height 6
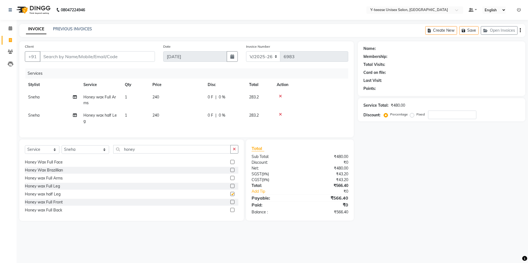
checkbox input "false"
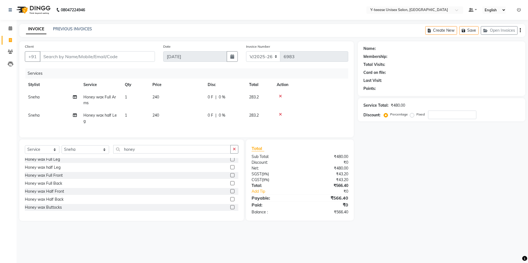
scroll to position [137, 0]
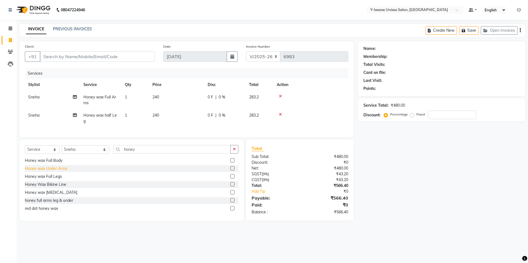
click at [60, 172] on div "Honey wax Under Arms" at bounding box center [46, 169] width 43 height 6
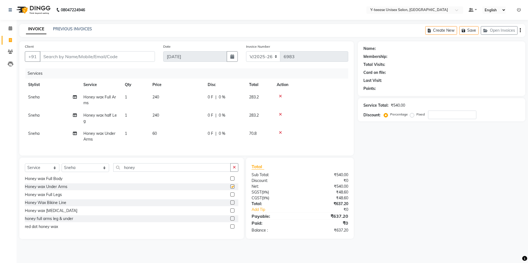
checkbox input "false"
click at [113, 172] on input "honey" at bounding box center [171, 167] width 117 height 9
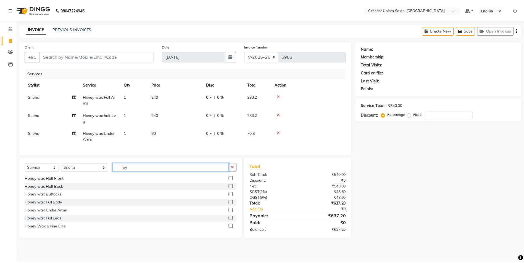
scroll to position [0, 0]
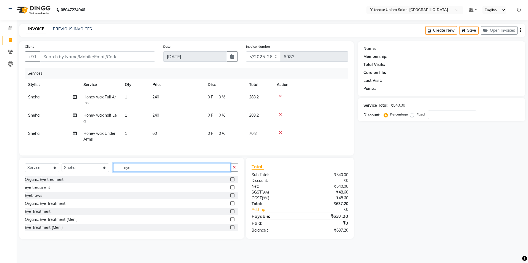
type input "eye"
click at [36, 199] on div "Eyebrows" at bounding box center [33, 196] width 17 height 6
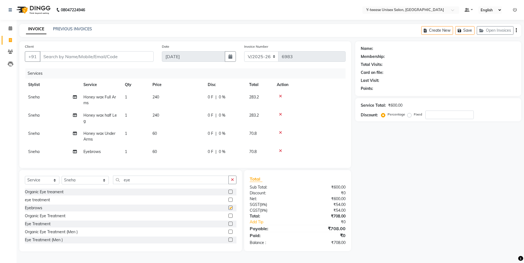
checkbox input "false"
click at [115, 184] on input "eye" at bounding box center [171, 180] width 116 height 9
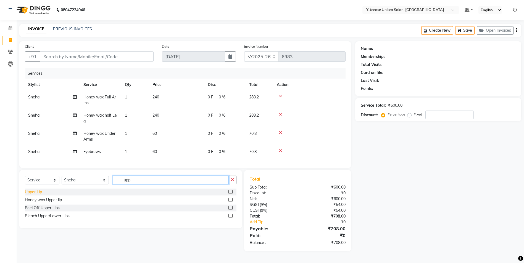
type input "upp"
click at [40, 195] on div "Upper Lip" at bounding box center [33, 192] width 17 height 6
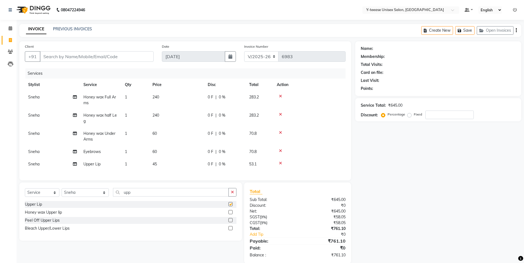
checkbox input "false"
click at [47, 55] on input "Client" at bounding box center [97, 56] width 114 height 10
type input "9"
type input "0"
type input "9850908251"
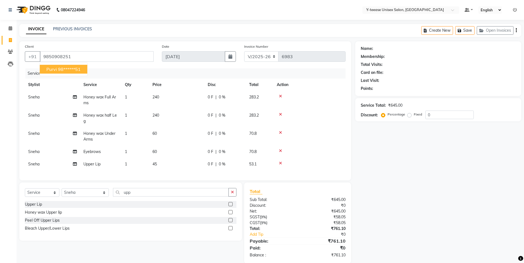
select select "1: Object"
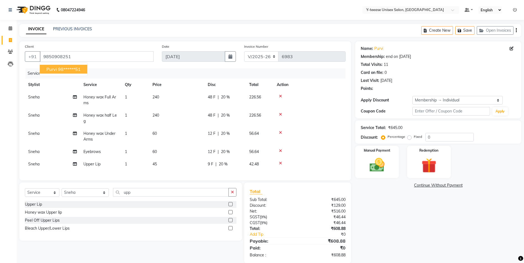
type input "20"
click at [67, 71] on ngb-highlight "98******51" at bounding box center [69, 70] width 23 height 6
type input "98******51"
type input "0"
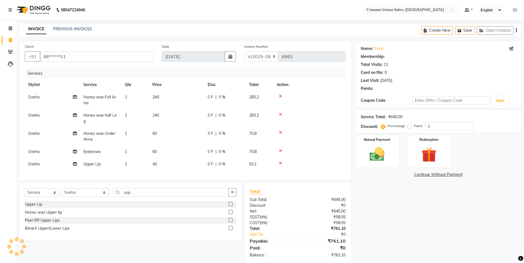
select select "1: Object"
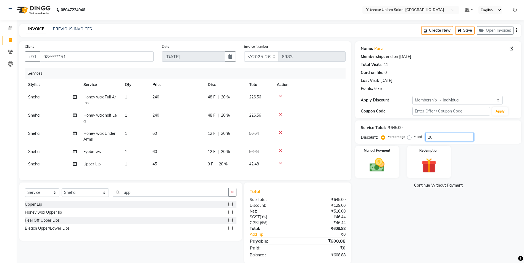
click at [432, 137] on input "20" at bounding box center [449, 137] width 48 height 9
type input "25"
drag, startPoint x: 387, startPoint y: 152, endPoint x: 374, endPoint y: 150, distance: 13.3
click at [387, 152] on label "Manual Payment" at bounding box center [377, 150] width 28 height 5
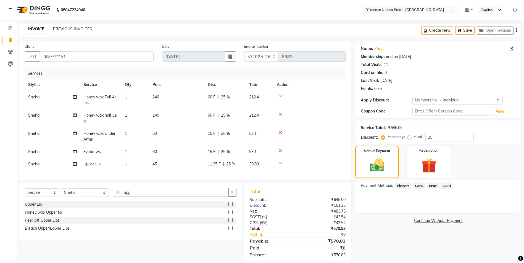
click at [433, 186] on span "GPay" at bounding box center [432, 186] width 11 height 6
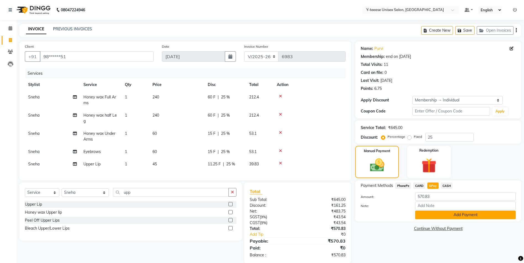
click at [431, 220] on div "Payment Methods PhonePe CARD GPay CASH Amount: 570.83 Note: Add Payment" at bounding box center [438, 201] width 166 height 41
click at [431, 218] on button "Add Payment" at bounding box center [465, 215] width 101 height 9
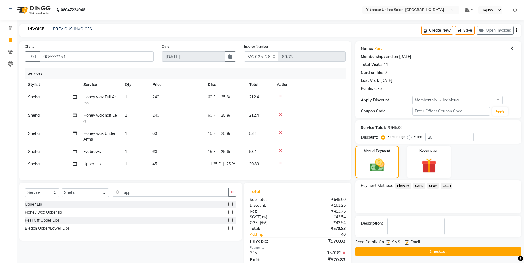
click at [412, 247] on div "Send Details On SMS Email Checkout" at bounding box center [438, 248] width 166 height 17
click at [403, 249] on button "Checkout" at bounding box center [438, 252] width 166 height 9
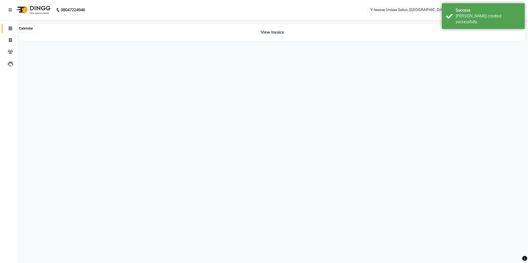
click at [9, 28] on icon at bounding box center [11, 28] width 4 height 4
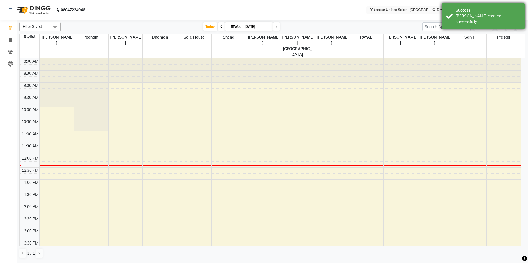
click at [471, 11] on div "Success" at bounding box center [488, 10] width 65 height 6
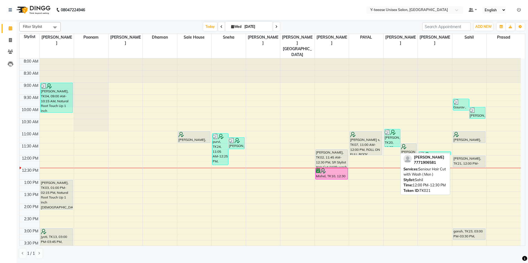
click at [466, 156] on div "[PERSON_NAME], TK21, 12:00 PM-12:30 PM, Seniour Hair Cut with Wash ( Men )" at bounding box center [469, 161] width 32 height 11
select select "7"
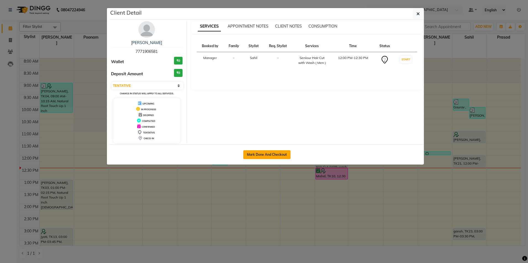
click at [283, 155] on button "Mark Done And Checkout" at bounding box center [266, 155] width 47 height 9
select select "service"
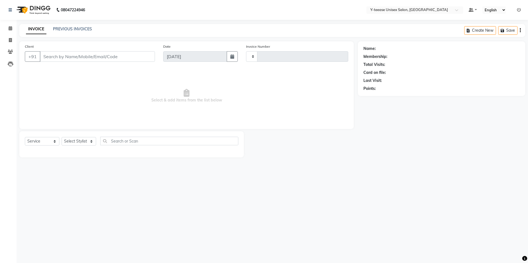
type input "6984"
select select "4"
type input "77******81"
select select "88015"
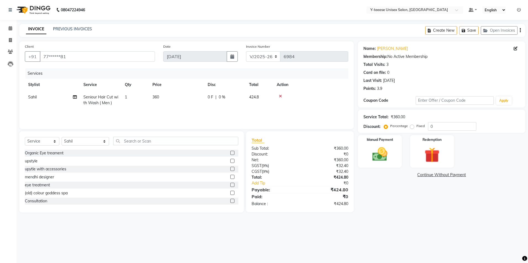
click at [97, 104] on span "Seniour Hair Cut with Wash ( Men )" at bounding box center [100, 100] width 35 height 11
select select "88015"
click at [97, 105] on span "Seniour Hair Cut with Wash ( Men )" at bounding box center [107, 102] width 38 height 11
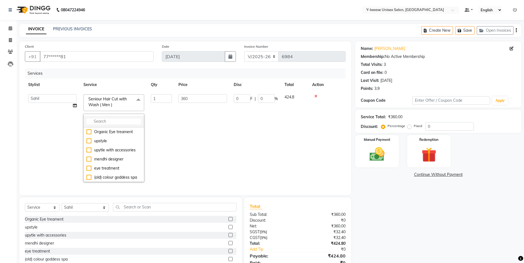
click at [101, 119] on input "multiselect-search" at bounding box center [113, 122] width 55 height 6
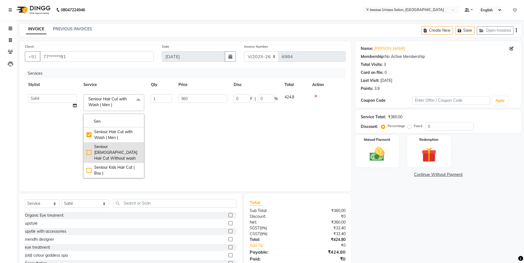
type input "Sen"
click at [104, 151] on div "Seniour [DEMOGRAPHIC_DATA] Hair Cut Without wash" at bounding box center [113, 152] width 55 height 17
checkbox input "false"
checkbox input "true"
type input "330"
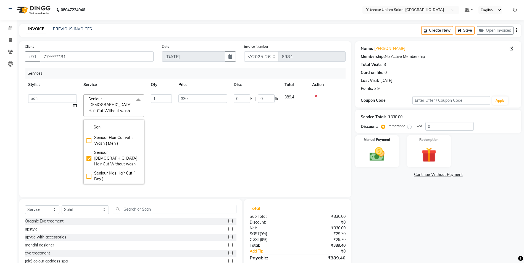
click at [196, 138] on td "330" at bounding box center [202, 139] width 55 height 96
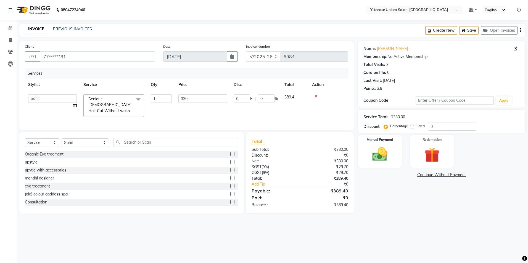
click at [392, 200] on div "Name: [PERSON_NAME] Membership: No Active Membership Total Visits: 3 Card on fi…" at bounding box center [444, 127] width 172 height 173
click at [387, 160] on img at bounding box center [380, 155] width 26 height 18
click at [446, 176] on span "CASH" at bounding box center [450, 175] width 12 height 6
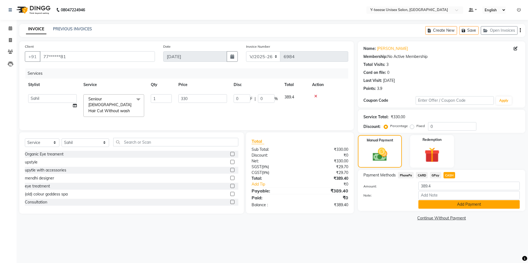
click at [442, 203] on button "Add Payment" at bounding box center [468, 205] width 101 height 9
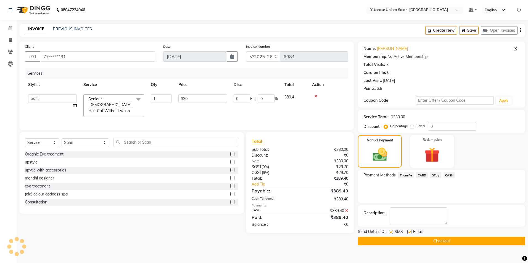
click at [436, 238] on button "Checkout" at bounding box center [441, 241] width 167 height 9
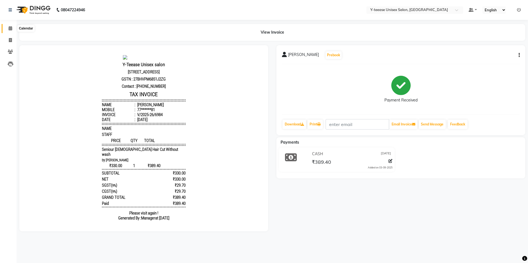
click at [7, 31] on span at bounding box center [11, 28] width 10 height 6
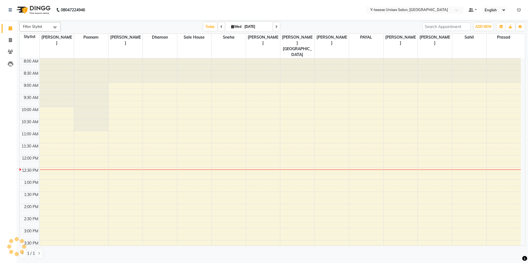
click at [278, 26] on span at bounding box center [276, 26] width 7 height 9
type input "[DATE]"
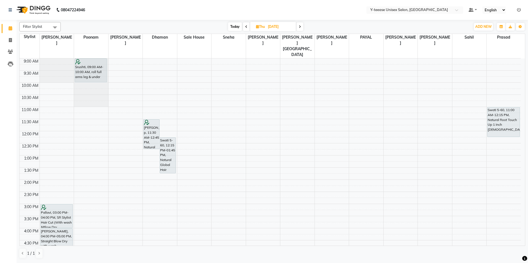
scroll to position [15, 0]
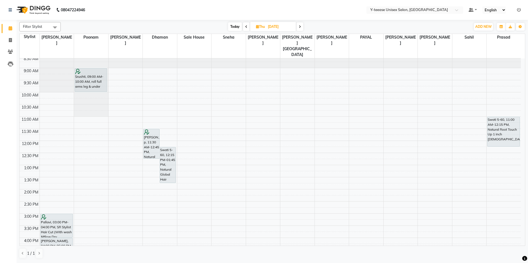
click at [53, 120] on div "8:00 AM 8:30 AM 9:00 AM 9:30 AM 10:00 AM 10:30 AM 11:00 AM 11:30 AM 12:00 PM 12…" at bounding box center [270, 226] width 501 height 364
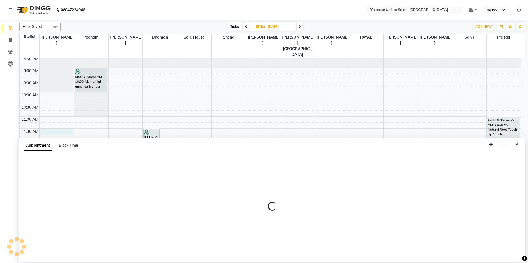
select select "56"
select select "tentative"
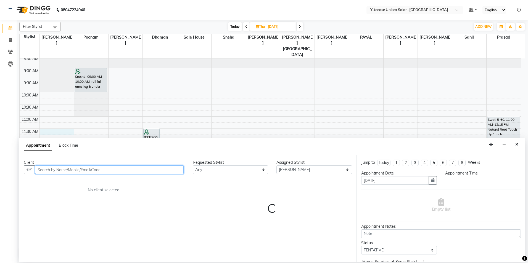
select select "690"
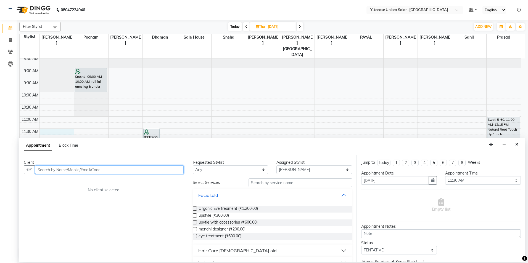
click at [120, 172] on input "text" at bounding box center [109, 170] width 149 height 9
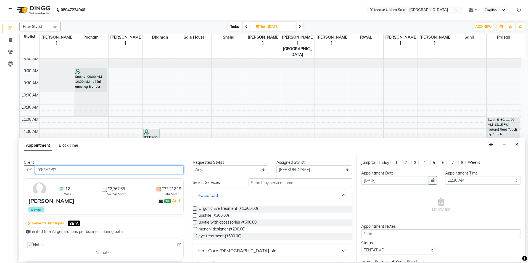
type input "93******92"
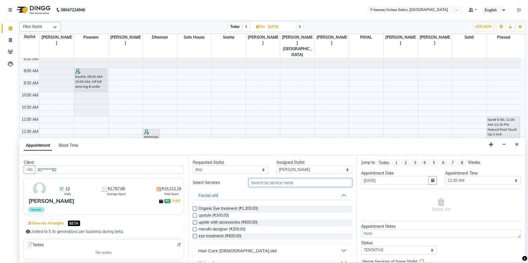
click at [256, 184] on input "text" at bounding box center [301, 183] width 104 height 9
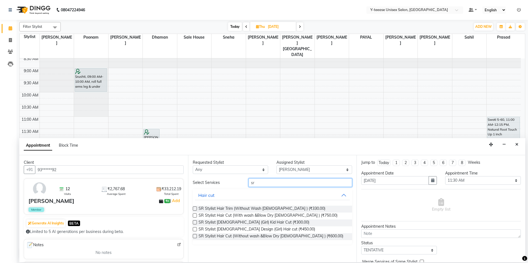
click at [265, 184] on input "sr" at bounding box center [301, 183] width 104 height 9
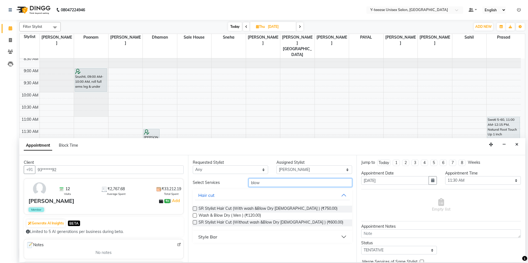
type input "blow"
click at [214, 236] on div "Style Bar" at bounding box center [207, 237] width 19 height 7
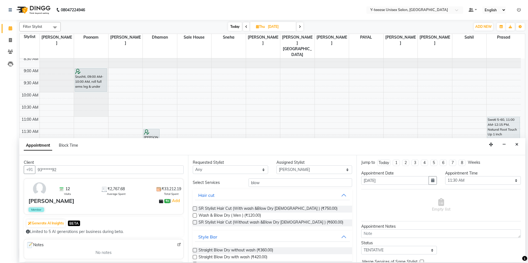
drag, startPoint x: 219, startPoint y: 257, endPoint x: 282, endPoint y: 258, distance: 63.2
click at [219, 257] on span "Straight Blow Dry with wash (₹420.00)" at bounding box center [233, 258] width 69 height 7
checkbox input "false"
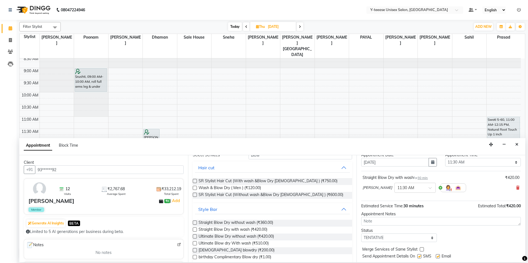
scroll to position [33, 0]
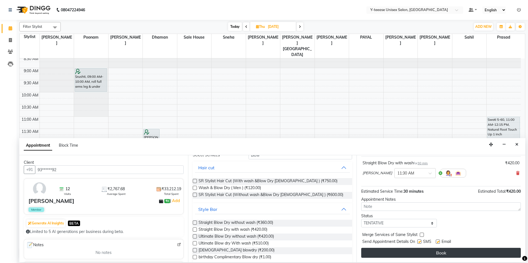
click at [407, 254] on button "Book" at bounding box center [441, 253] width 160 height 10
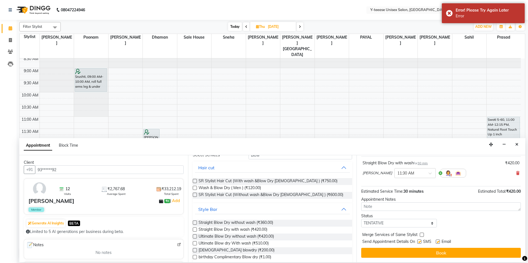
click at [407, 254] on button "Book" at bounding box center [441, 253] width 160 height 10
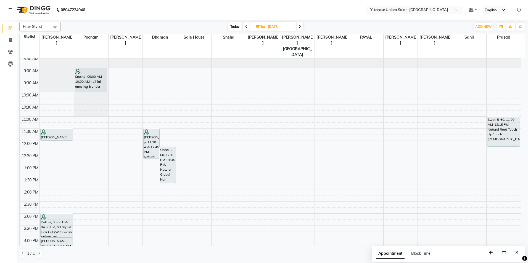
click at [230, 26] on span "Today" at bounding box center [235, 26] width 14 height 9
type input "[DATE]"
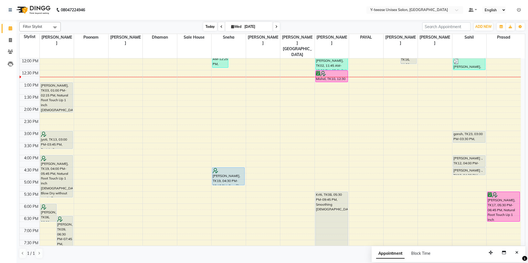
click at [212, 28] on span "Today" at bounding box center [210, 26] width 14 height 9
click at [334, 77] on div at bounding box center [332, 77] width 34 height 0
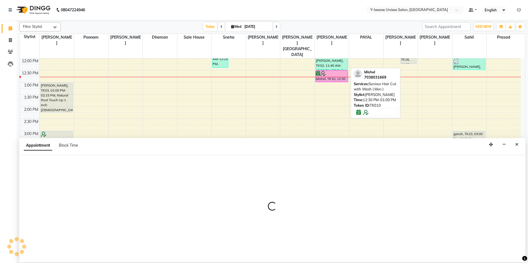
click at [336, 71] on div at bounding box center [331, 74] width 31 height 6
select select "6"
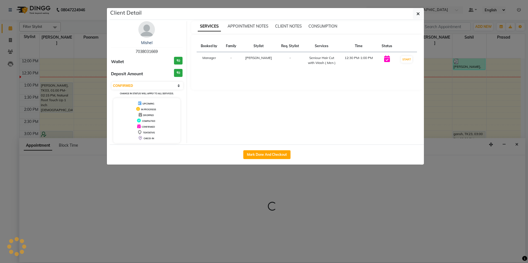
select select "71319"
select select "tentative"
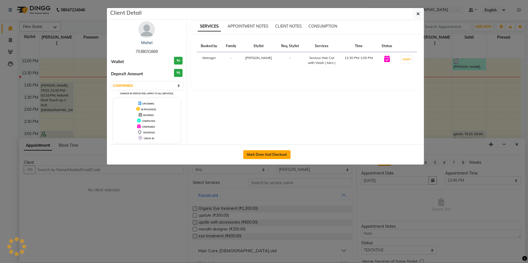
click at [274, 151] on button "Mark Done And Checkout" at bounding box center [266, 155] width 47 height 9
select select "service"
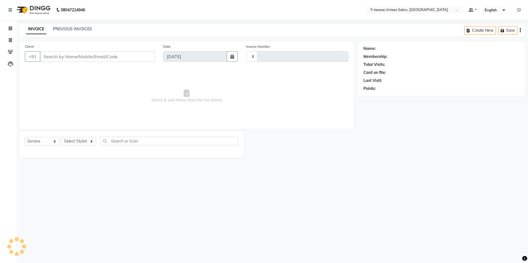
type input "6985"
select select "4"
type input "70******69"
select select "71319"
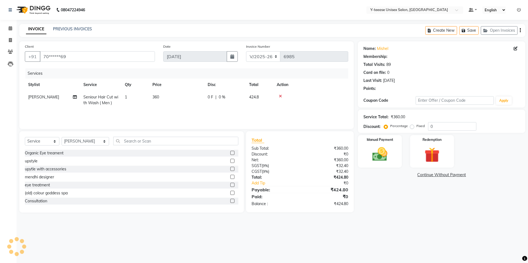
type input "20"
select select "1: Object"
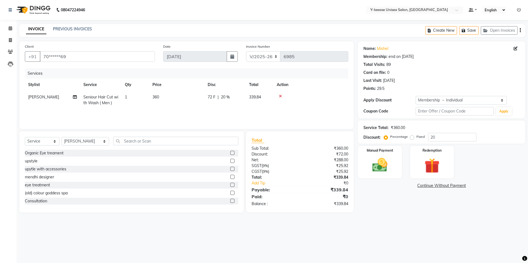
click at [112, 103] on span "Seniour Hair Cut with Wash ( Men )" at bounding box center [100, 100] width 35 height 11
select select "71319"
click at [112, 103] on span "Seniour Hair Cut with Wash ( Men )" at bounding box center [107, 102] width 38 height 11
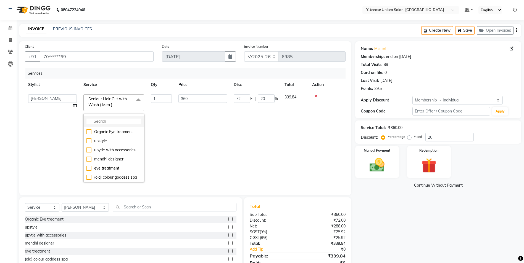
click at [108, 121] on input "multiselect-search" at bounding box center [113, 122] width 55 height 6
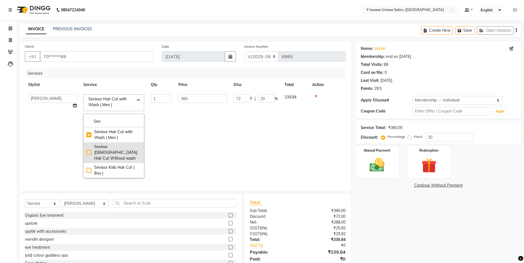
type input "Sen"
click at [109, 149] on div "Seniour [DEMOGRAPHIC_DATA] Hair Cut Without wash" at bounding box center [113, 152] width 55 height 17
checkbox input "false"
checkbox input "true"
type input "330"
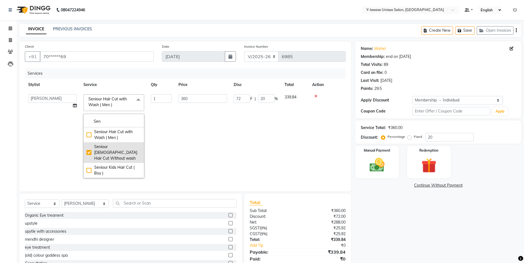
type input "66"
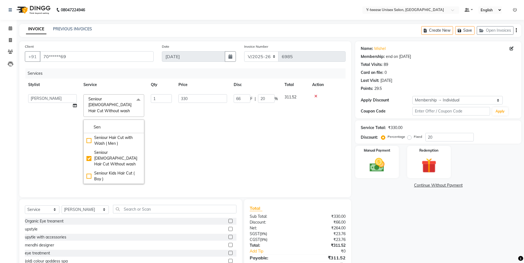
click at [333, 160] on td at bounding box center [327, 139] width 37 height 96
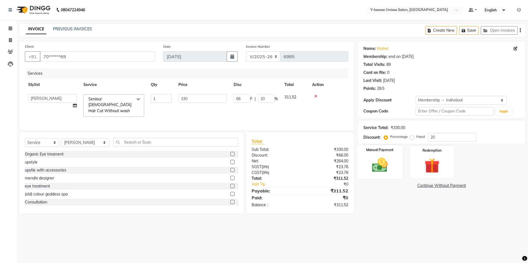
click at [395, 163] on div "Manual Payment" at bounding box center [380, 163] width 46 height 34
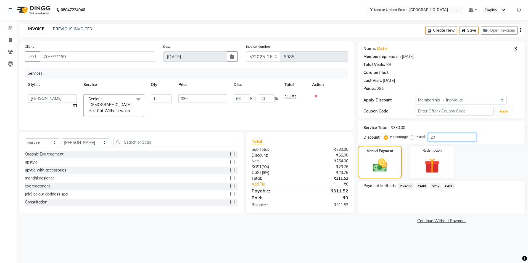
click at [431, 138] on input "20" at bounding box center [452, 137] width 48 height 9
type input "0"
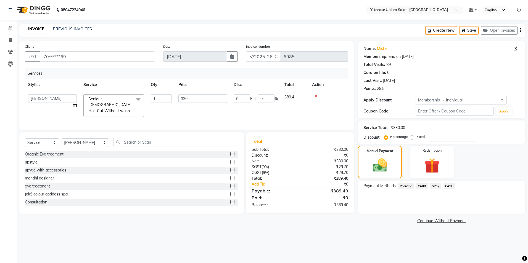
click at [434, 188] on span "GPay" at bounding box center [435, 186] width 11 height 6
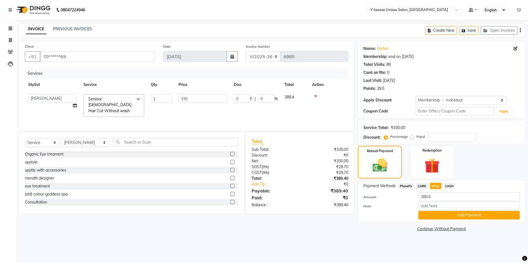
click at [444, 215] on button "Add Payment" at bounding box center [468, 215] width 101 height 9
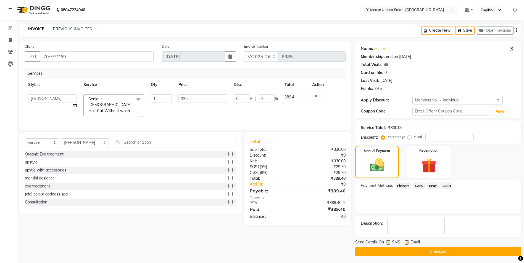
click at [436, 251] on button "Checkout" at bounding box center [438, 252] width 166 height 9
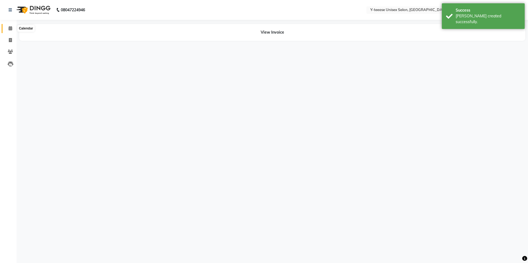
click at [11, 31] on span at bounding box center [11, 28] width 10 height 6
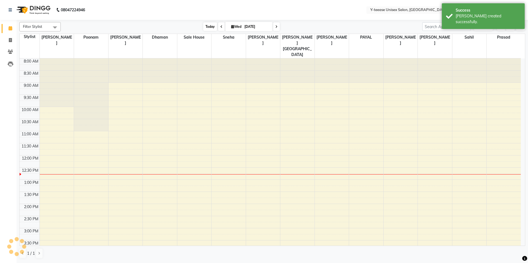
click at [209, 28] on span "Today" at bounding box center [210, 26] width 14 height 9
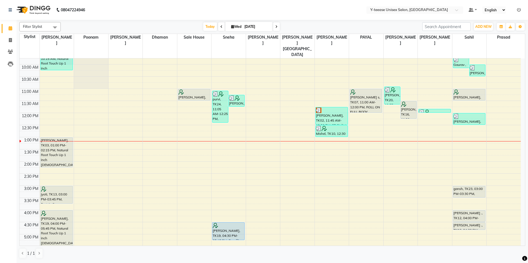
scroll to position [42, 0]
click at [205, 29] on span "Today" at bounding box center [210, 26] width 14 height 9
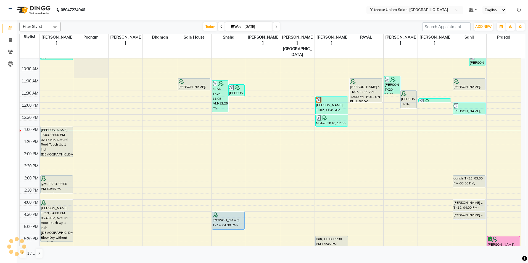
scroll to position [39, 0]
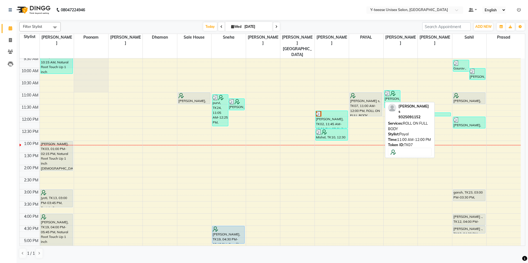
click at [363, 97] on div "[PERSON_NAME] s, TK07, 11:00 AM-12:00 PM, ROLL ON FULL BODY" at bounding box center [366, 104] width 32 height 23
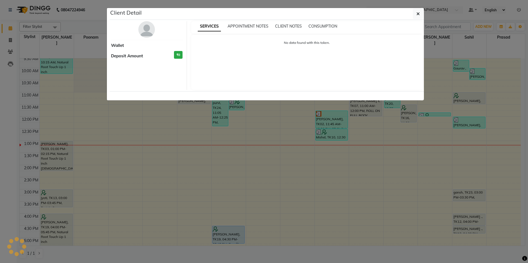
select select "7"
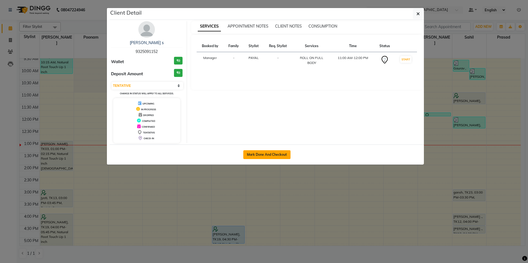
click at [262, 157] on button "Mark Done And Checkout" at bounding box center [266, 155] width 47 height 9
select select "service"
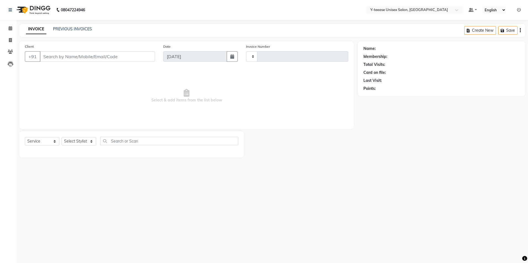
type input "6986"
select select "4"
type input "93******52"
select select "73210"
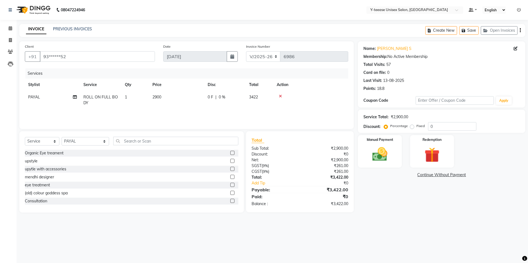
click at [281, 95] on icon at bounding box center [280, 96] width 3 height 4
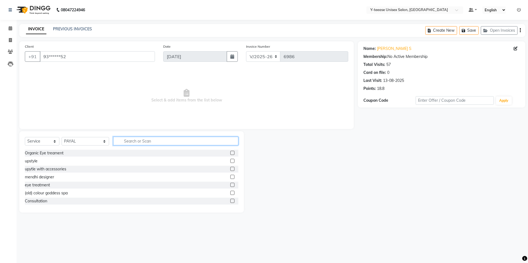
click at [185, 143] on input "text" at bounding box center [175, 141] width 125 height 9
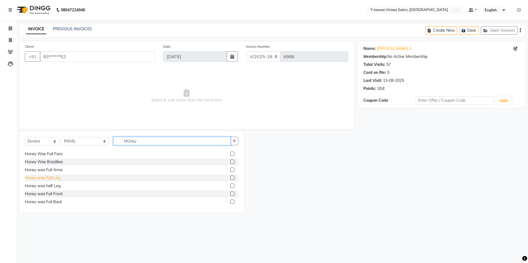
type input "HOney"
click at [57, 180] on div "Honey wax Full Leg" at bounding box center [42, 178] width 35 height 6
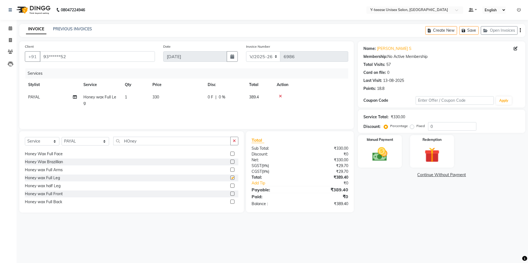
checkbox input "false"
click at [113, 143] on input "HOney" at bounding box center [171, 141] width 117 height 9
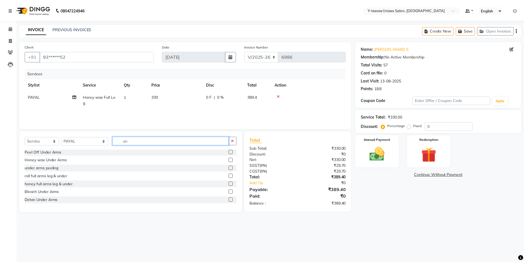
scroll to position [0, 0]
type input "under"
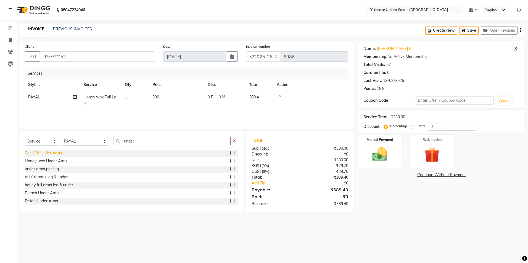
click at [46, 151] on div "Peel Off Under Arms" at bounding box center [43, 154] width 37 height 6
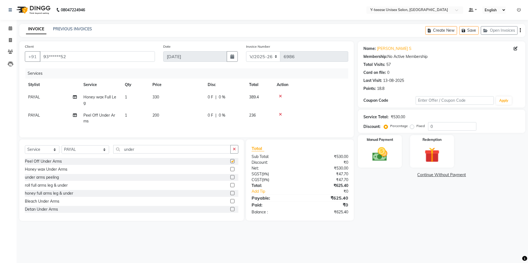
checkbox input "false"
click at [113, 150] on input "under" at bounding box center [171, 149] width 117 height 9
click at [113, 152] on input "under" at bounding box center [171, 149] width 117 height 9
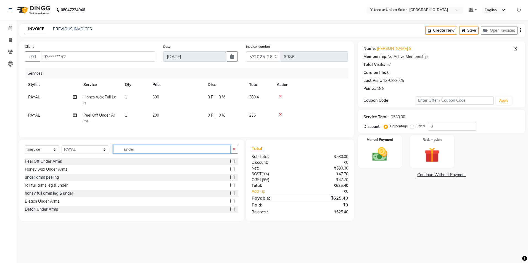
click at [113, 152] on input "under" at bounding box center [171, 149] width 117 height 9
type input "roll"
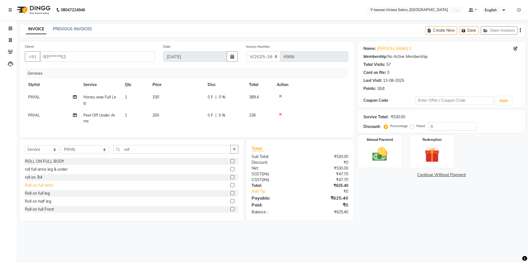
click at [41, 189] on div "Roll on full arms" at bounding box center [39, 186] width 28 height 6
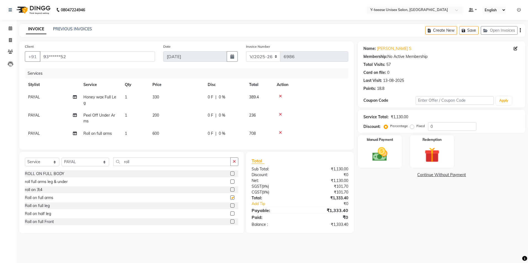
checkbox input "false"
click at [123, 166] on input "roll" at bounding box center [171, 162] width 117 height 9
click at [122, 165] on input "roll" at bounding box center [171, 162] width 117 height 9
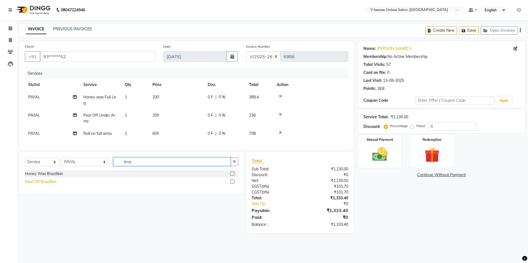
type input "braz"
click at [36, 185] on div "Peel Off Brazillian" at bounding box center [41, 182] width 32 height 6
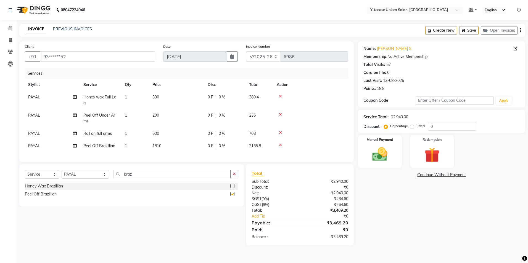
checkbox input "false"
click at [408, 205] on div "Name: [PERSON_NAME] S Membership: No Active Membership Total Visits: 57 Card on…" at bounding box center [444, 143] width 172 height 204
click at [428, 129] on input "0" at bounding box center [452, 126] width 48 height 9
type input "20"
click at [406, 225] on div "Name: [PERSON_NAME] S Membership: No Active Membership Total Visits: 57 Card on…" at bounding box center [444, 143] width 172 height 204
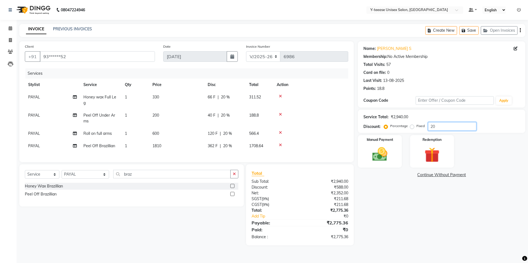
click at [443, 128] on input "20" at bounding box center [452, 126] width 48 height 9
click at [161, 146] on span "1810" at bounding box center [156, 146] width 9 height 5
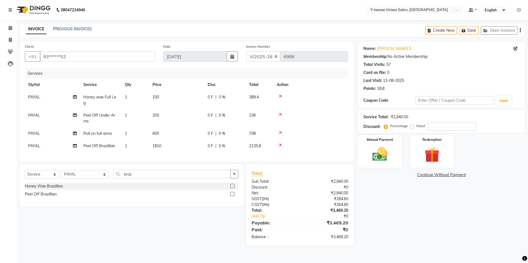
select select "73210"
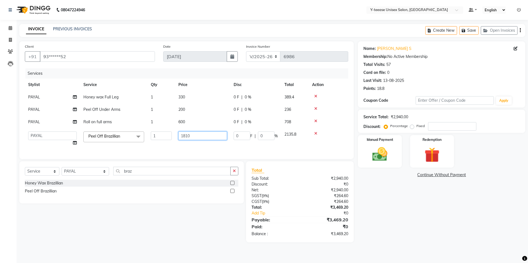
click at [188, 136] on input "1810" at bounding box center [202, 136] width 49 height 9
type input "1040"
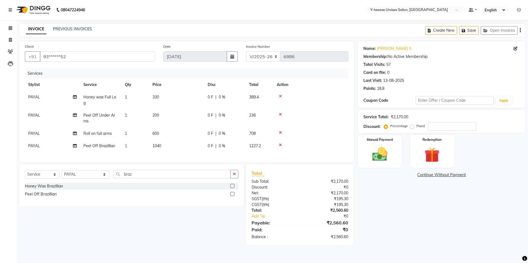
click at [414, 211] on div "Name: [PERSON_NAME] S Membership: No Active Membership Total Visits: 57 Card on…" at bounding box center [444, 143] width 172 height 204
click at [431, 131] on input "number" at bounding box center [452, 126] width 48 height 9
type input "20"
click at [233, 144] on div "208 F | 20 %" at bounding box center [225, 146] width 35 height 6
select select "73210"
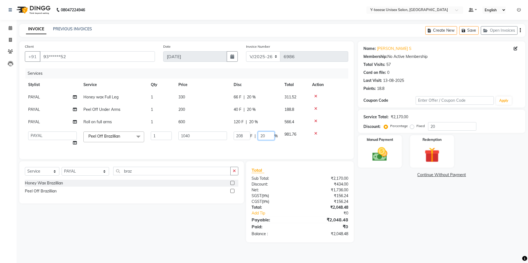
click at [259, 137] on input "20" at bounding box center [266, 136] width 17 height 9
type input "0"
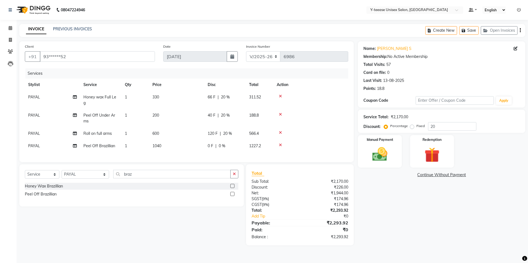
click at [409, 228] on div "Name: [PERSON_NAME] S Membership: No Active Membership Total Visits: 57 Card on…" at bounding box center [444, 143] width 172 height 204
click at [407, 197] on div "Name: [PERSON_NAME] S Membership: No Active Membership Total Visits: 57 Card on…" at bounding box center [444, 143] width 172 height 204
click at [436, 128] on input "20" at bounding box center [452, 126] width 48 height 9
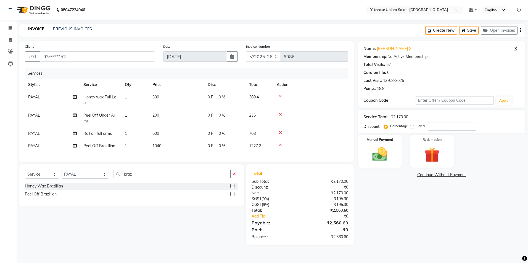
click at [227, 151] on td "0 F | 0 %" at bounding box center [224, 146] width 41 height 12
select select "73210"
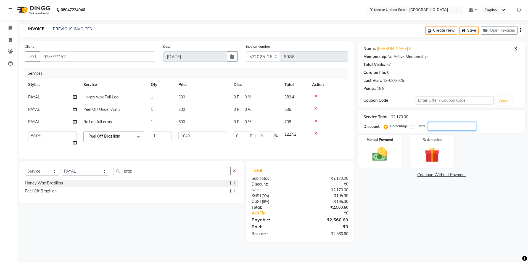
click at [430, 128] on input "number" at bounding box center [452, 126] width 48 height 9
type input "2"
type input "20.8"
type input "2"
type input "20"
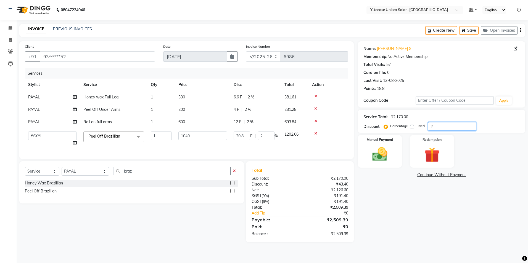
type input "208"
type input "20"
click at [263, 136] on input "20" at bounding box center [266, 136] width 17 height 9
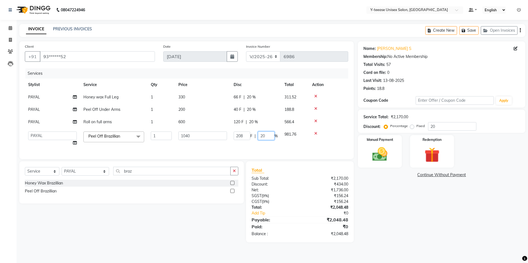
click at [263, 136] on input "20" at bounding box center [266, 136] width 17 height 9
type input "0"
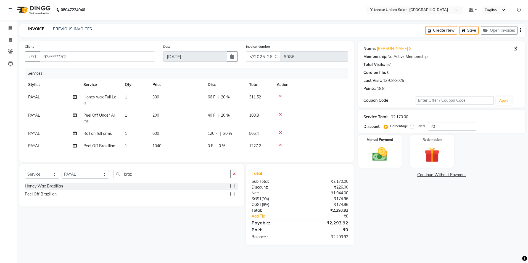
click at [392, 215] on div "Name: [PERSON_NAME] S Membership: No Active Membership Total Visits: 57 Card on…" at bounding box center [444, 143] width 172 height 204
click at [384, 155] on img at bounding box center [380, 155] width 26 height 18
click at [434, 176] on span "GPay" at bounding box center [435, 175] width 11 height 6
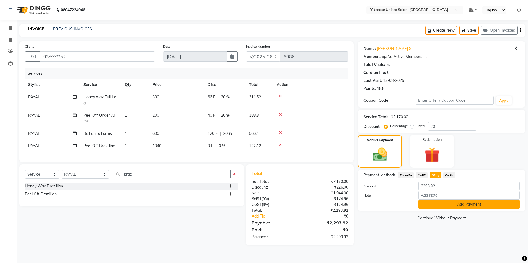
click at [437, 208] on button "Add Payment" at bounding box center [468, 205] width 101 height 9
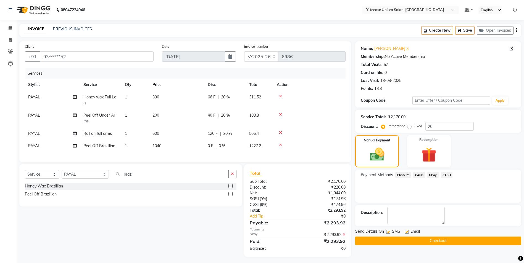
click at [428, 243] on button "Checkout" at bounding box center [438, 241] width 166 height 9
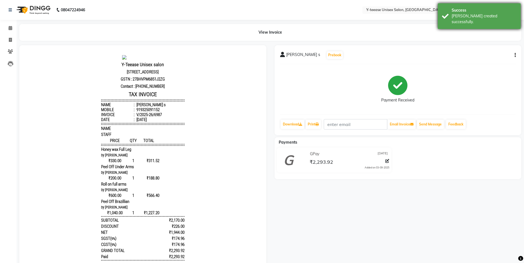
click at [505, 20] on div "Success [PERSON_NAME] created successfully." at bounding box center [479, 16] width 83 height 26
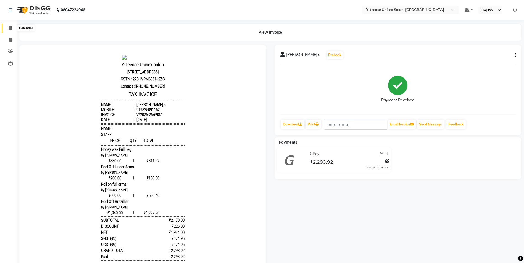
click at [10, 28] on icon at bounding box center [11, 28] width 4 height 4
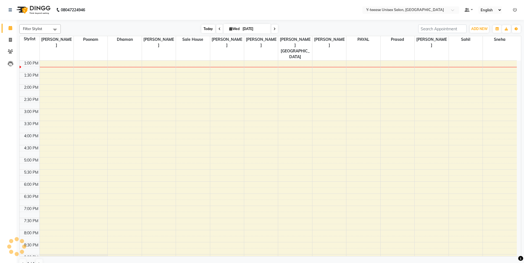
click at [211, 29] on span "Today" at bounding box center [208, 29] width 14 height 9
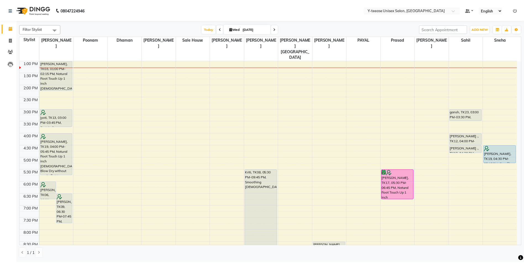
scroll to position [67, 0]
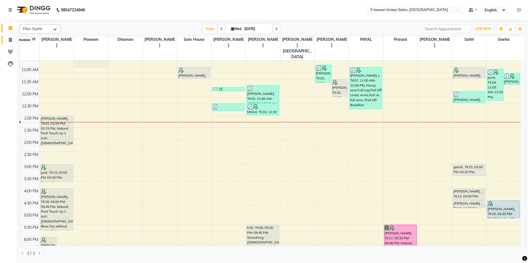
click at [10, 40] on icon at bounding box center [10, 40] width 3 height 4
select select "service"
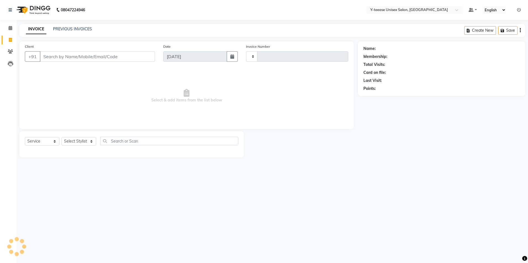
type input "6988"
select select "4"
click at [87, 141] on select "Select Stylist" at bounding box center [79, 141] width 35 height 9
select select "49846"
click at [62, 137] on select "Select Stylist [PERSON_NAME] Dhaman [PERSON_NAME] [PERSON_NAME] nagar Manager M…" at bounding box center [86, 141] width 48 height 9
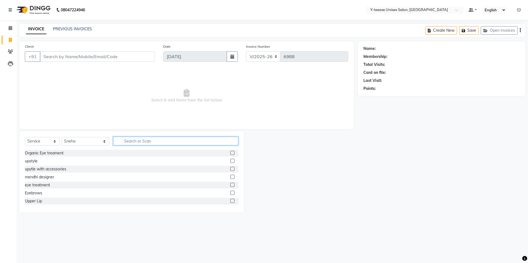
click at [113, 139] on input "text" at bounding box center [175, 141] width 125 height 9
type input "eye"
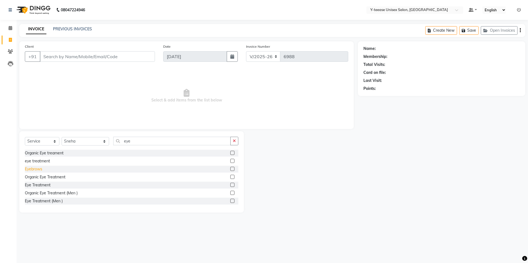
click at [42, 167] on div "Eyebrows" at bounding box center [33, 170] width 17 height 6
checkbox input "false"
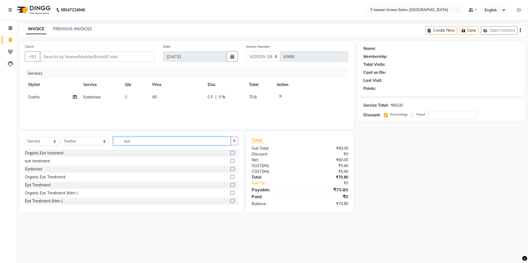
click at [131, 142] on input "eye" at bounding box center [171, 141] width 117 height 9
click at [131, 141] on input "eye" at bounding box center [171, 141] width 117 height 9
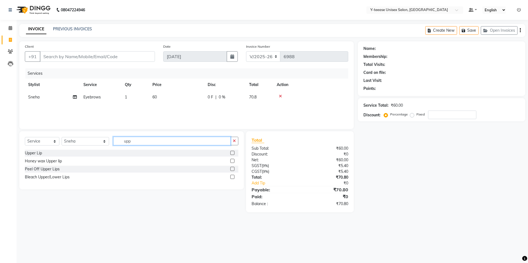
type input "upp"
click at [42, 150] on div "Select Service Product Membership Package Voucher Prepaid Gift Card Select Styl…" at bounding box center [131, 143] width 213 height 13
click at [39, 152] on div "Upper Lip" at bounding box center [33, 154] width 17 height 6
checkbox input "false"
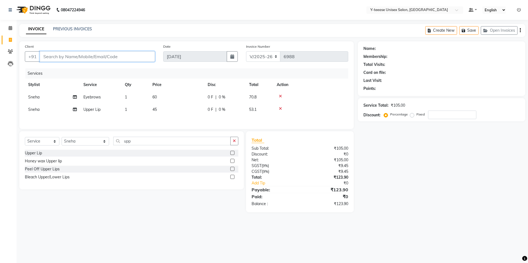
click at [102, 56] on input "Client" at bounding box center [97, 56] width 115 height 10
click at [128, 55] on input "Client" at bounding box center [97, 56] width 115 height 10
type input "7"
type input "0"
type input "70******02"
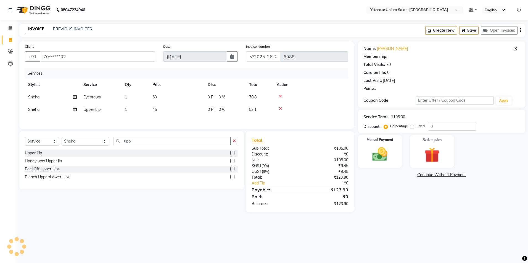
type input "20"
select select "1: Object"
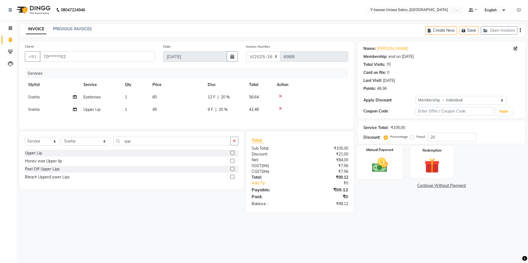
click at [384, 172] on img at bounding box center [380, 165] width 26 height 18
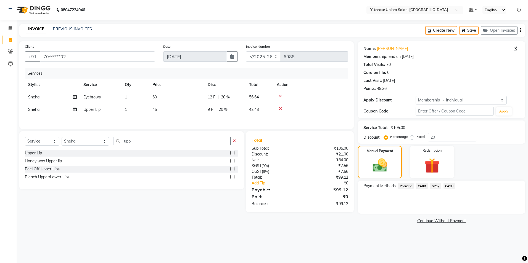
click at [440, 189] on span "GPay" at bounding box center [435, 186] width 11 height 6
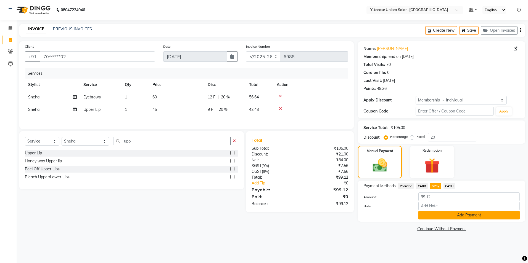
click at [441, 219] on button "Add Payment" at bounding box center [468, 215] width 101 height 9
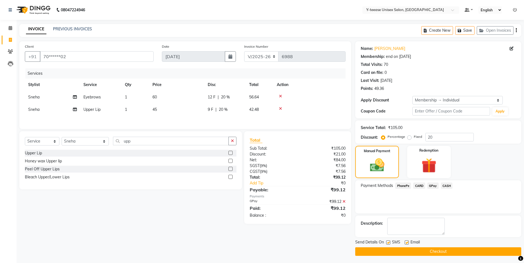
click at [436, 254] on button "Checkout" at bounding box center [438, 252] width 166 height 9
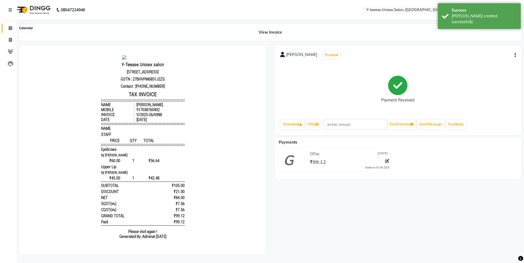
drag, startPoint x: 9, startPoint y: 28, endPoint x: 33, endPoint y: 18, distance: 26.0
click at [9, 28] on icon at bounding box center [11, 28] width 4 height 4
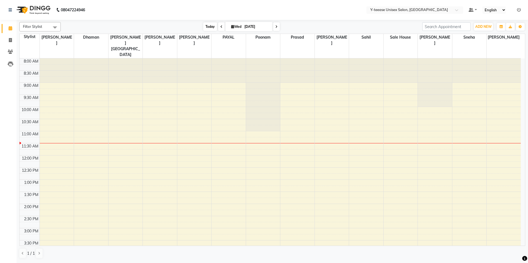
click at [212, 28] on span "Today" at bounding box center [210, 26] width 14 height 9
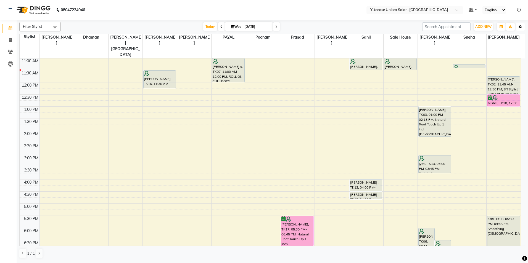
click at [519, 28] on icon "button" at bounding box center [520, 26] width 3 height 3
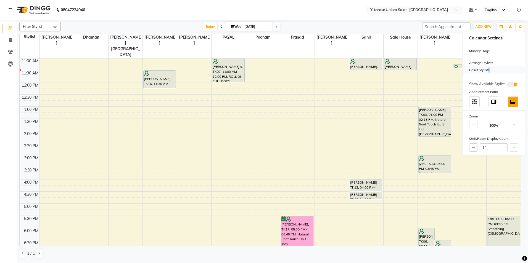
click at [487, 68] on div "Reset Stylists" at bounding box center [494, 70] width 62 height 7
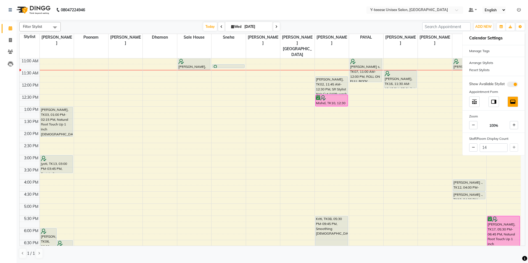
click at [351, 22] on div "Filter Stylist Select All chaitrali Dhaman FAIZAN SALMANI keshav nagar Mosin kh…" at bounding box center [272, 140] width 506 height 241
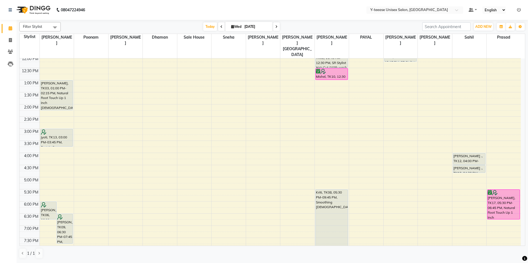
scroll to position [101, 0]
click at [70, 143] on div "8:00 AM 8:30 AM 9:00 AM 9:30 AM 10:00 AM 10:30 AM 11:00 AM 11:30 AM 12:00 PM 12…" at bounding box center [270, 140] width 501 height 364
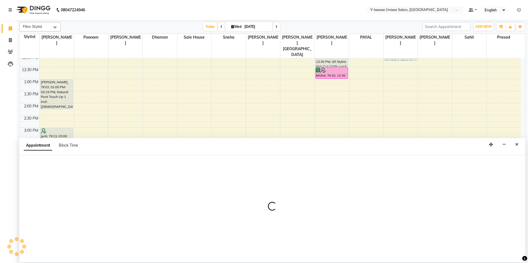
select select "56"
select select "960"
select select "tentative"
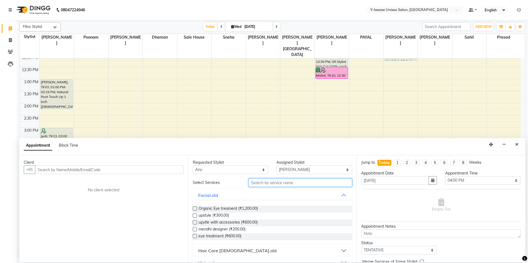
click at [268, 186] on input "text" at bounding box center [301, 183] width 104 height 9
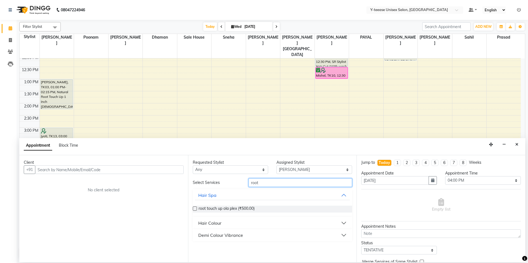
type input "root"
click at [230, 223] on button "Hair Colour" at bounding box center [272, 223] width 155 height 10
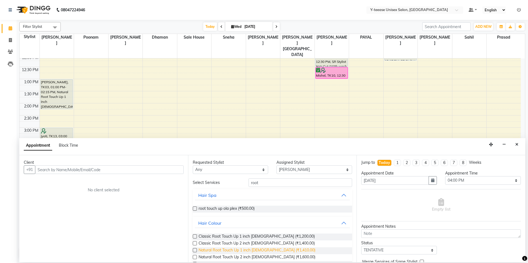
click at [228, 251] on span "Natural Root Touch Up 1 inch [DEMOGRAPHIC_DATA] (₹1,410.00)" at bounding box center [257, 251] width 117 height 7
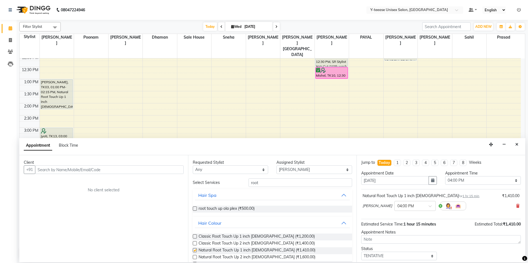
checkbox input "false"
click at [158, 172] on input "text" at bounding box center [109, 170] width 149 height 9
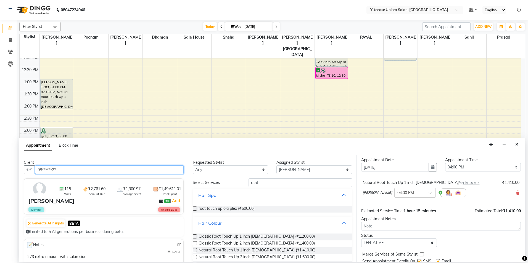
scroll to position [33, 0]
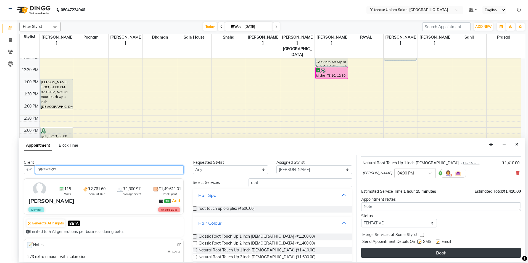
type input "98******22"
click at [400, 255] on button "Book" at bounding box center [441, 253] width 160 height 10
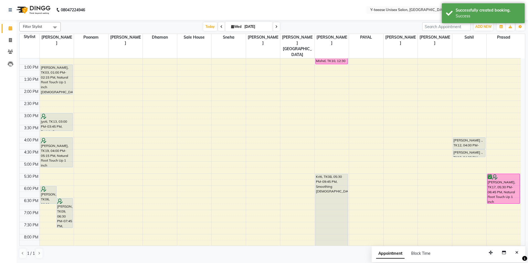
scroll to position [128, 0]
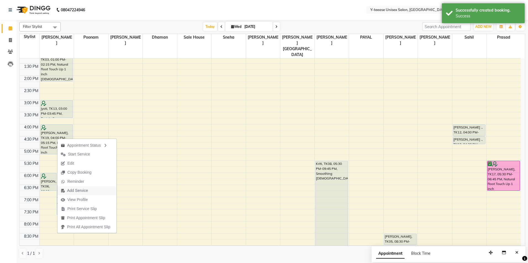
click at [78, 189] on span "Add Service" at bounding box center [77, 191] width 21 height 6
select select "56"
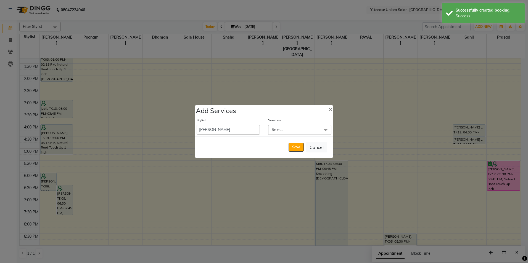
click at [275, 132] on span "Select" at bounding box center [277, 129] width 11 height 5
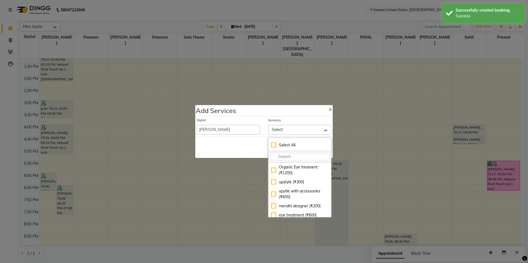
click at [281, 155] on input "multiselect-search" at bounding box center [299, 157] width 57 height 6
type input "l"
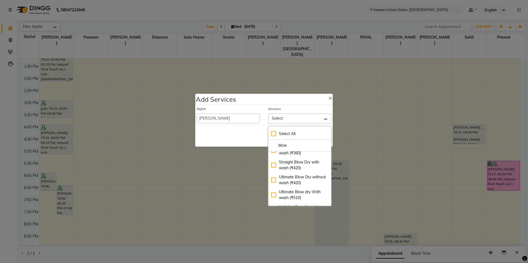
scroll to position [17, 0]
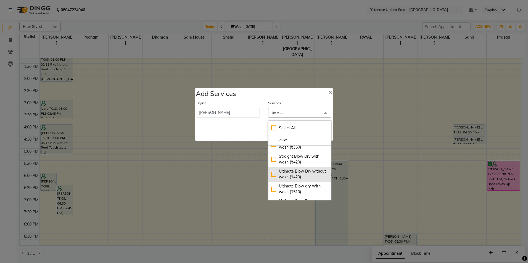
type input "blow"
click at [298, 169] on div "Ultimate Blow Dry without wash (₹420)" at bounding box center [299, 175] width 57 height 12
checkbox input "true"
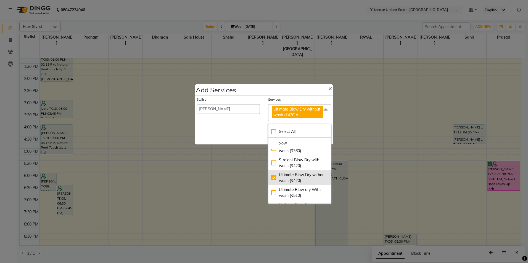
scroll to position [14, 0]
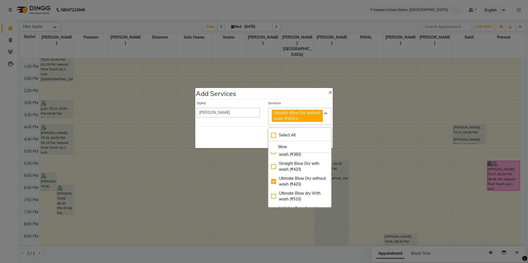
click at [259, 139] on div "Save Cancel" at bounding box center [264, 137] width 138 height 22
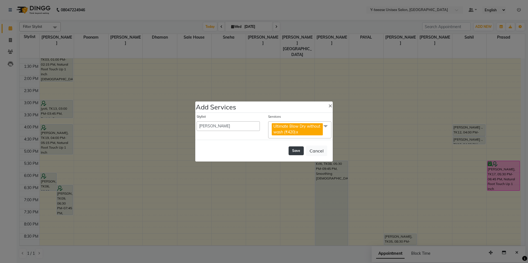
click at [291, 148] on button "Save" at bounding box center [296, 151] width 15 height 9
select select "86041"
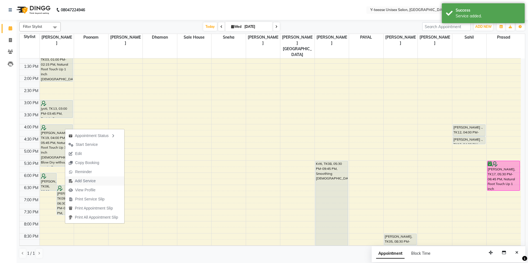
click at [90, 180] on span "Add Service" at bounding box center [85, 181] width 21 height 6
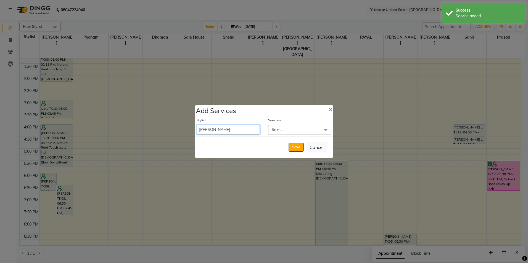
click at [222, 133] on select "chaitrali Dhaman FAIZAN SALMANI keshav nagar Manager Mosin khan Neelam PAYAL Po…" at bounding box center [228, 130] width 63 height 10
select select "49846"
click at [197, 125] on select "chaitrali Dhaman FAIZAN SALMANI keshav nagar Manager Mosin khan Neelam PAYAL Po…" at bounding box center [228, 130] width 63 height 10
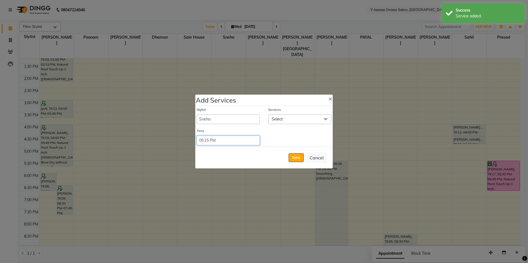
click at [239, 140] on select "Select 09:00 AM 09:15 AM 09:30 AM 09:45 AM 10:00 AM 10:15 AM 10:30 AM 10:45 AM …" at bounding box center [228, 141] width 63 height 10
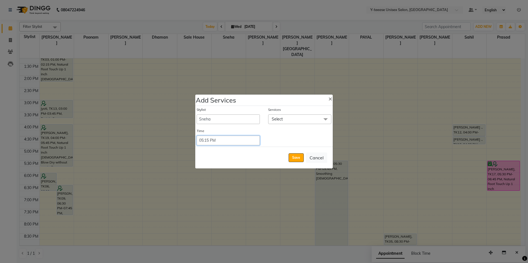
select select "990"
click at [197, 136] on select "Select 09:00 AM 09:15 AM 09:30 AM 09:45 AM 10:00 AM 10:15 AM 10:30 AM 10:45 AM …" at bounding box center [228, 141] width 63 height 10
click at [281, 120] on span "Select" at bounding box center [277, 119] width 11 height 5
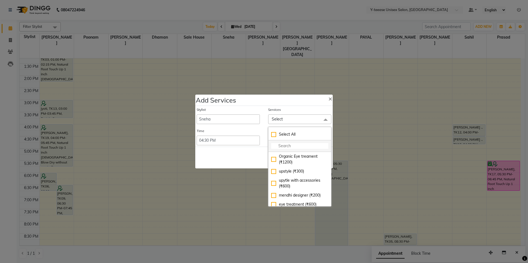
click at [281, 144] on input "multiselect-search" at bounding box center [299, 146] width 57 height 6
type input "Pedi"
click at [301, 164] on div "Paraffin Pedicure (₹600)" at bounding box center [299, 166] width 57 height 6
checkbox input "true"
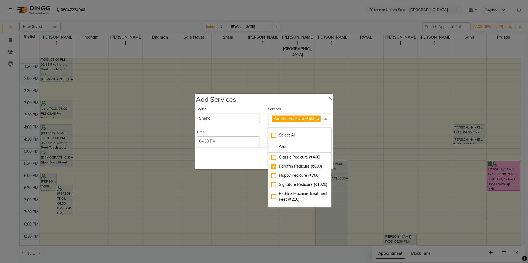
click at [258, 158] on div "Save Cancel" at bounding box center [264, 159] width 138 height 22
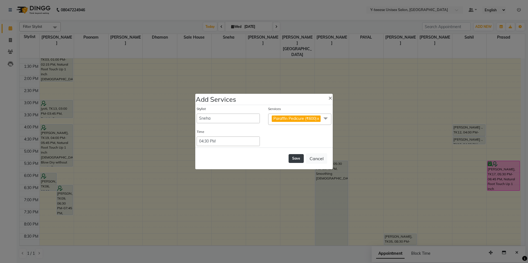
click at [293, 162] on button "Save" at bounding box center [296, 158] width 15 height 9
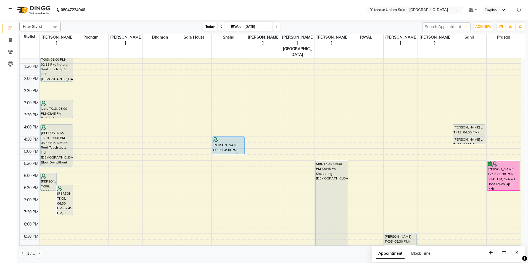
click at [207, 28] on span "Today" at bounding box center [210, 26] width 14 height 9
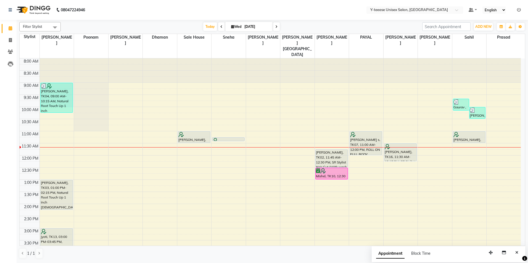
click at [275, 27] on span at bounding box center [276, 26] width 7 height 9
type input "[DATE]"
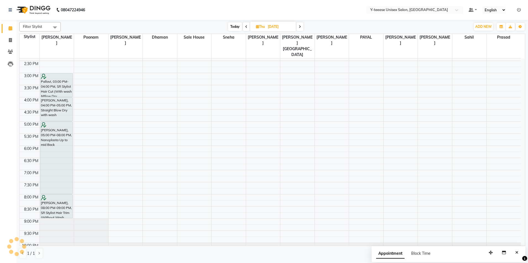
scroll to position [165, 0]
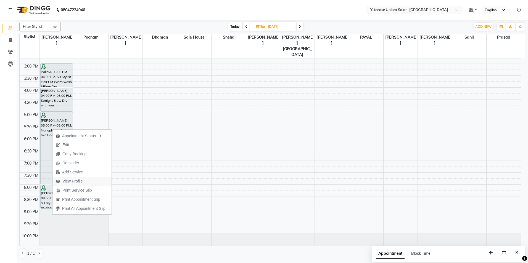
click at [70, 183] on span "View Profile" at bounding box center [72, 182] width 20 height 6
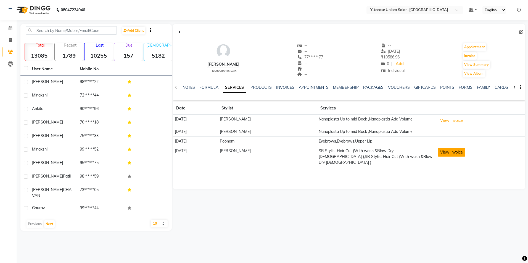
click at [438, 152] on button "View Invoice" at bounding box center [452, 152] width 28 height 9
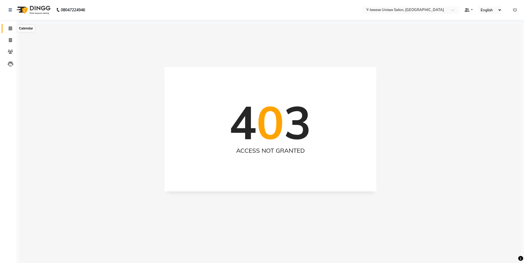
click at [13, 27] on span at bounding box center [11, 28] width 10 height 6
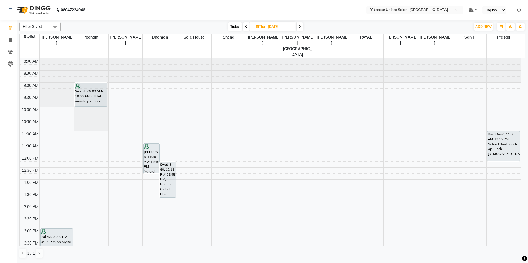
click at [236, 26] on span "Today" at bounding box center [235, 26] width 14 height 9
type input "[DATE]"
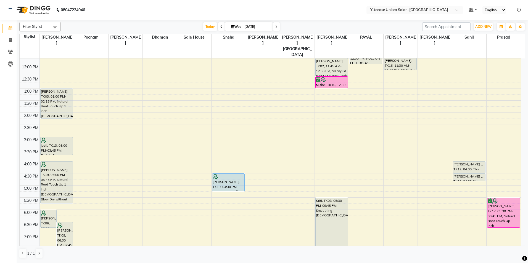
scroll to position [128, 0]
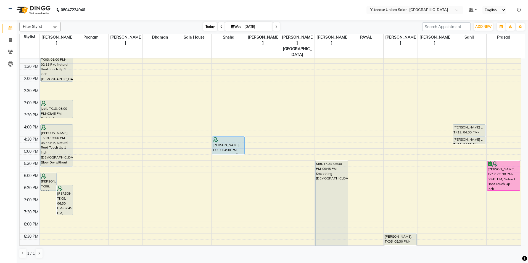
click at [210, 26] on span "Today" at bounding box center [210, 26] width 14 height 9
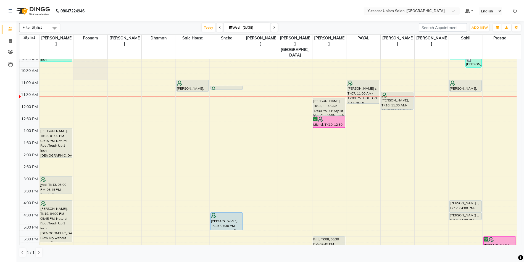
scroll to position [46, 0]
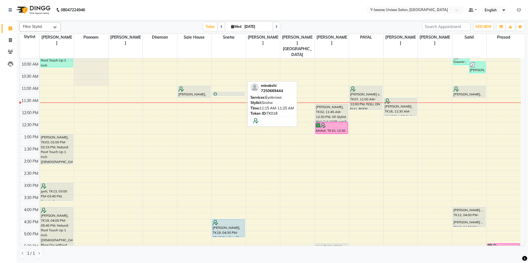
click at [227, 93] on div at bounding box center [228, 96] width 31 height 6
select select "7"
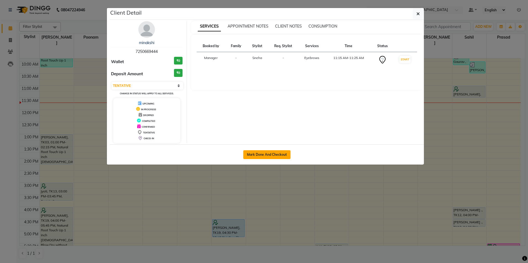
click at [274, 153] on button "Mark Done And Checkout" at bounding box center [266, 155] width 47 height 9
select select "service"
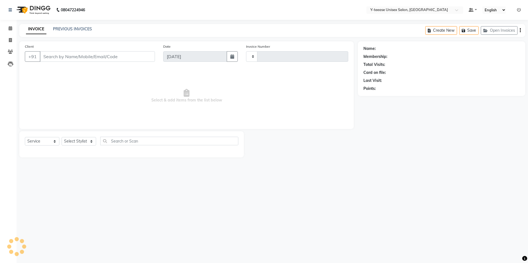
type input "6980"
select select "4"
type input "72******44"
select select "49846"
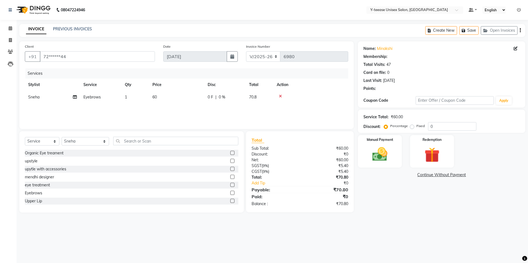
select select "1: Object"
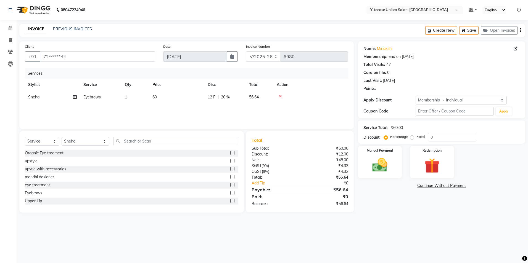
type input "20"
click at [114, 142] on input "text" at bounding box center [175, 141] width 125 height 9
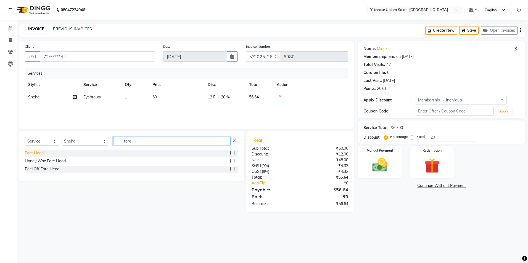
type input "fore"
click at [35, 154] on div "Fore Head" at bounding box center [34, 154] width 19 height 6
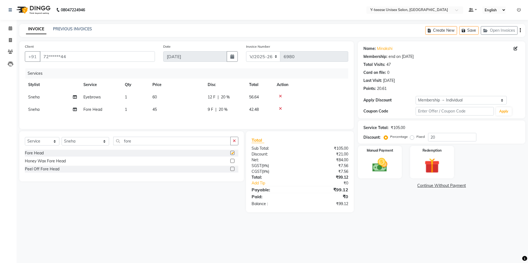
checkbox input "false"
click at [120, 146] on input "fore" at bounding box center [171, 141] width 117 height 9
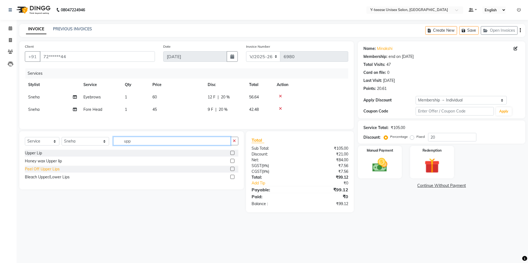
type input "upp"
click at [40, 171] on div "Peel Off Upper Lips" at bounding box center [42, 170] width 35 height 6
checkbox input "false"
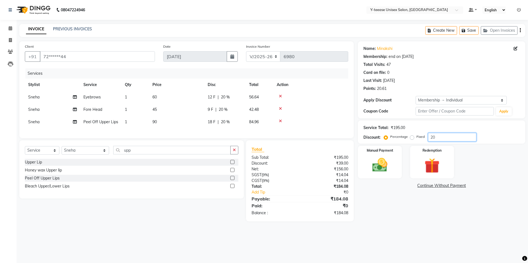
click at [429, 138] on input "20" at bounding box center [452, 137] width 48 height 9
type input "25"
click at [383, 170] on img at bounding box center [380, 165] width 26 height 18
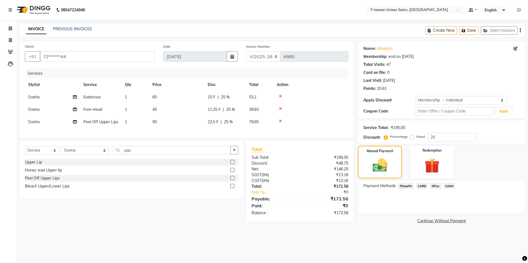
click at [433, 186] on span "GPay" at bounding box center [435, 186] width 11 height 6
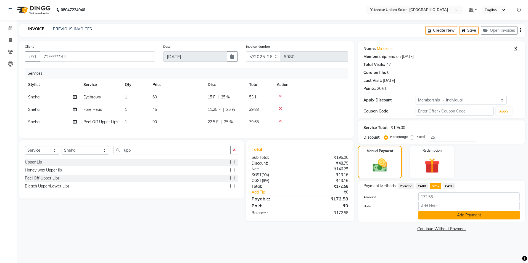
click at [431, 219] on button "Add Payment" at bounding box center [468, 215] width 101 height 9
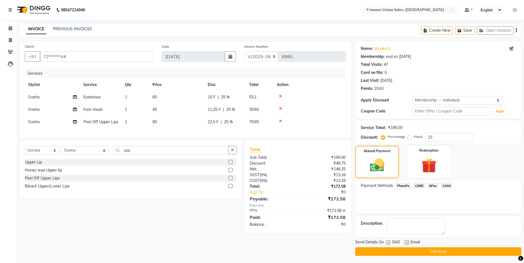
click at [422, 250] on button "Checkout" at bounding box center [438, 252] width 166 height 9
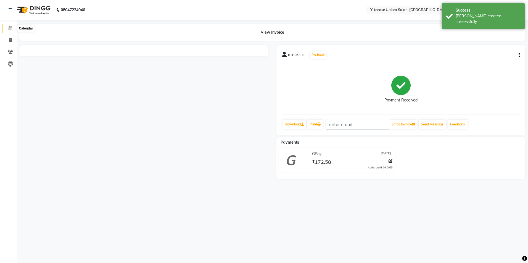
click at [9, 30] on icon at bounding box center [11, 28] width 4 height 4
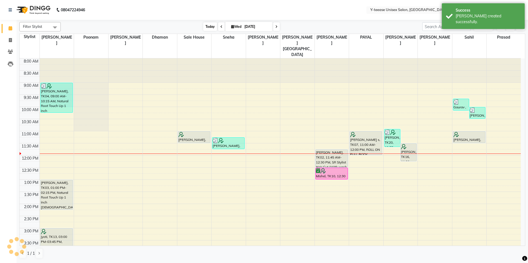
click at [207, 27] on span "Today" at bounding box center [210, 26] width 14 height 9
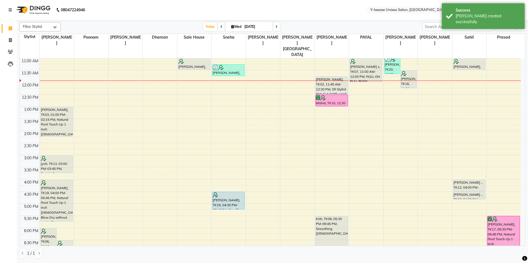
click at [461, 76] on div "8:00 AM 8:30 AM 9:00 AM 9:30 AM 10:00 AM 10:30 AM 11:00 AM 11:30 AM 12:00 PM 12…" at bounding box center [270, 167] width 501 height 364
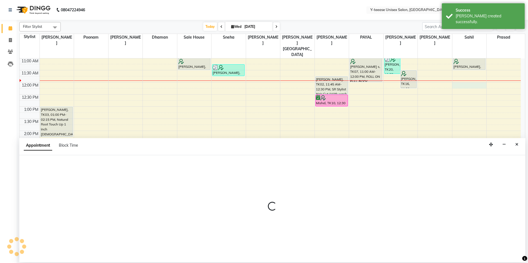
select select "88015"
select select "720"
select select "tentative"
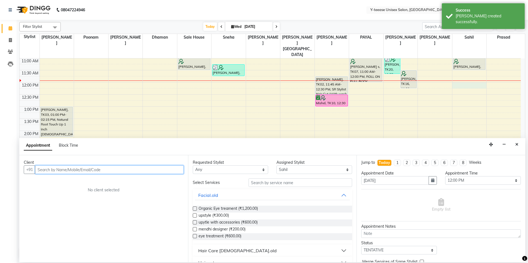
click at [149, 167] on input "text" at bounding box center [109, 170] width 149 height 9
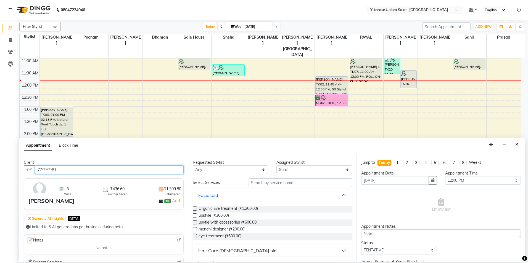
type input "77******81"
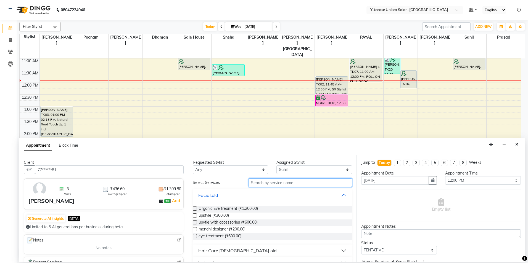
click at [289, 184] on input "text" at bounding box center [301, 183] width 104 height 9
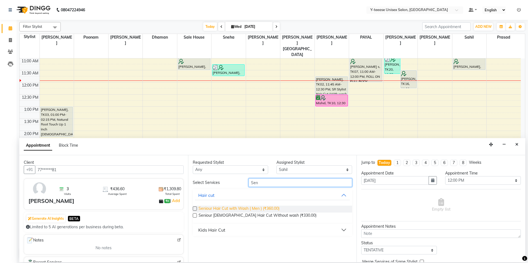
type input "Sen"
click at [272, 209] on span "Seniour Hair Cut with Wash ( Men ) (₹360.00)" at bounding box center [239, 209] width 81 height 7
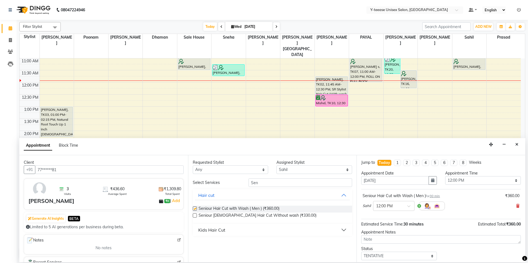
checkbox input "false"
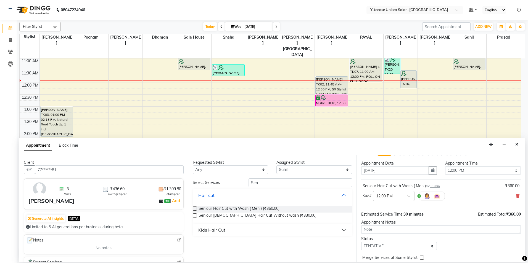
scroll to position [28, 0]
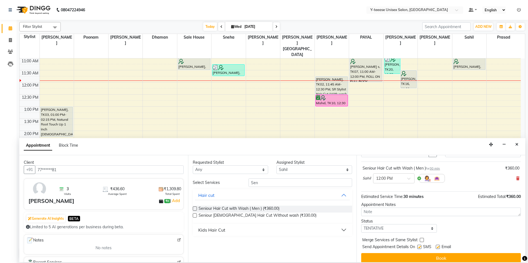
click at [429, 252] on div "Jump to Today 1 2 3 4 5 6 7 8 Weeks Appointment Date 03-09-2025 Appointment Tim…" at bounding box center [441, 208] width 169 height 107
click at [430, 255] on button "Book" at bounding box center [441, 259] width 160 height 10
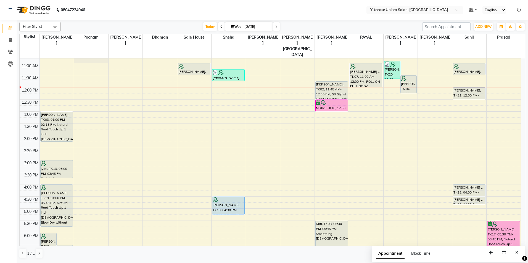
scroll to position [73, 0]
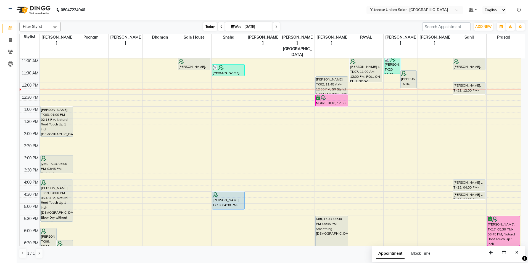
click at [215, 28] on span "Today" at bounding box center [210, 26] width 14 height 9
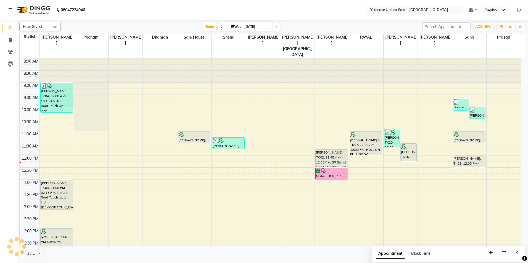
scroll to position [97, 0]
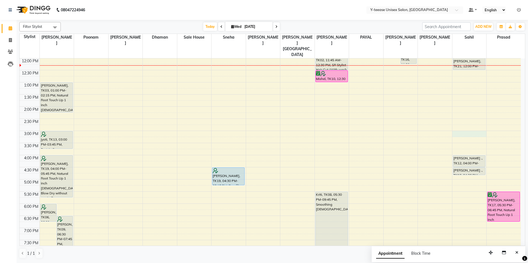
click at [458, 122] on div "8:00 AM 8:30 AM 9:00 AM 9:30 AM 10:00 AM 10:30 AM 11:00 AM 11:30 AM 12:00 PM 12…" at bounding box center [270, 143] width 501 height 364
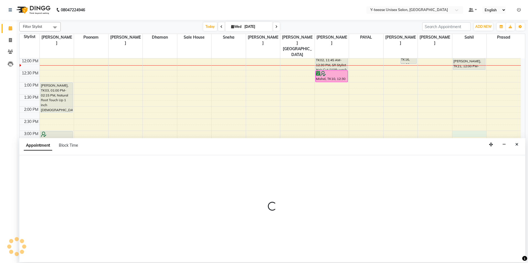
select select "88015"
select select "900"
select select "tentative"
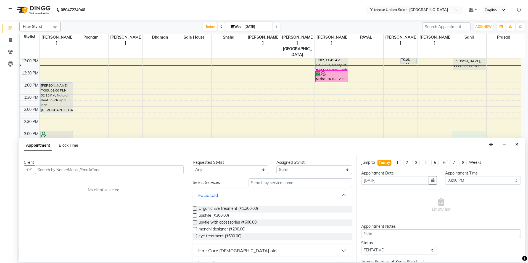
click at [160, 167] on input "text" at bounding box center [109, 170] width 149 height 9
type input "s"
click at [302, 184] on input "text" at bounding box center [301, 183] width 104 height 9
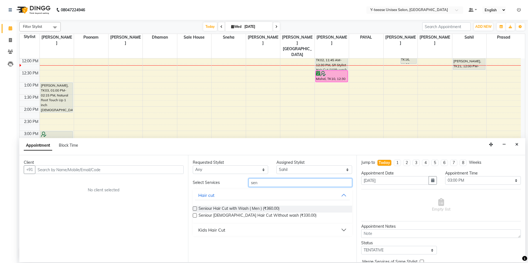
type input "sen"
click at [231, 228] on button "Kids Hair Cut" at bounding box center [272, 230] width 155 height 10
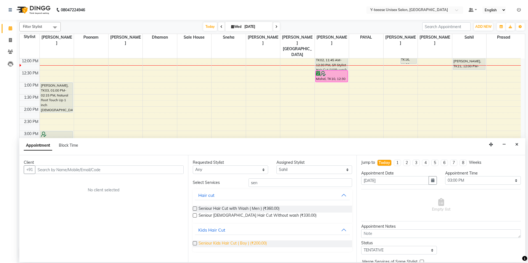
click at [228, 245] on span "Seniour Kids Hair Cut ( Boy ) (₹200.00)" at bounding box center [233, 244] width 68 height 7
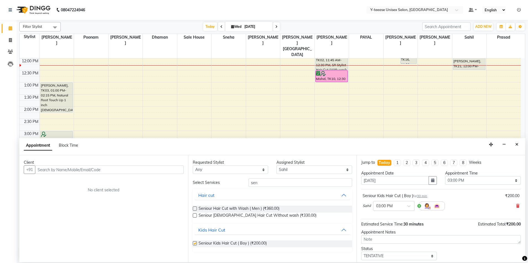
checkbox input "false"
click at [172, 170] on input "text" at bounding box center [109, 170] width 149 height 9
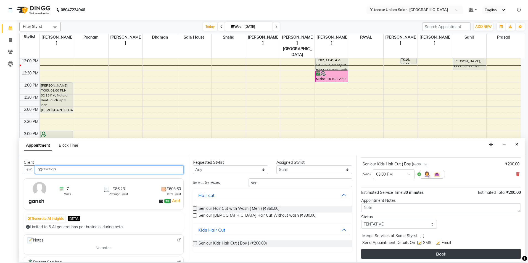
scroll to position [33, 0]
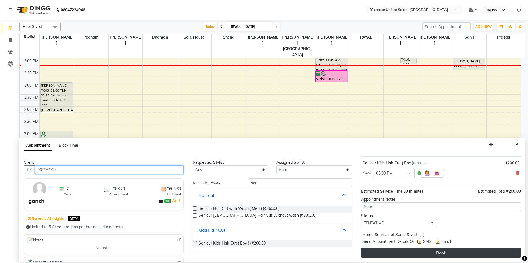
type input "90******17"
click at [413, 255] on button "Book" at bounding box center [441, 253] width 160 height 10
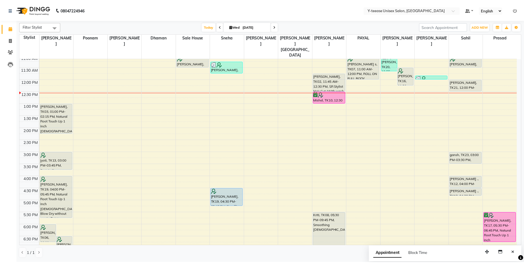
scroll to position [15, 0]
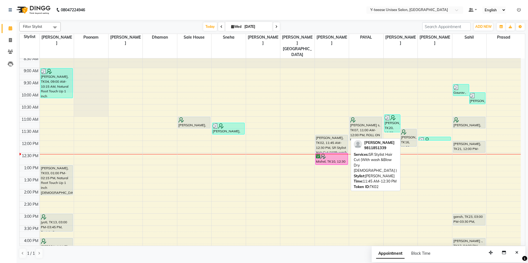
click at [323, 135] on div "[PERSON_NAME], TK02, 11:45 AM-12:30 PM, SR Stylist Hair Cut (With wash &Blow Dr…" at bounding box center [332, 143] width 32 height 17
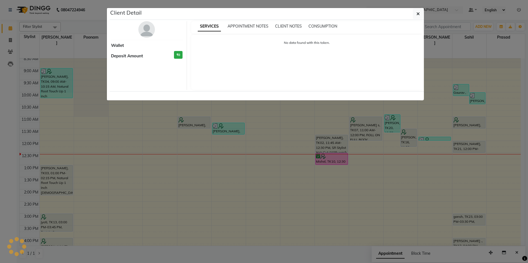
select select "7"
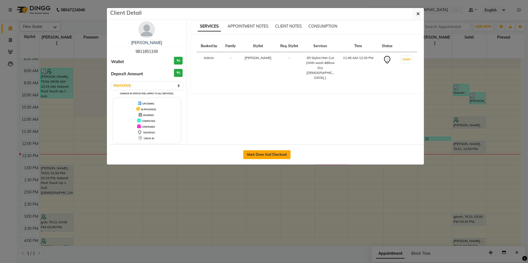
click at [271, 153] on button "Mark Done And Checkout" at bounding box center [266, 155] width 47 height 9
select select "service"
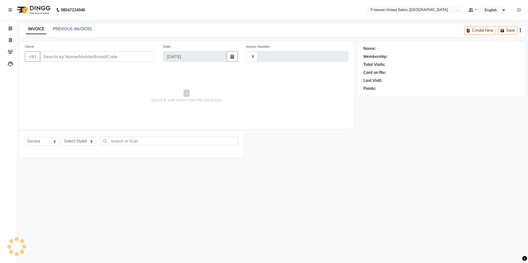
type input "6984"
select select "4"
type input "98******39"
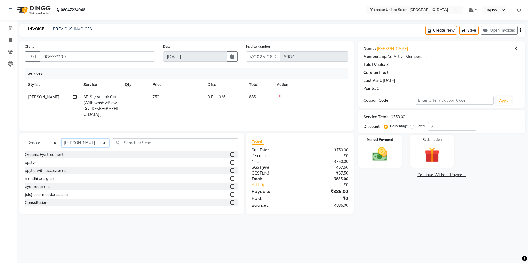
click at [69, 143] on select "Select Stylist [PERSON_NAME] Dhaman [PERSON_NAME] [PERSON_NAME] nagar Manager M…" at bounding box center [86, 143] width 48 height 9
select select "86041"
click at [62, 139] on select "Select Stylist [PERSON_NAME] Dhaman [PERSON_NAME] [PERSON_NAME] nagar Manager M…" at bounding box center [86, 143] width 48 height 9
click at [116, 141] on input "text" at bounding box center [175, 143] width 125 height 9
type input "eye"
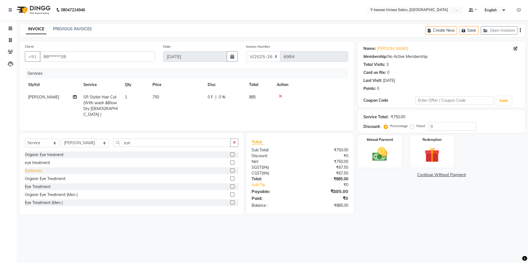
click at [34, 171] on div "Eyebrows" at bounding box center [33, 171] width 17 height 6
checkbox input "false"
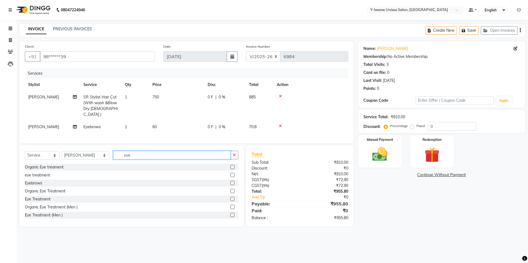
click at [118, 153] on input "eye" at bounding box center [171, 155] width 117 height 9
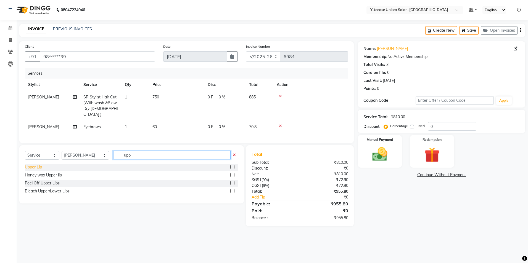
type input "upp"
click at [38, 168] on div "Upper Lip" at bounding box center [33, 168] width 17 height 6
checkbox input "false"
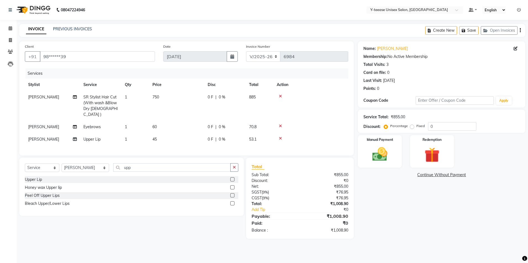
click at [398, 223] on div "Name: Kakoli Membership: No Active Membership Total Visits: 3 Card on file: 0 L…" at bounding box center [444, 140] width 172 height 198
click at [389, 163] on img at bounding box center [380, 155] width 26 height 18
click at [436, 180] on div "GPay" at bounding box center [435, 175] width 14 height 7
click at [436, 176] on span "GPay" at bounding box center [435, 175] width 11 height 6
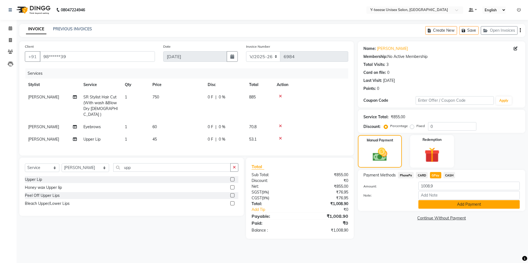
click at [441, 205] on button "Add Payment" at bounding box center [468, 205] width 101 height 9
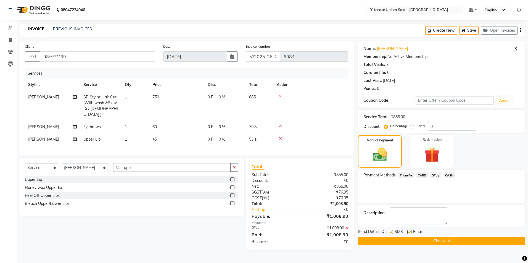
drag, startPoint x: 430, startPoint y: 239, endPoint x: 424, endPoint y: 241, distance: 6.2
click at [430, 240] on button "Checkout" at bounding box center [441, 241] width 167 height 9
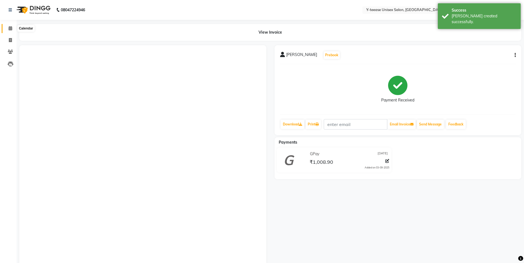
click at [9, 30] on icon at bounding box center [11, 28] width 4 height 4
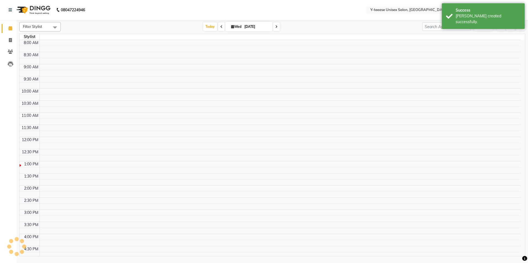
scroll to position [122, 0]
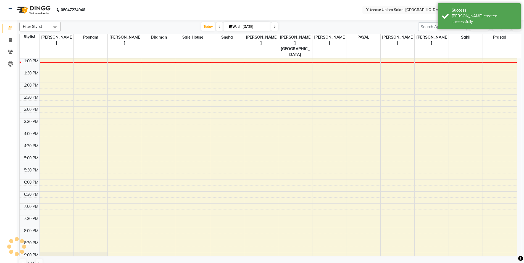
click at [277, 26] on span at bounding box center [274, 26] width 7 height 9
type input "[DATE]"
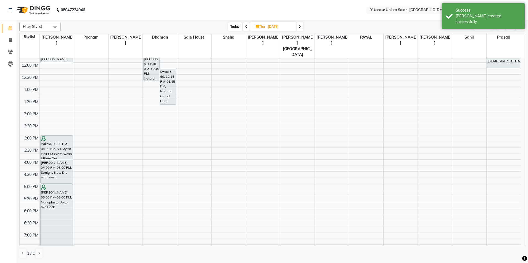
scroll to position [110, 0]
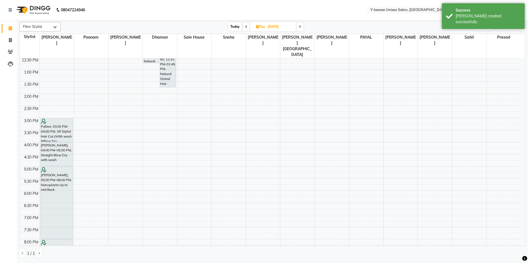
click at [96, 110] on div "8:00 AM 8:30 AM 9:00 AM 9:30 AM 10:00 AM 10:30 AM 11:00 AM 11:30 AM 12:00 PM 12…" at bounding box center [270, 130] width 501 height 364
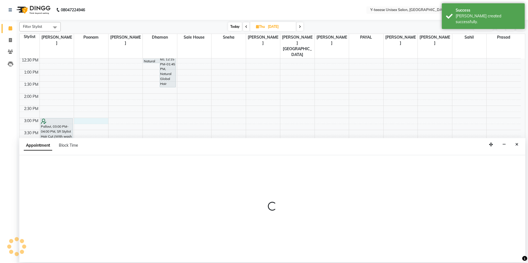
select select "57"
select select "900"
select select "tentative"
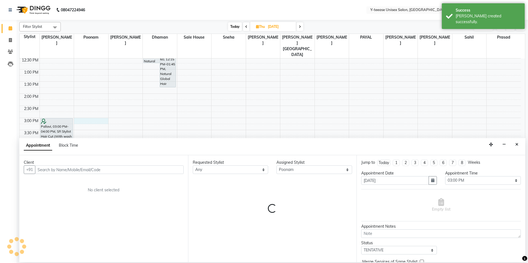
click at [285, 185] on div "Requested Stylist Any chaitrali Dhaman FAIZAN SALMANI keshav nagar Mosin khan N…" at bounding box center [272, 208] width 169 height 107
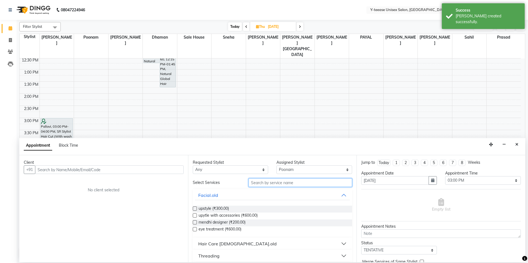
click at [285, 185] on input "text" at bounding box center [301, 183] width 104 height 9
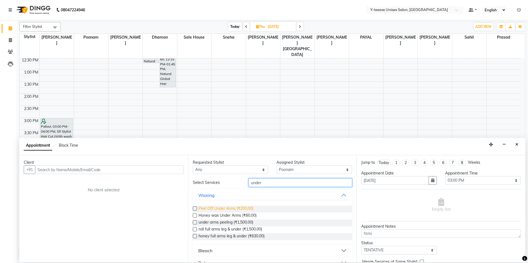
type input "under"
click at [244, 207] on span "Peel Off Under Arms (₹200.00)" at bounding box center [226, 209] width 55 height 7
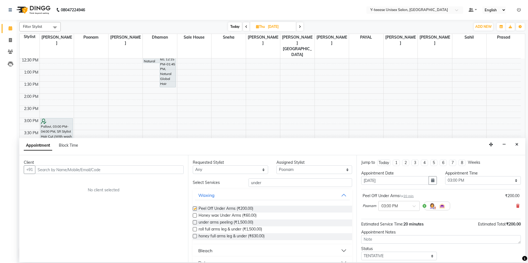
checkbox input "false"
click at [265, 182] on input "under" at bounding box center [301, 183] width 104 height 9
click at [264, 182] on input "under" at bounding box center [301, 183] width 104 height 9
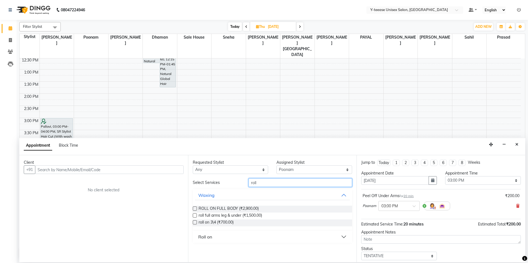
type input "roll"
drag, startPoint x: 451, startPoint y: 182, endPoint x: 457, endPoint y: 179, distance: 6.9
click at [451, 182] on select "Select 09:00 AM 09:15 AM 09:30 AM 09:45 AM 10:00 AM 10:15 AM 10:30 AM 10:45 AM …" at bounding box center [483, 180] width 76 height 9
select select "915"
click at [445, 176] on select "Select 09:00 AM 09:15 AM 09:30 AM 09:45 AM 10:00 AM 10:15 AM 10:30 AM 10:45 AM …" at bounding box center [483, 180] width 76 height 9
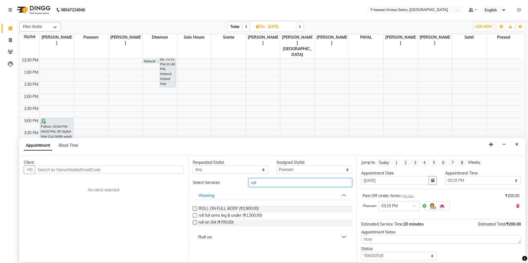
click at [257, 183] on input "roll" at bounding box center [301, 183] width 104 height 9
click at [210, 236] on div "Roll on" at bounding box center [205, 237] width 14 height 7
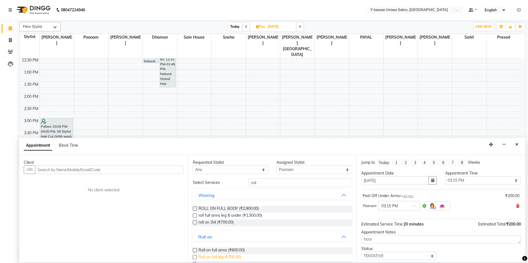
click at [223, 257] on span "Roll on full leg (₹700.00)" at bounding box center [220, 258] width 43 height 7
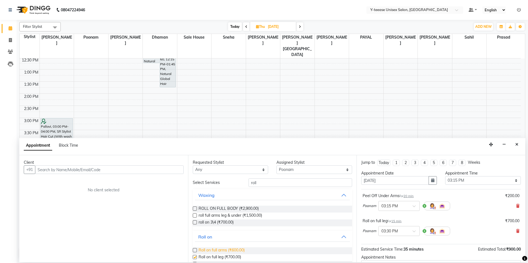
checkbox input "false"
click at [226, 251] on span "Roll on full arms (₹600.00)" at bounding box center [222, 251] width 46 height 7
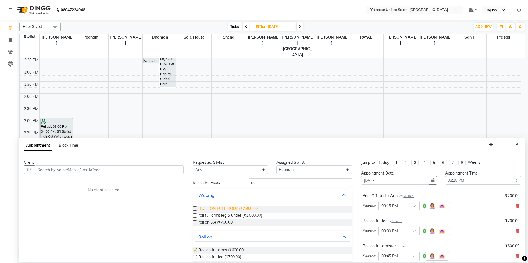
checkbox input "false"
click at [261, 187] on input "roll" at bounding box center [301, 183] width 104 height 9
click at [260, 186] on input "roll" at bounding box center [301, 183] width 104 height 9
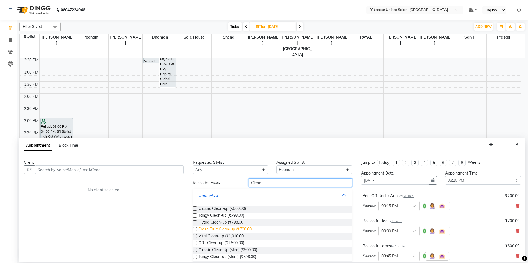
type input "Clean"
click at [228, 230] on span "Fresh Fruit Clean-up (₹798.00)" at bounding box center [226, 230] width 54 height 7
checkbox input "false"
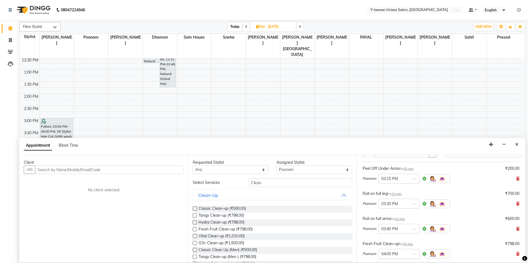
scroll to position [28, 0]
click at [163, 172] on input "text" at bounding box center [109, 170] width 149 height 9
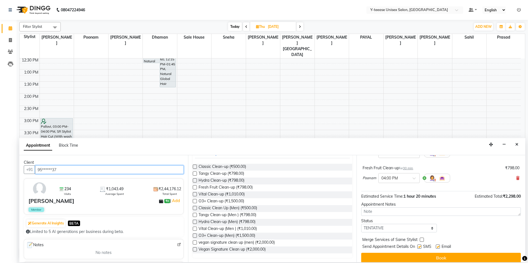
scroll to position [108, 0]
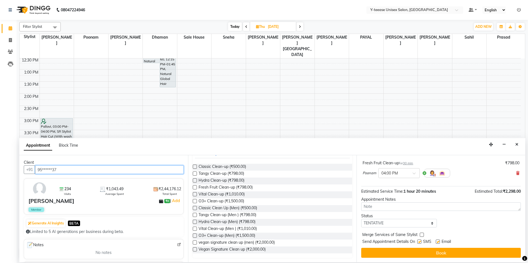
type input "95******37"
click at [430, 255] on button "Book" at bounding box center [441, 253] width 160 height 10
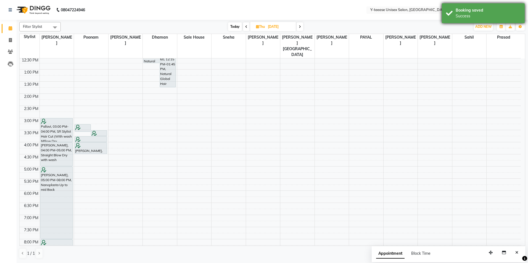
click at [476, 16] on div "Success" at bounding box center [488, 16] width 65 height 6
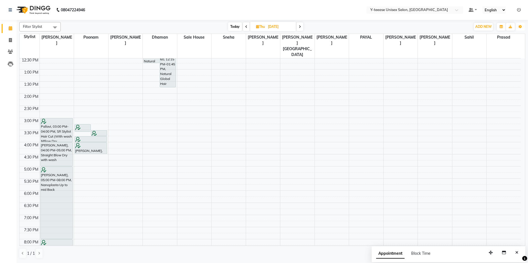
drag, startPoint x: 518, startPoint y: 25, endPoint x: 519, endPoint y: 21, distance: 3.9
click at [519, 25] on button "Toggle Dropdown" at bounding box center [520, 27] width 9 height 8
click at [520, 10] on icon at bounding box center [519, 10] width 4 height 4
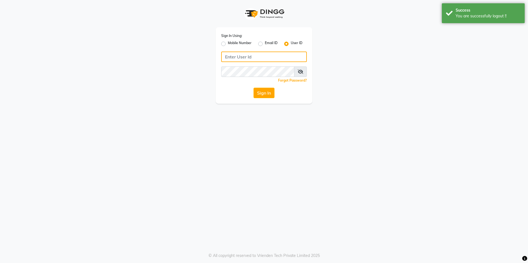
type input "8999679795"
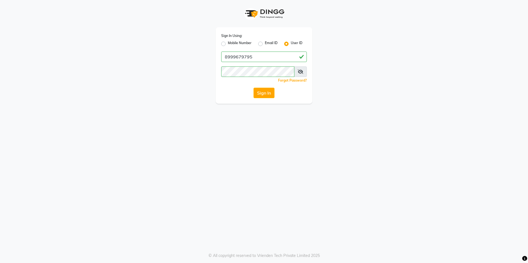
click at [228, 43] on label "Mobile Number" at bounding box center [240, 44] width 24 height 7
click at [228, 43] on input "Mobile Number" at bounding box center [230, 43] width 4 height 4
radio input "true"
radio input "false"
click at [267, 59] on input "Username" at bounding box center [273, 57] width 67 height 10
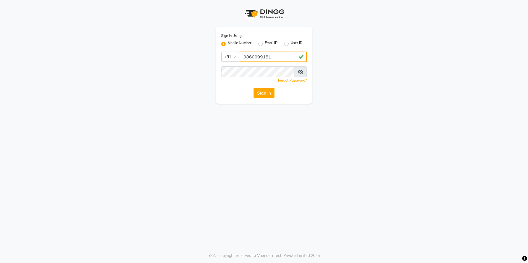
type input "9860099181"
click at [252, 91] on div "Sign In" at bounding box center [264, 93] width 86 height 10
click at [262, 91] on button "Sign In" at bounding box center [264, 93] width 21 height 10
